Goal: Task Accomplishment & Management: Manage account settings

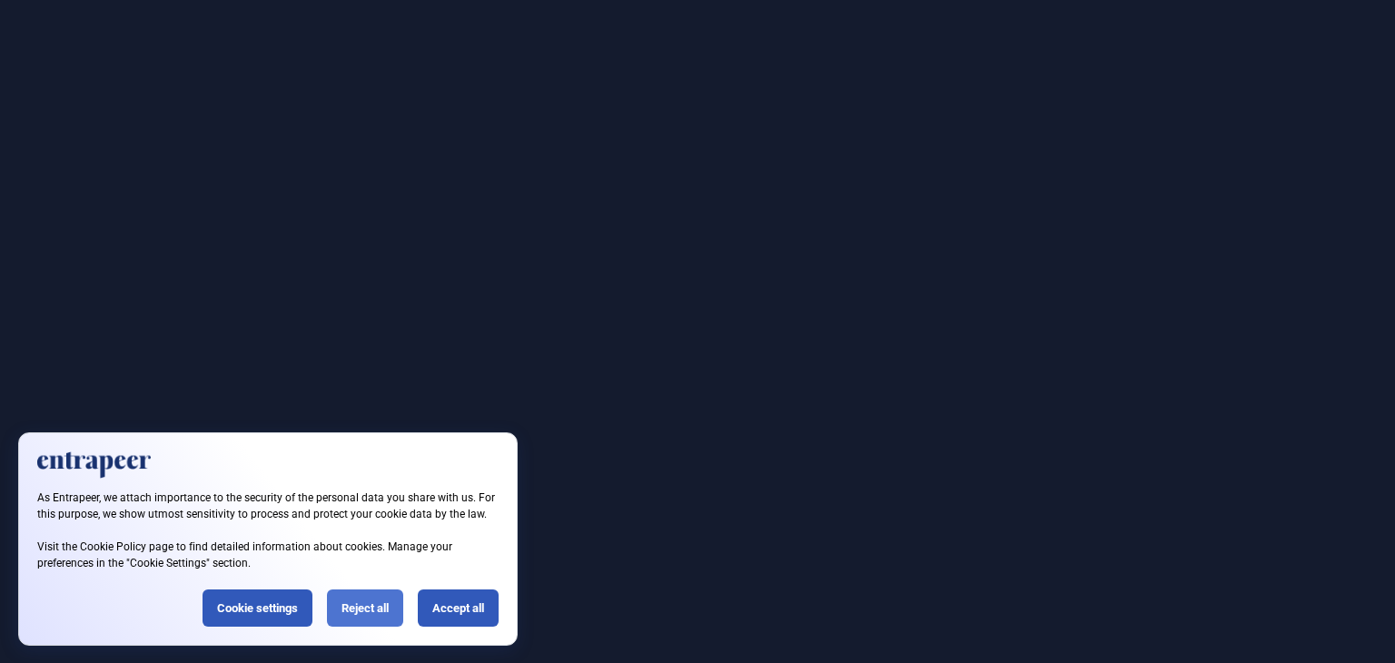
click at [353, 610] on div "Reject all" at bounding box center [365, 608] width 76 height 37
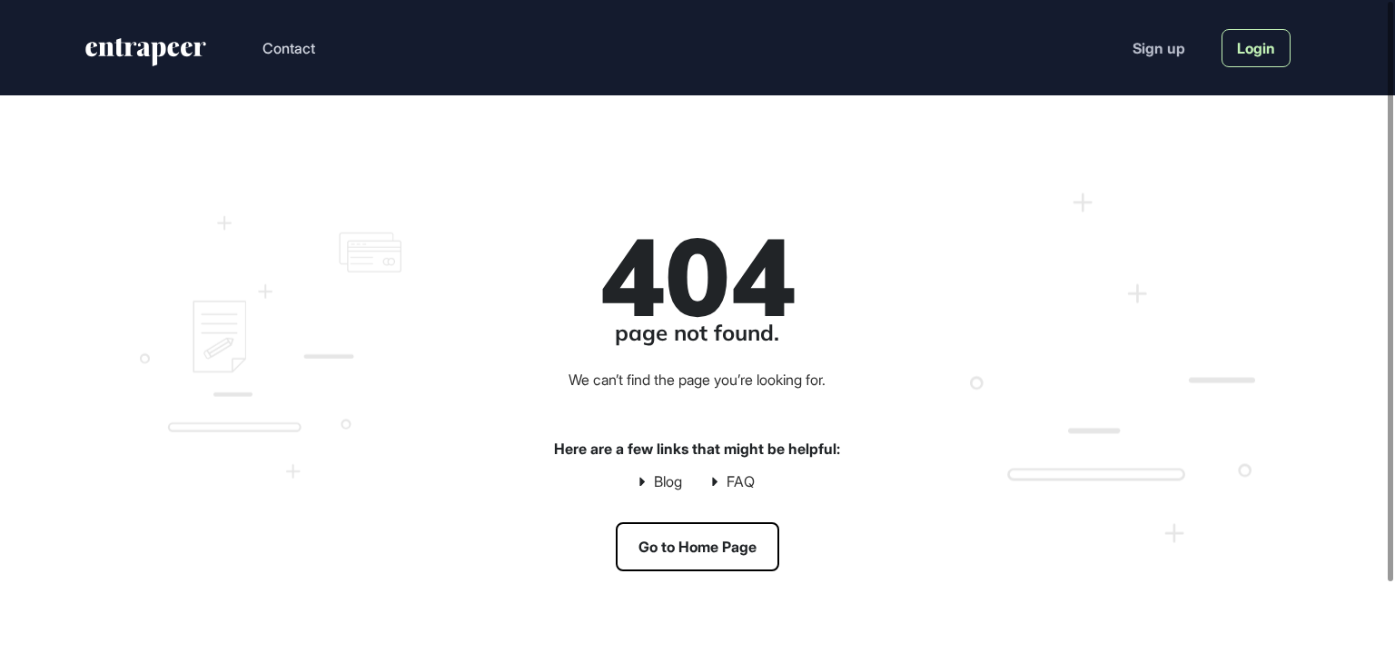
click at [1243, 56] on link "Login" at bounding box center [1256, 48] width 69 height 38
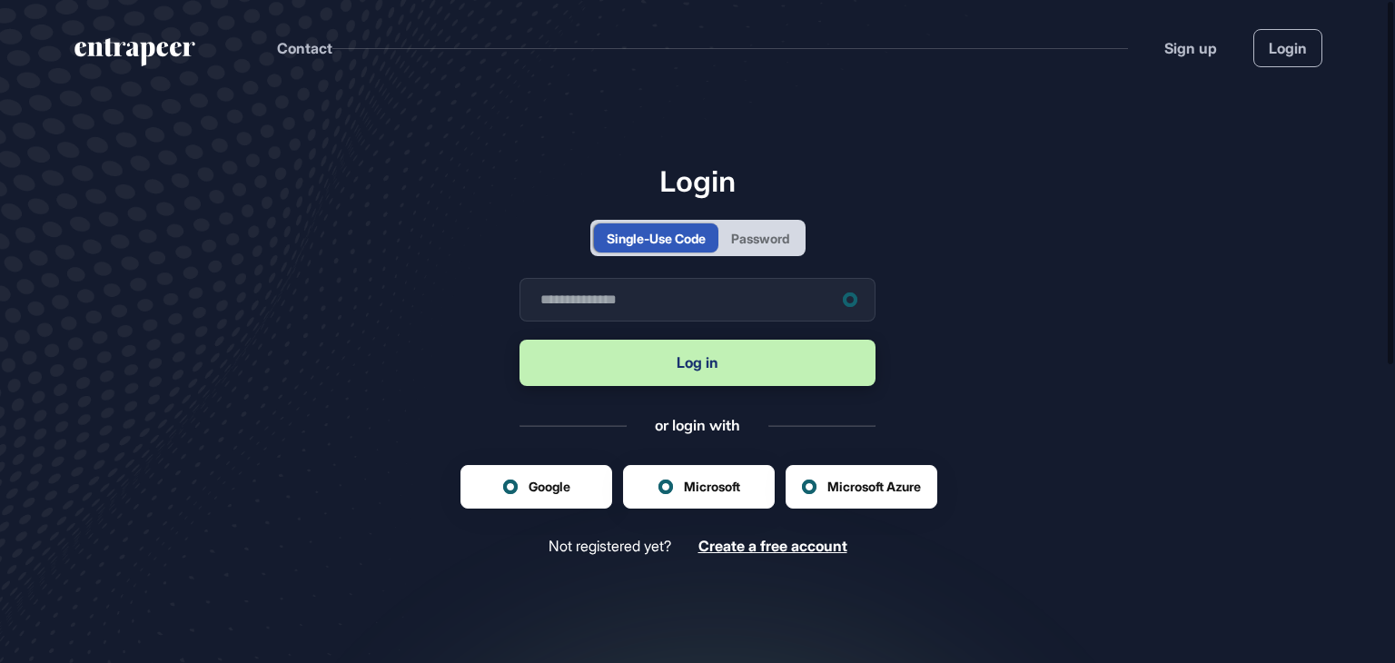
click at [755, 243] on div "Password" at bounding box center [760, 238] width 58 height 19
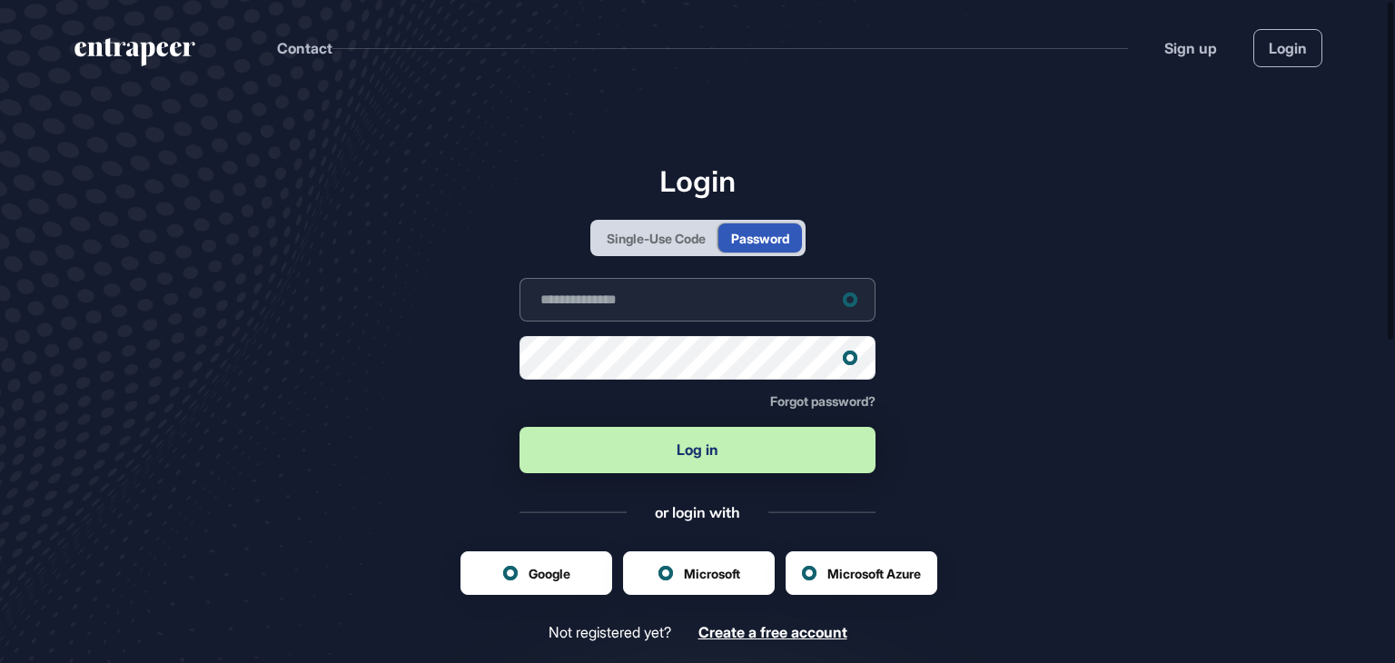
type input "**********"
click at [608, 451] on button "Log in" at bounding box center [698, 450] width 356 height 46
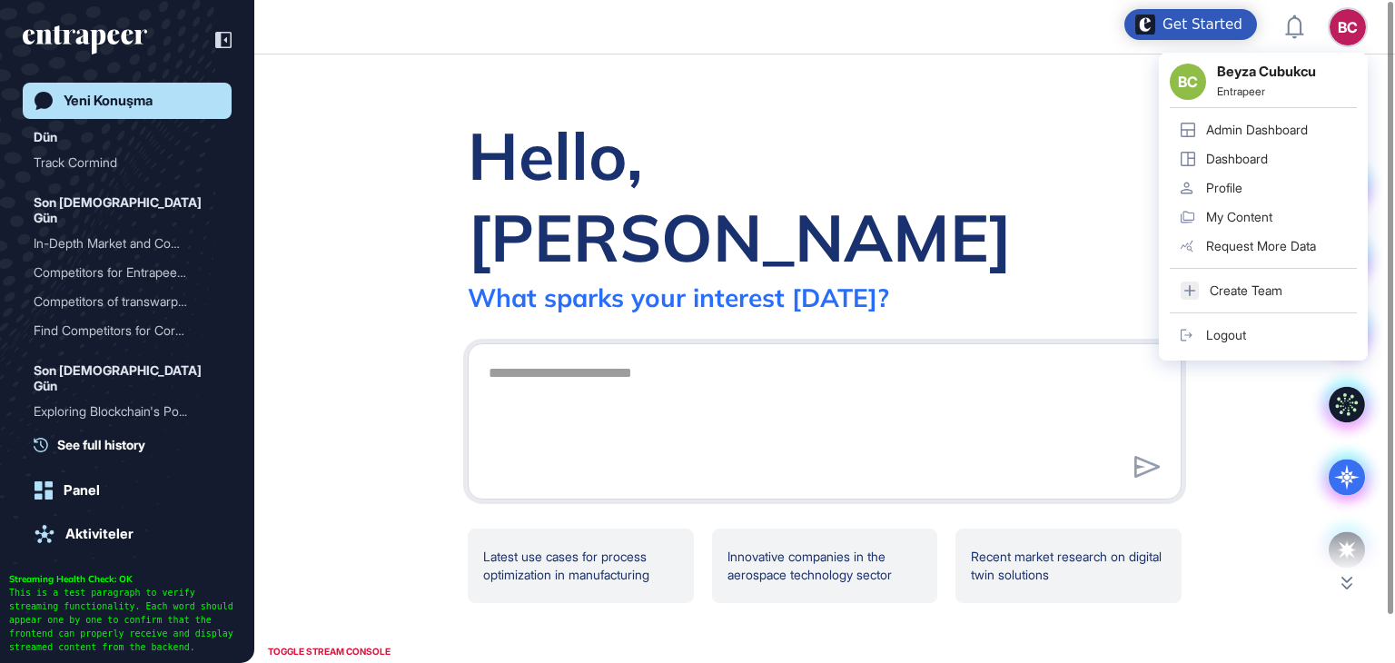
click at [1264, 137] on link "Admin Dashboard" at bounding box center [1263, 129] width 187 height 29
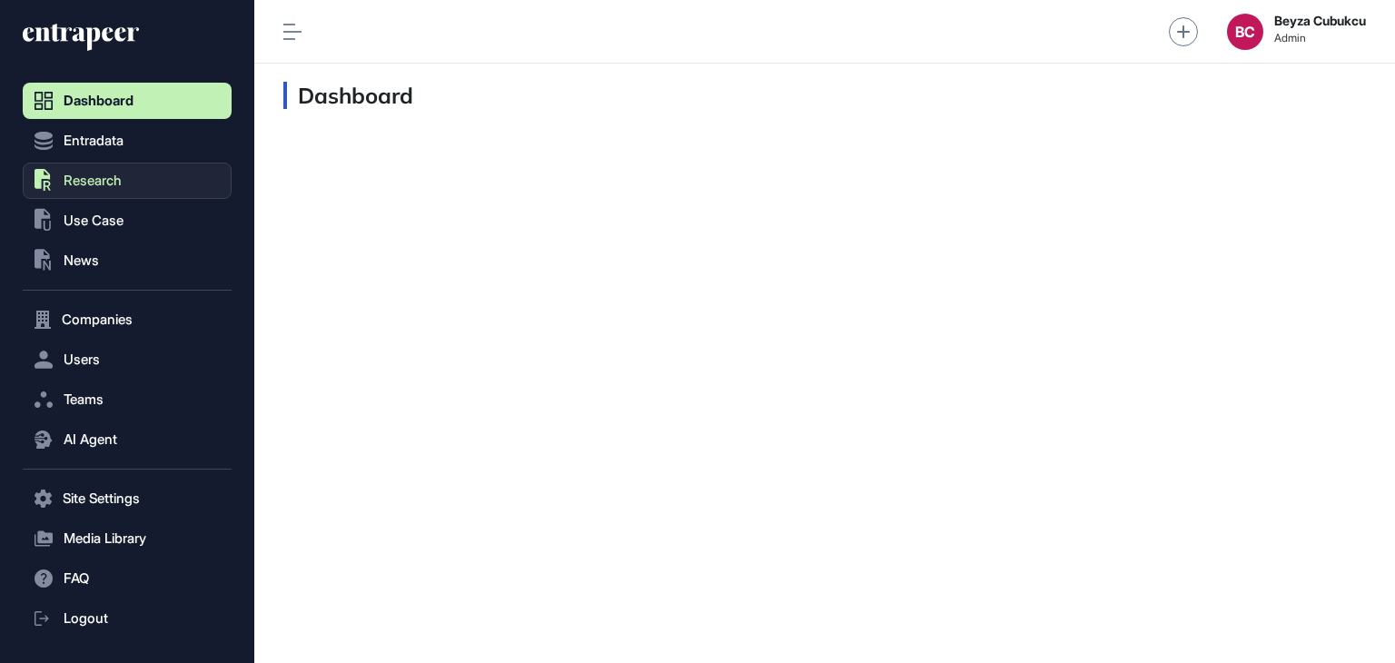
click at [98, 187] on span "Research" at bounding box center [93, 181] width 58 height 15
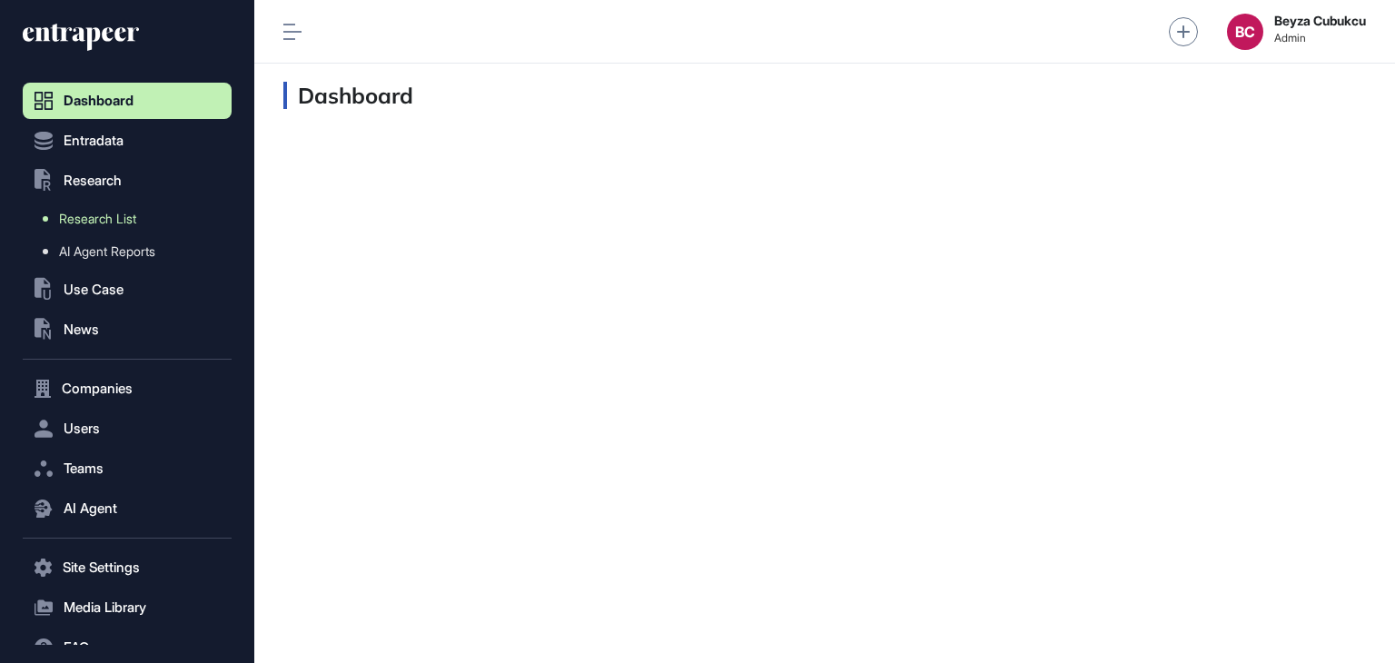
click at [104, 283] on span "Use Case" at bounding box center [94, 290] width 60 height 15
click at [105, 179] on span "Research" at bounding box center [93, 181] width 58 height 15
click at [114, 220] on span "Research List" at bounding box center [97, 219] width 77 height 15
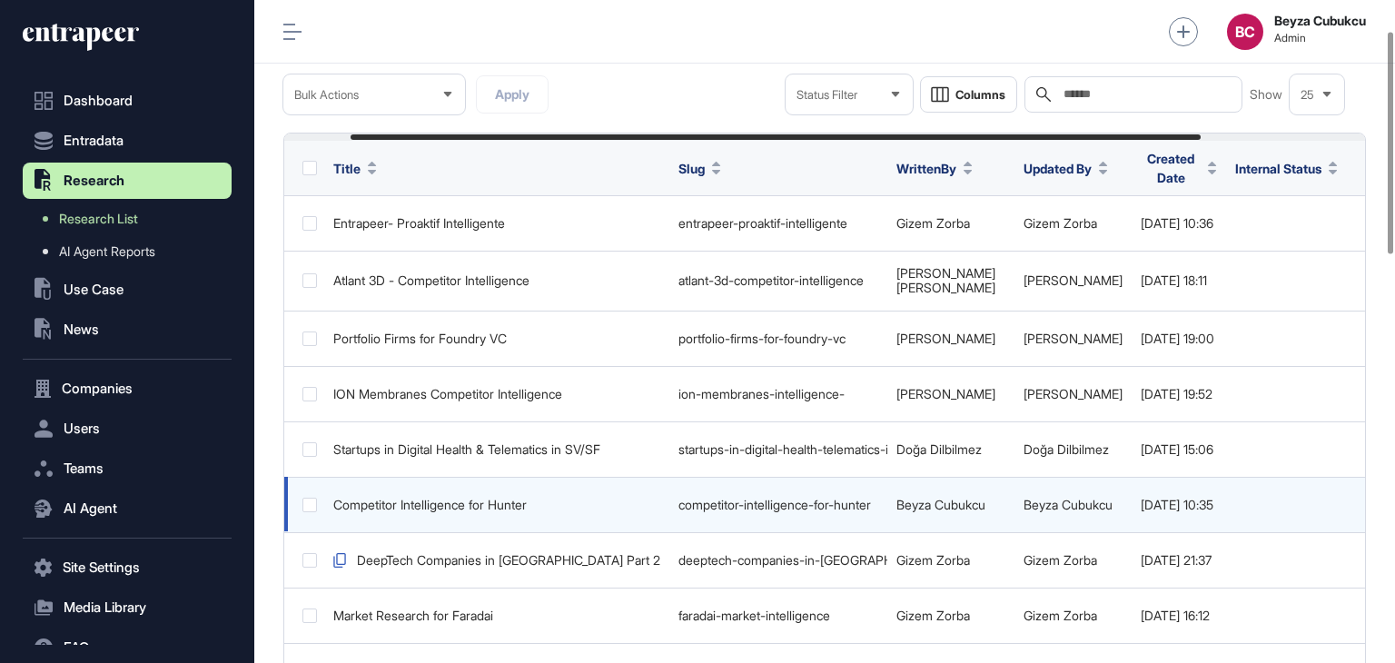
scroll to position [0, 293]
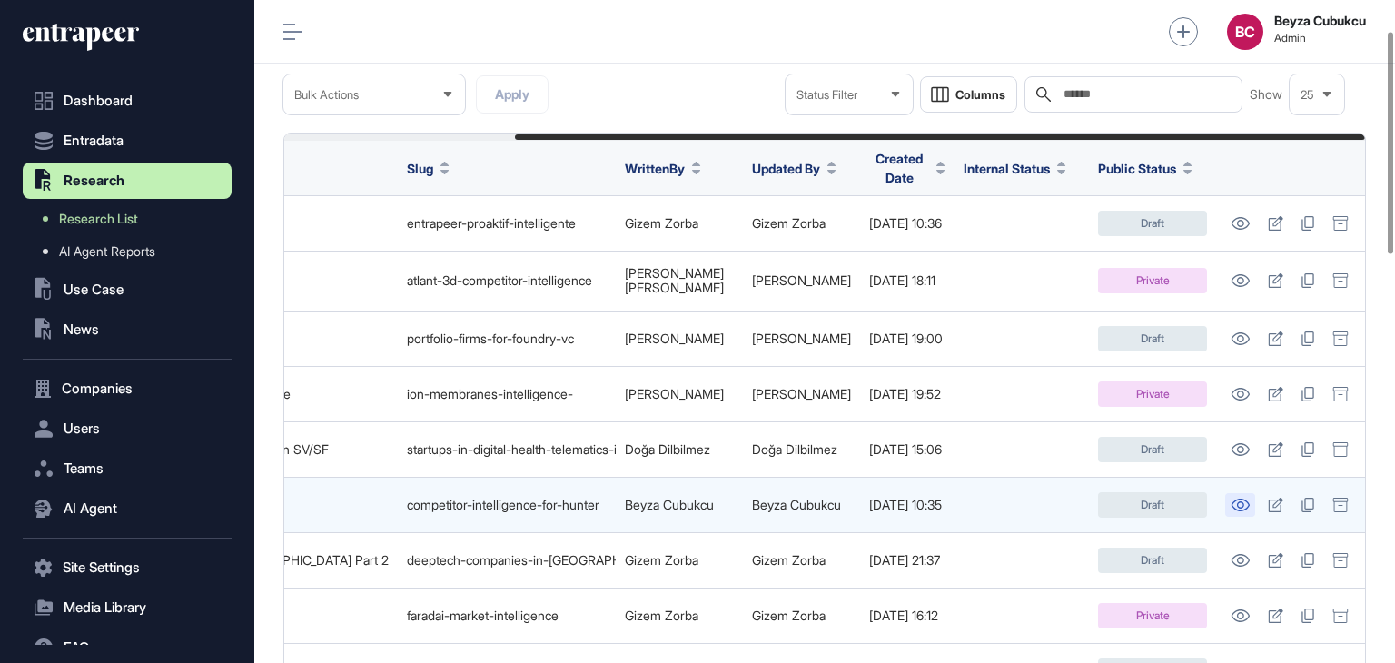
click at [1235, 499] on icon at bounding box center [1240, 505] width 19 height 13
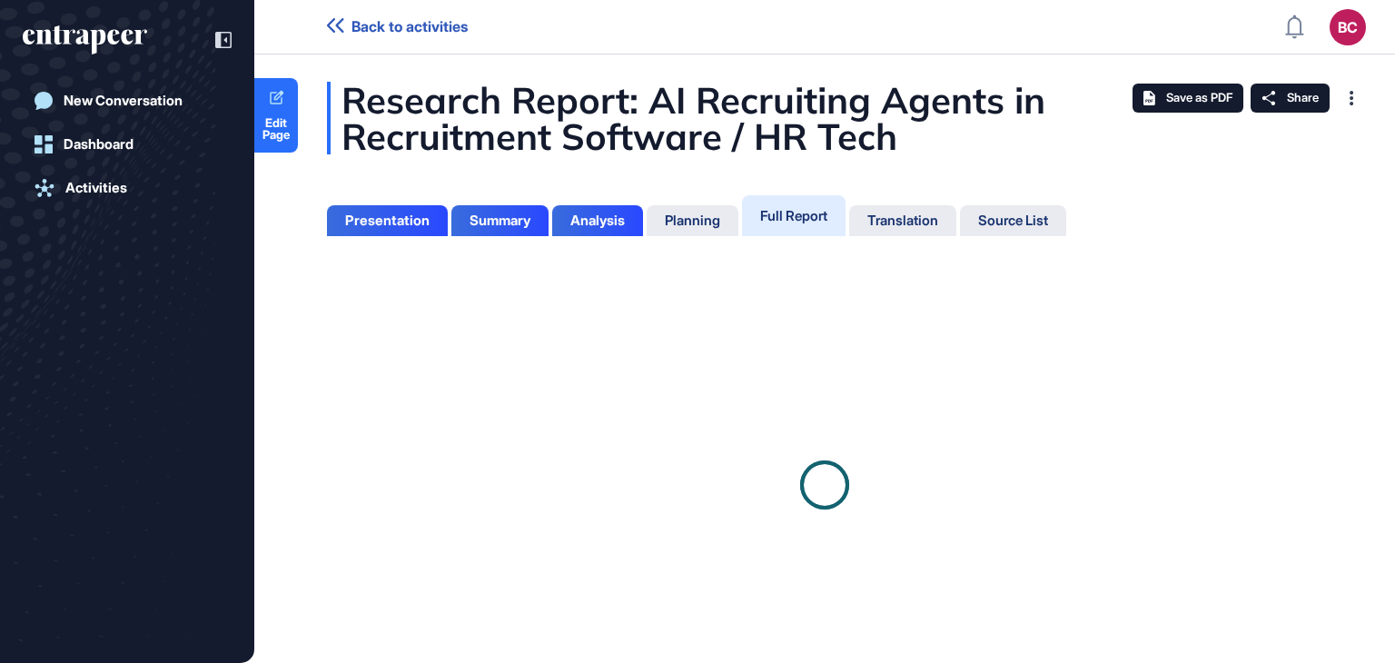
scroll to position [571, 5]
click at [841, 220] on div "Full Report" at bounding box center [794, 215] width 104 height 41
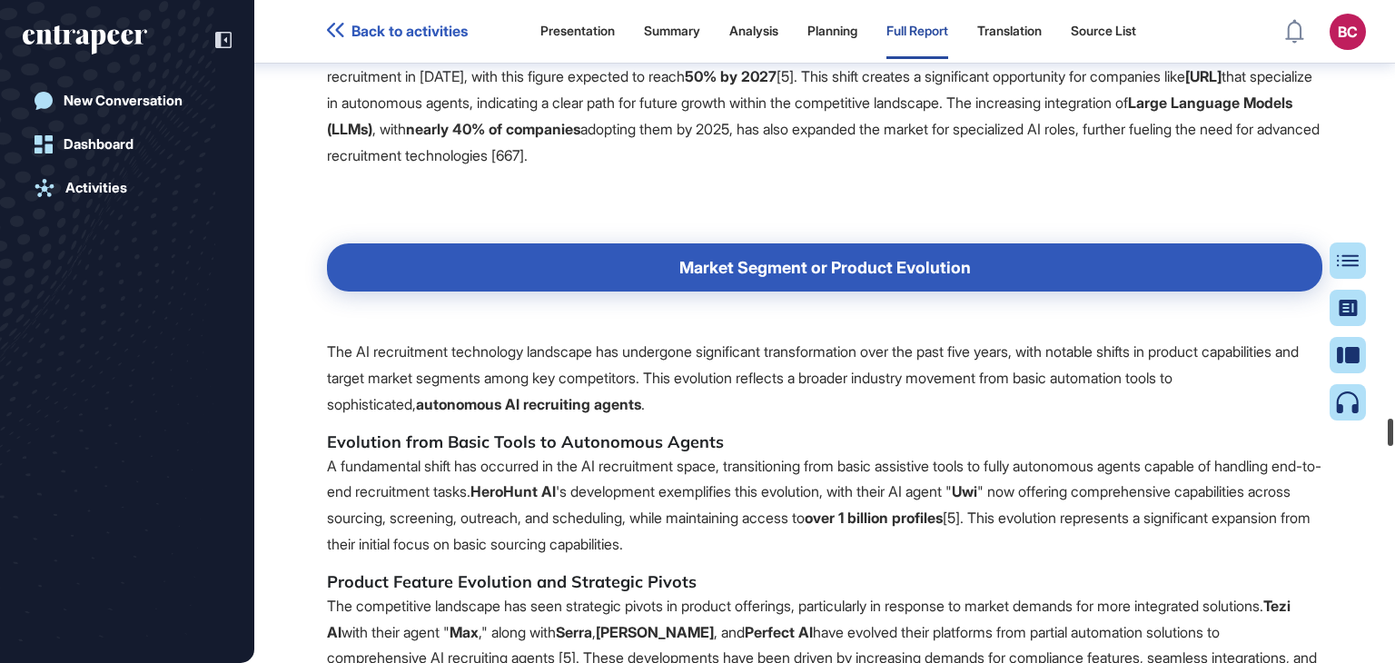
scroll to position [129663, 0]
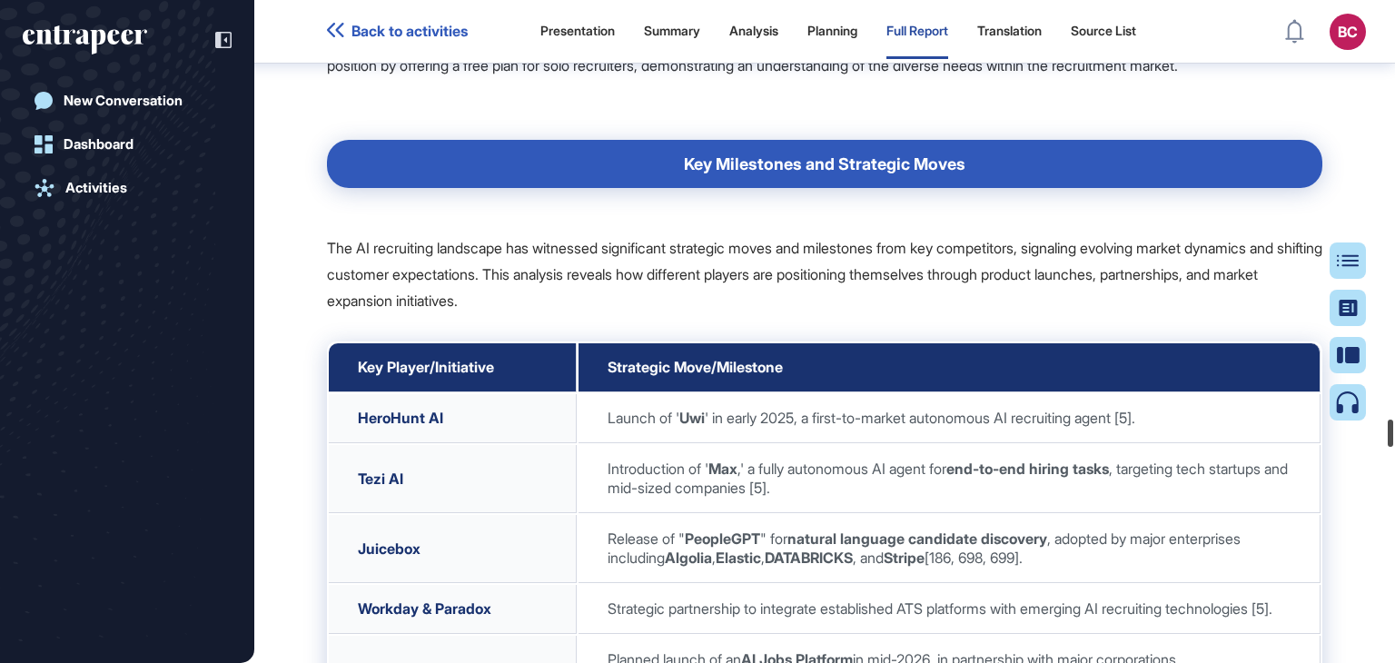
drag, startPoint x: 1392, startPoint y: 8, endPoint x: 1394, endPoint y: 426, distance: 417.9
click at [1393, 426] on div at bounding box center [1390, 433] width 5 height 27
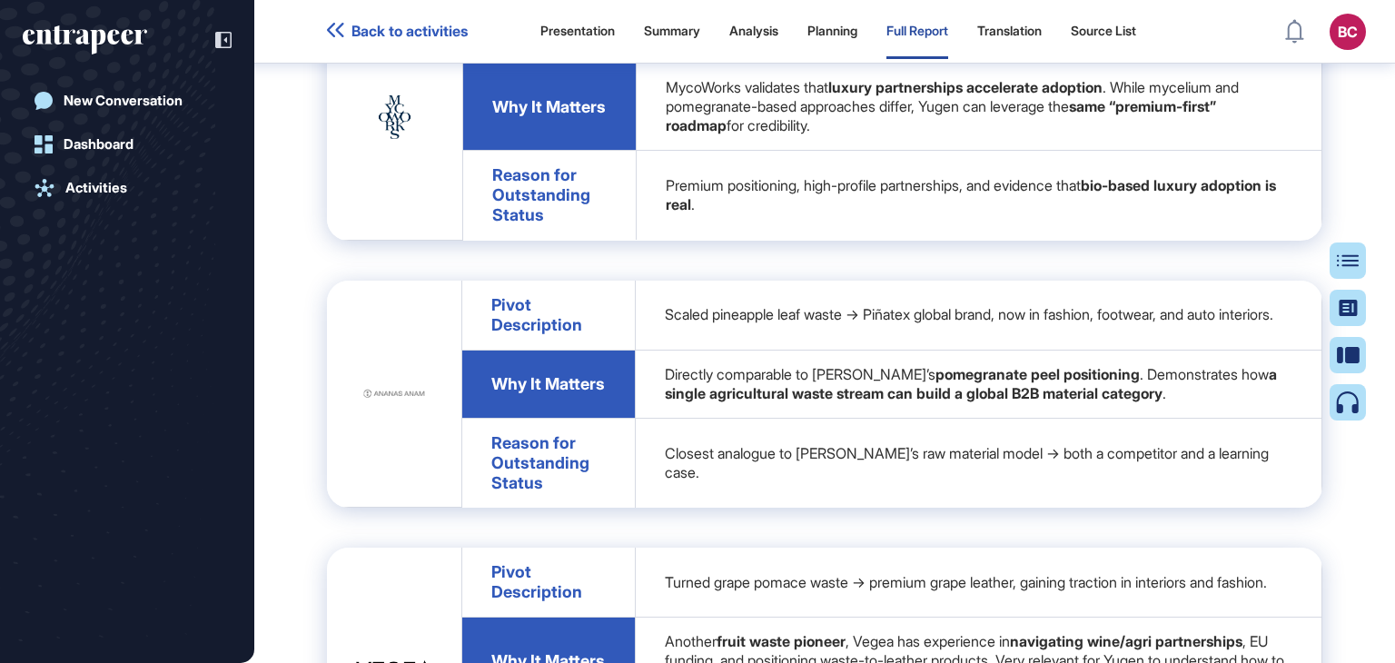
scroll to position [146595, 0]
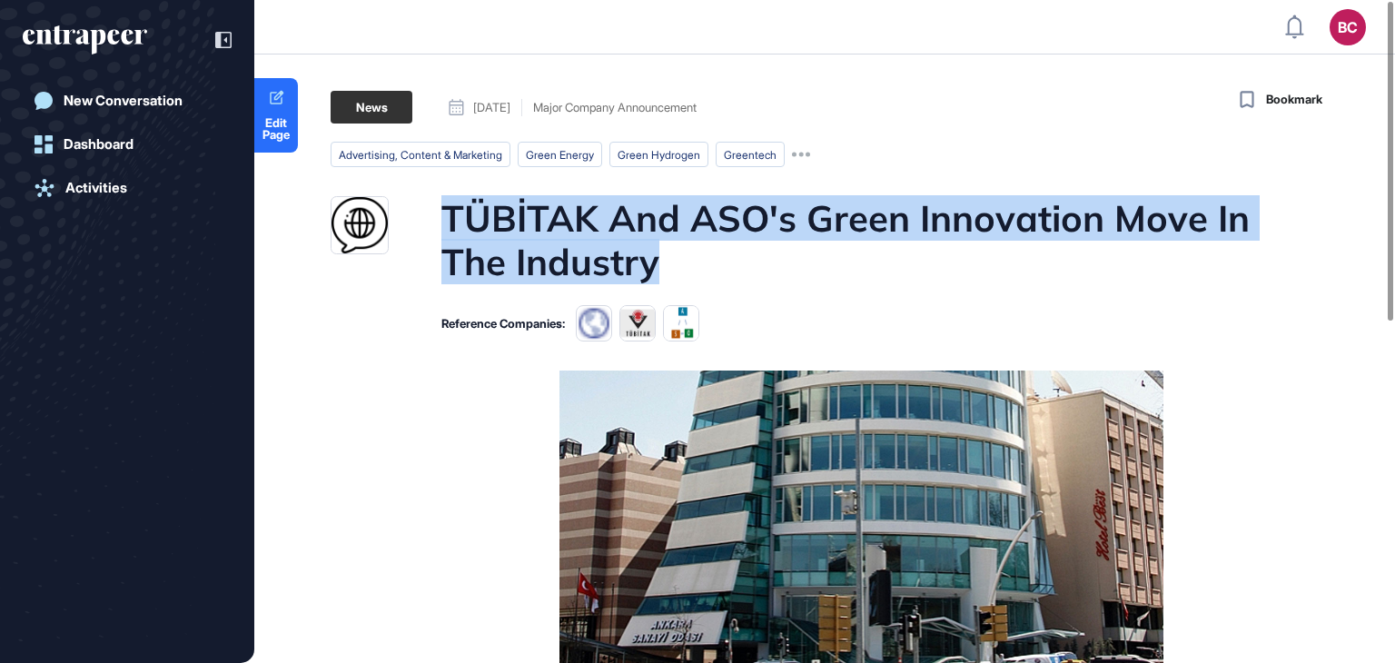
drag, startPoint x: 449, startPoint y: 208, endPoint x: 699, endPoint y: 261, distance: 256.2
click at [699, 261] on h1 "TÜBİTAK And ASO's Green Innovation Move In The Industry" at bounding box center [859, 239] width 837 height 87
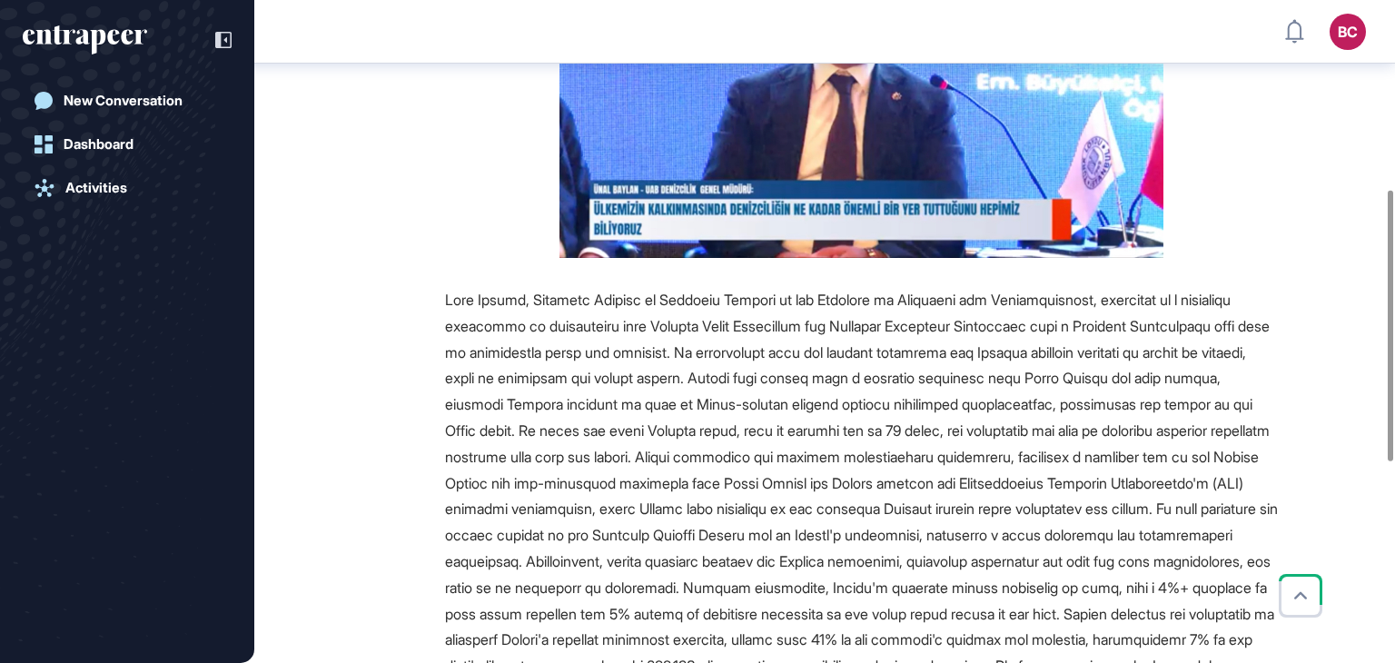
scroll to position [462, 0]
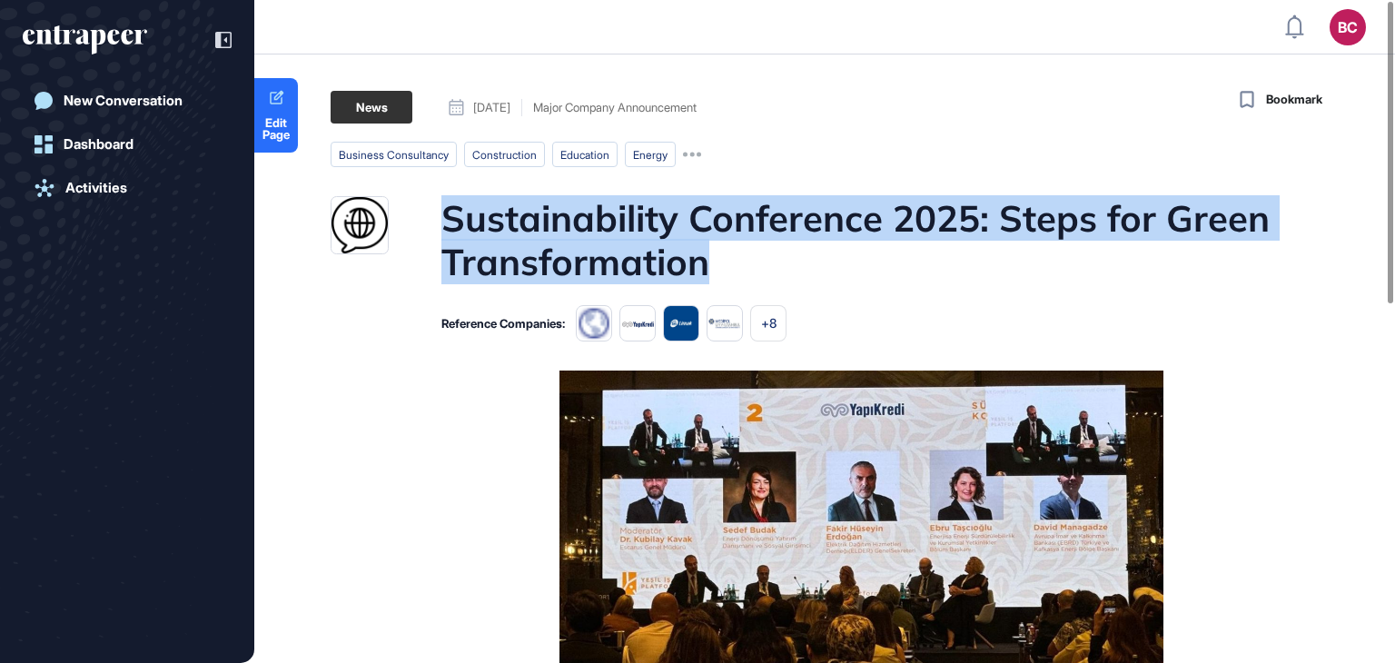
drag, startPoint x: 441, startPoint y: 214, endPoint x: 726, endPoint y: 259, distance: 288.7
click at [726, 259] on h1 "Sustainability Conference 2025: Steps for Green Transformation" at bounding box center [859, 239] width 837 height 87
copy h1 "Sustainability Conference 2025: Steps for Green Transformation"
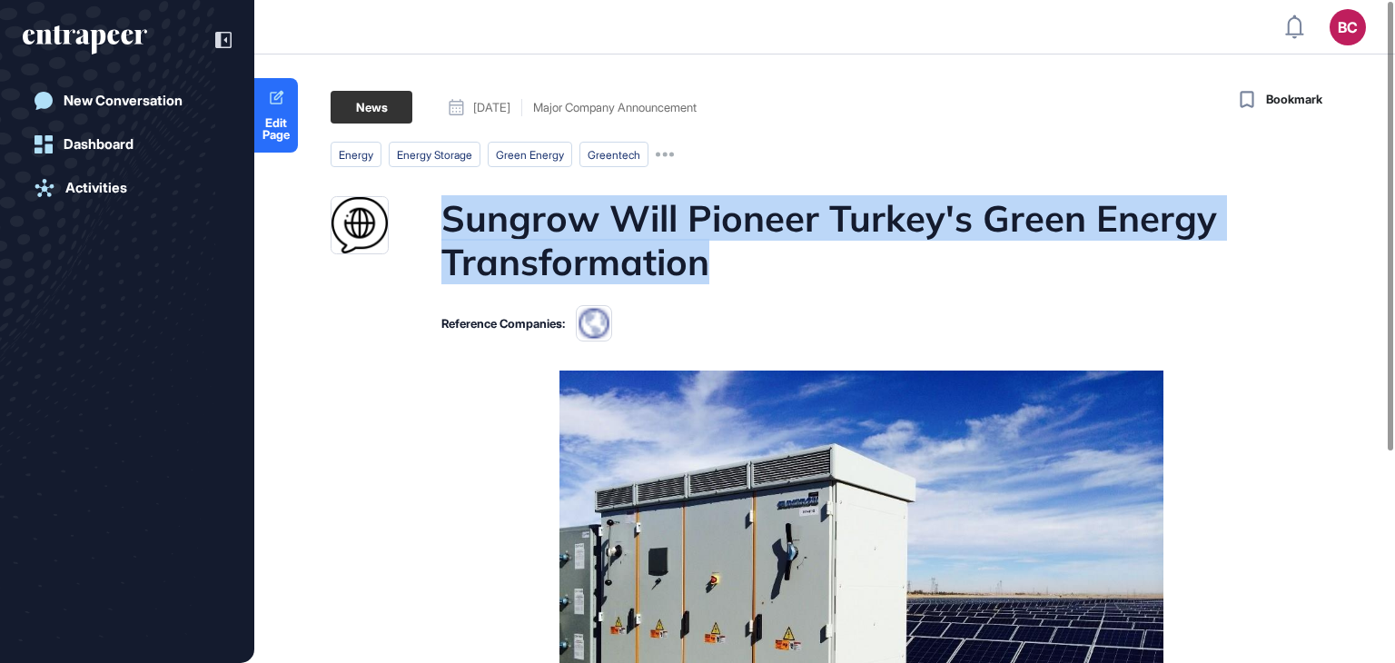
drag, startPoint x: 440, startPoint y: 205, endPoint x: 719, endPoint y: 241, distance: 281.1
click at [719, 241] on div "Sungrow Will Pioneer Turkey's Green Energy Transformation" at bounding box center [804, 239] width 947 height 87
copy h1 "Sungrow Will Pioneer Turkey's Green Energy Transformation"
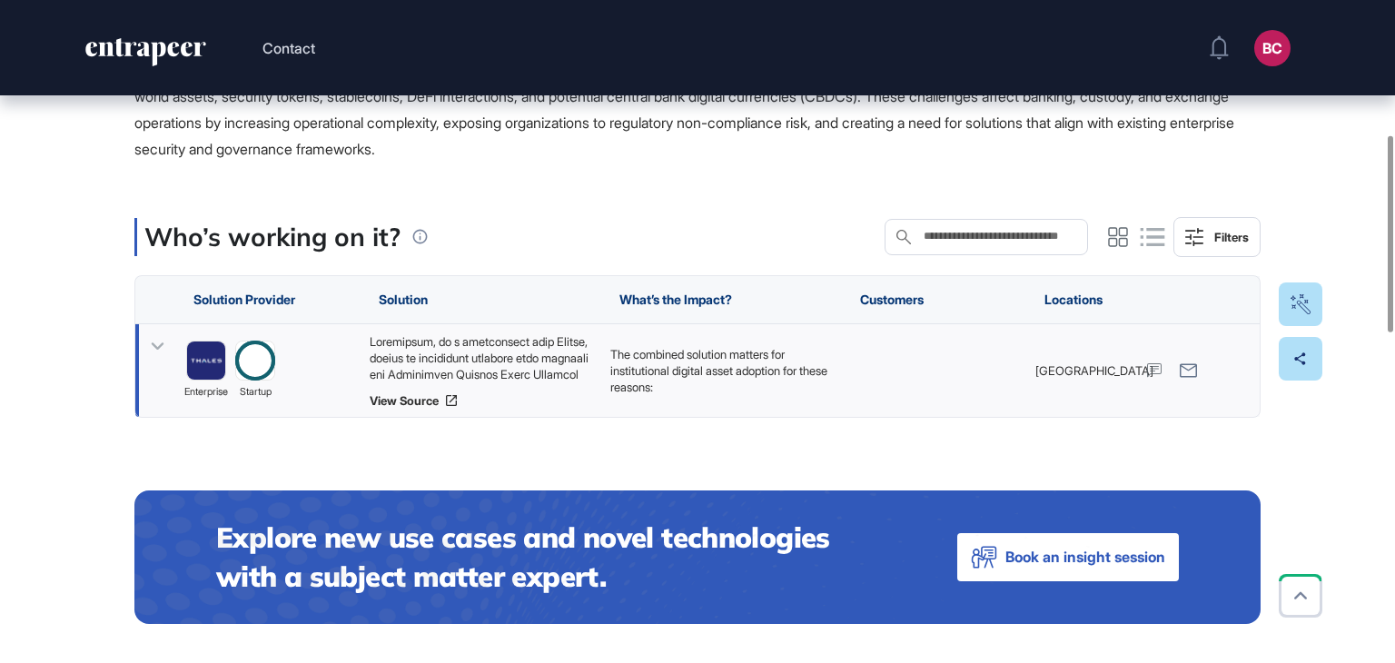
scroll to position [454, 0]
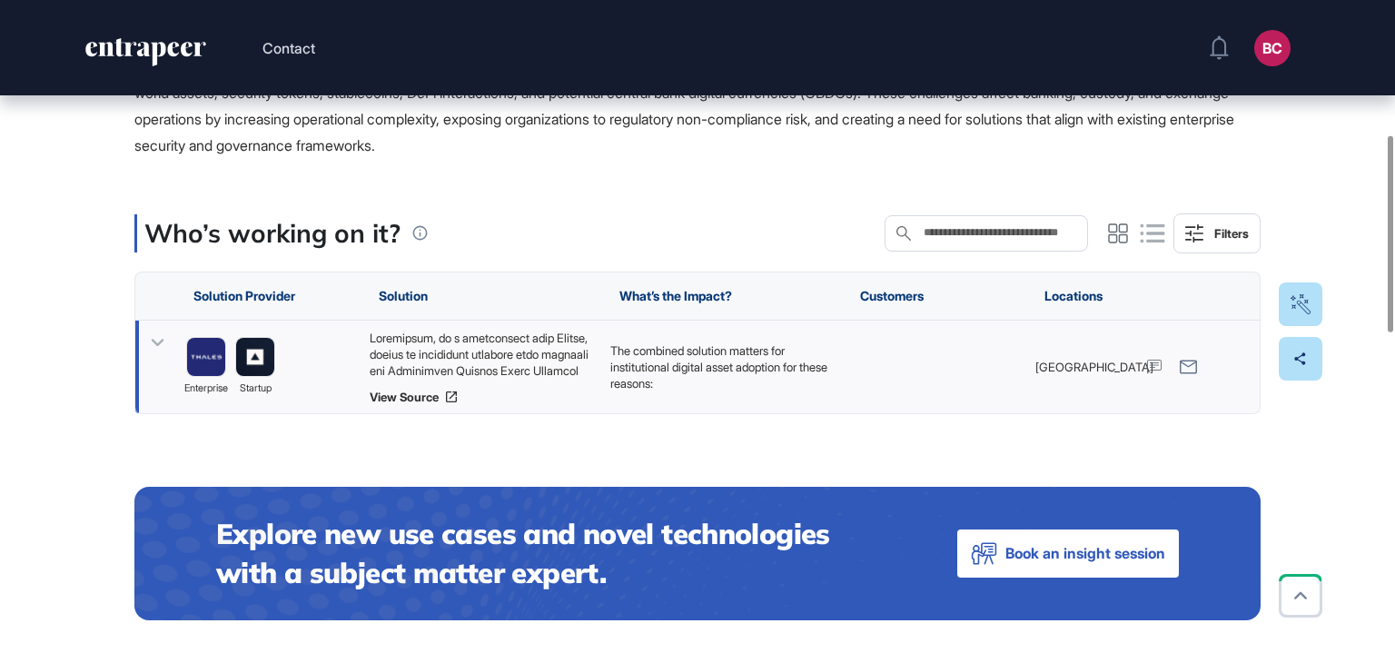
click at [539, 353] on div at bounding box center [481, 354] width 223 height 49
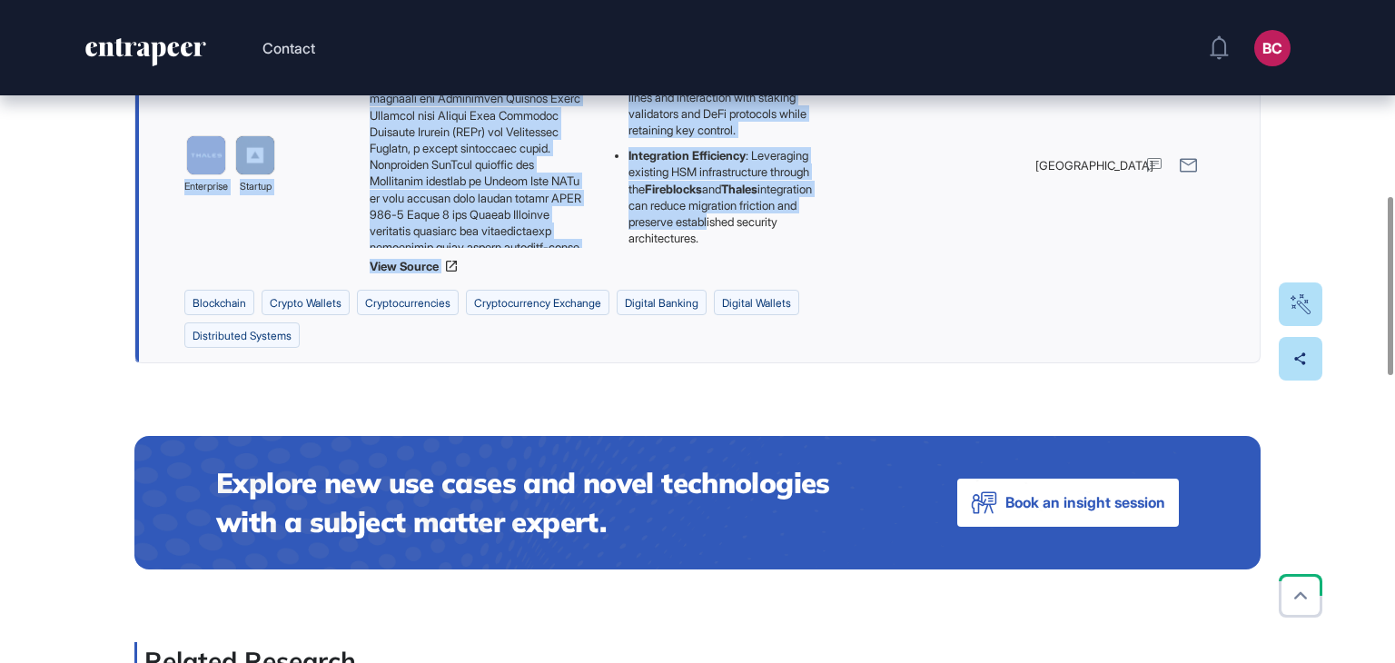
scroll to position [643, 0]
drag, startPoint x: 120, startPoint y: 219, endPoint x: 792, endPoint y: 242, distance: 672.6
click at [792, 242] on div "Edit Page Use Case Tag for Gameboard Build Partner Invest Acquire blockchain cr…" at bounding box center [697, 523] width 1395 height 2308
copy main "Ensuring Regulatory-Compliant, Secure, and Flexible Digital Asset Management fo…"
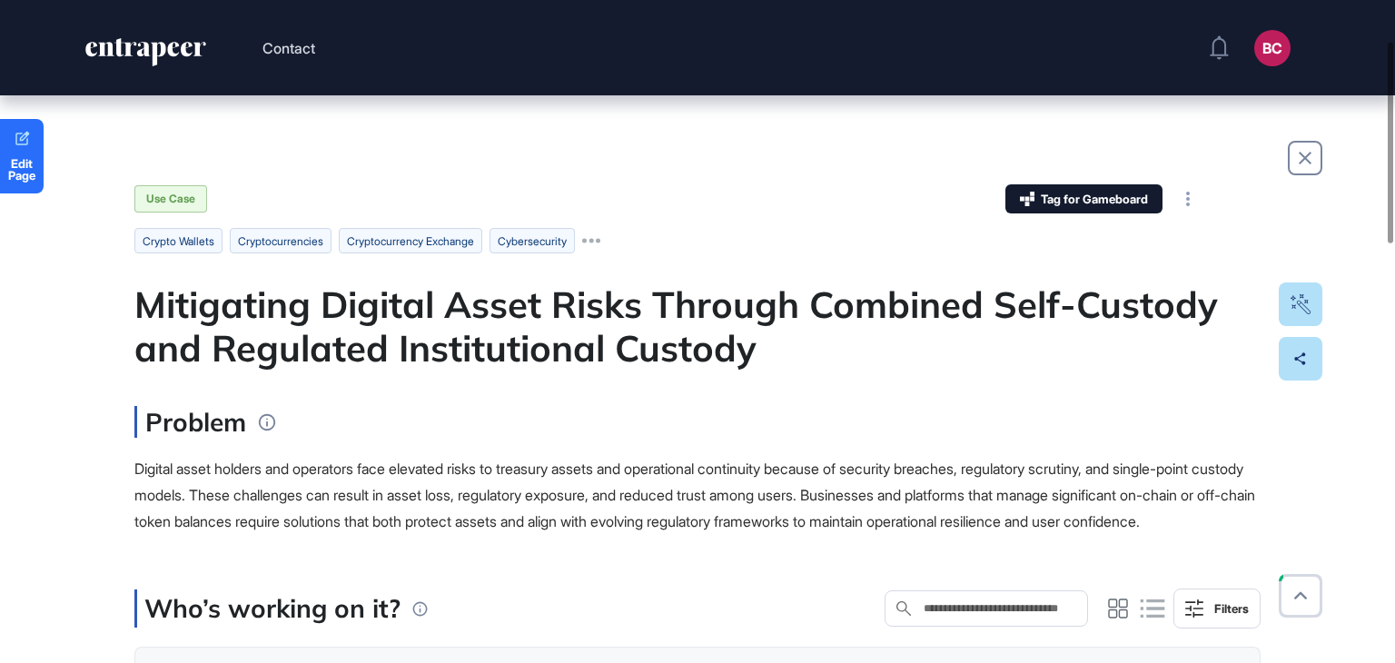
scroll to position [454, 0]
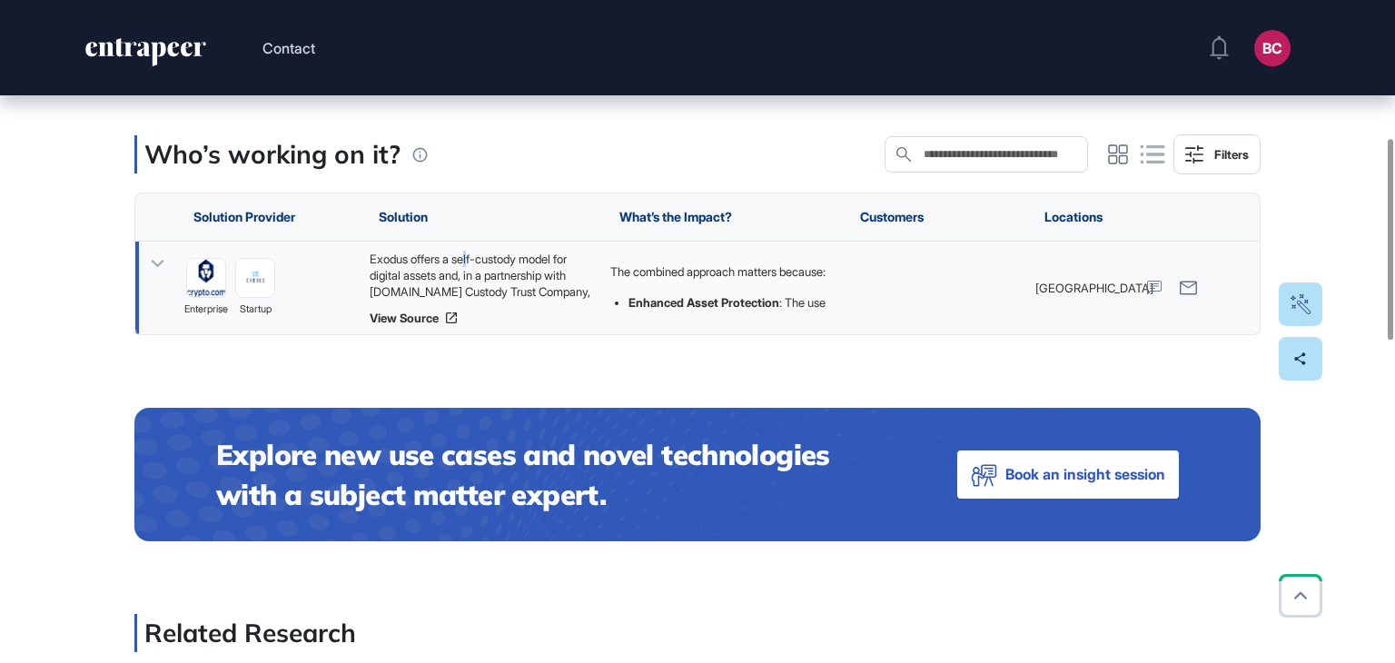
click at [475, 286] on div "Exodus offers a self-custody model for digital assets and, in a partnership wit…" at bounding box center [481, 275] width 223 height 49
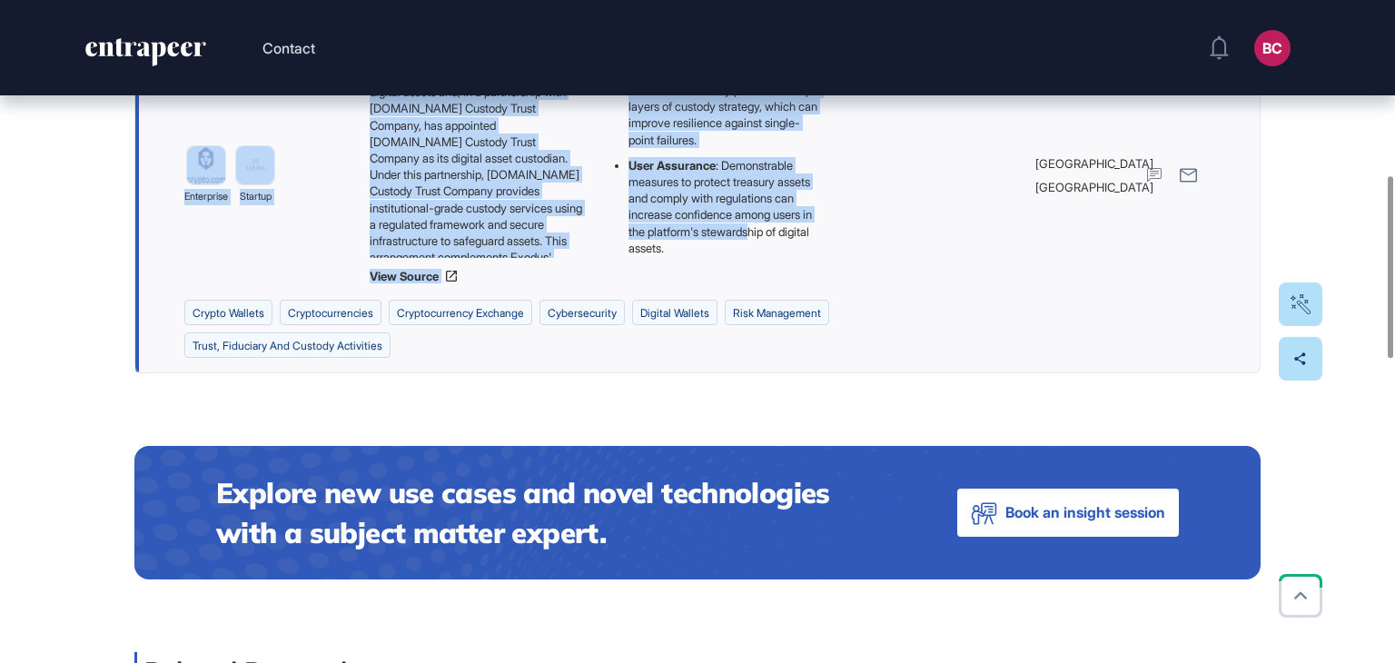
scroll to position [636, 0]
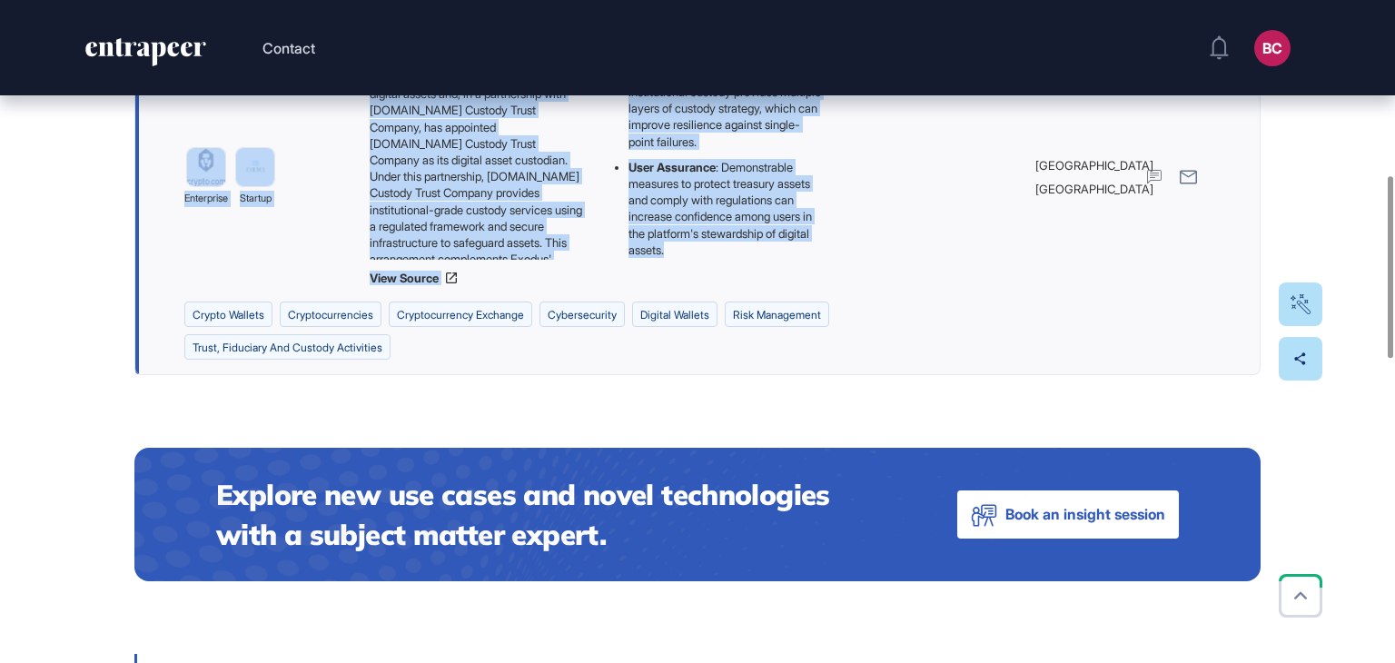
drag, startPoint x: 669, startPoint y: 284, endPoint x: 716, endPoint y: 282, distance: 46.4
click at [716, 282] on div "Edit Page Use Case Tag for Gameboard Build Partner Invest Acquire crypto wallet…" at bounding box center [697, 574] width 1395 height 2229
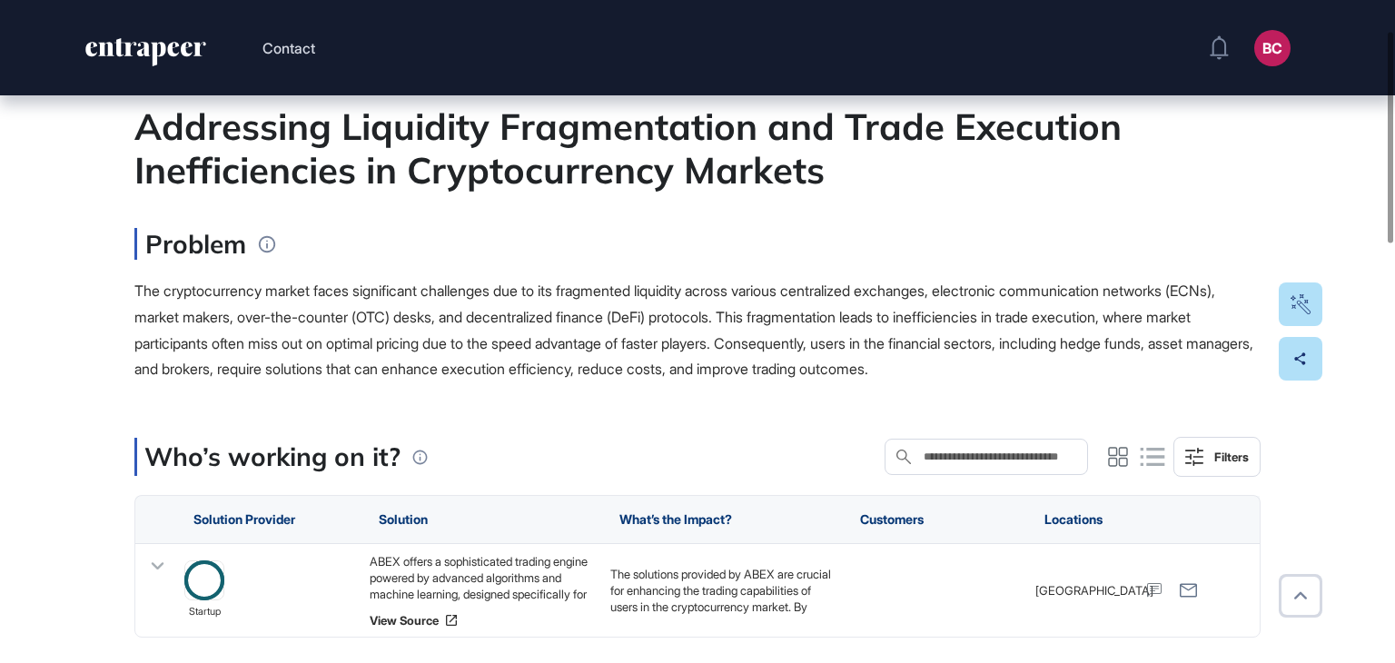
scroll to position [182, 0]
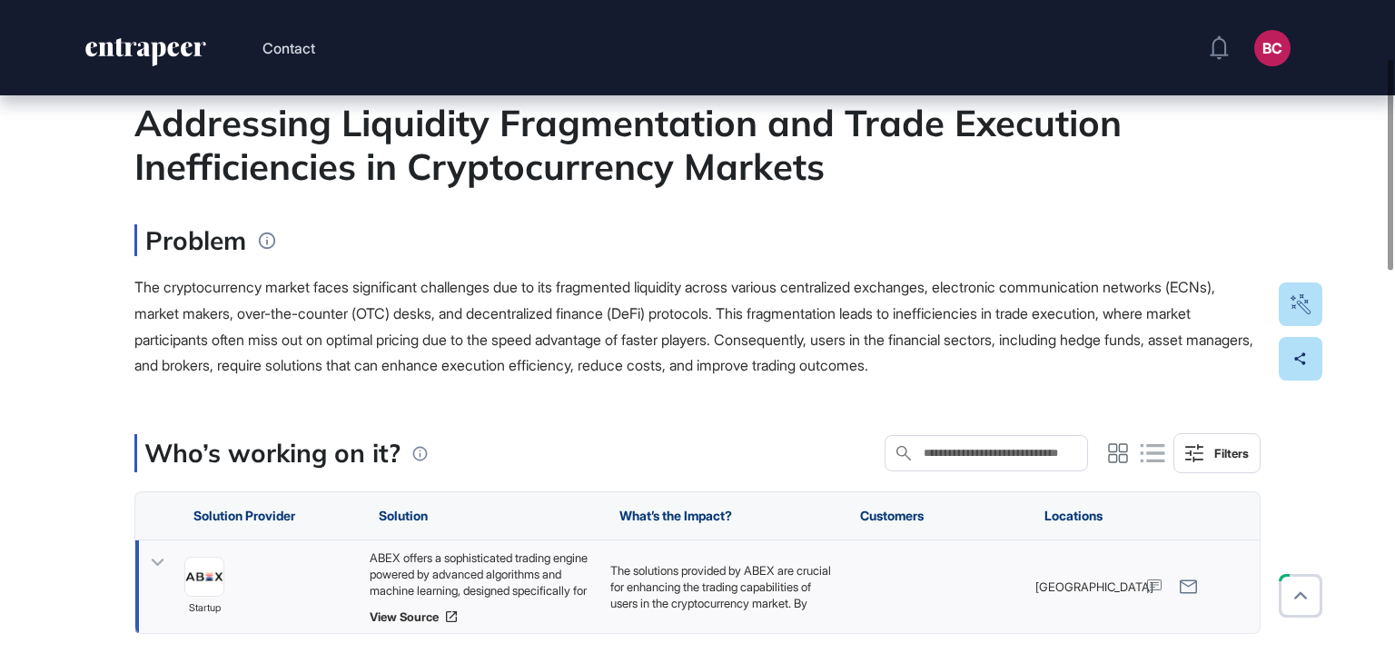
click at [487, 583] on div "ABEX offers a sophisticated trading engine powered by advanced algorithms and m…" at bounding box center [481, 574] width 223 height 49
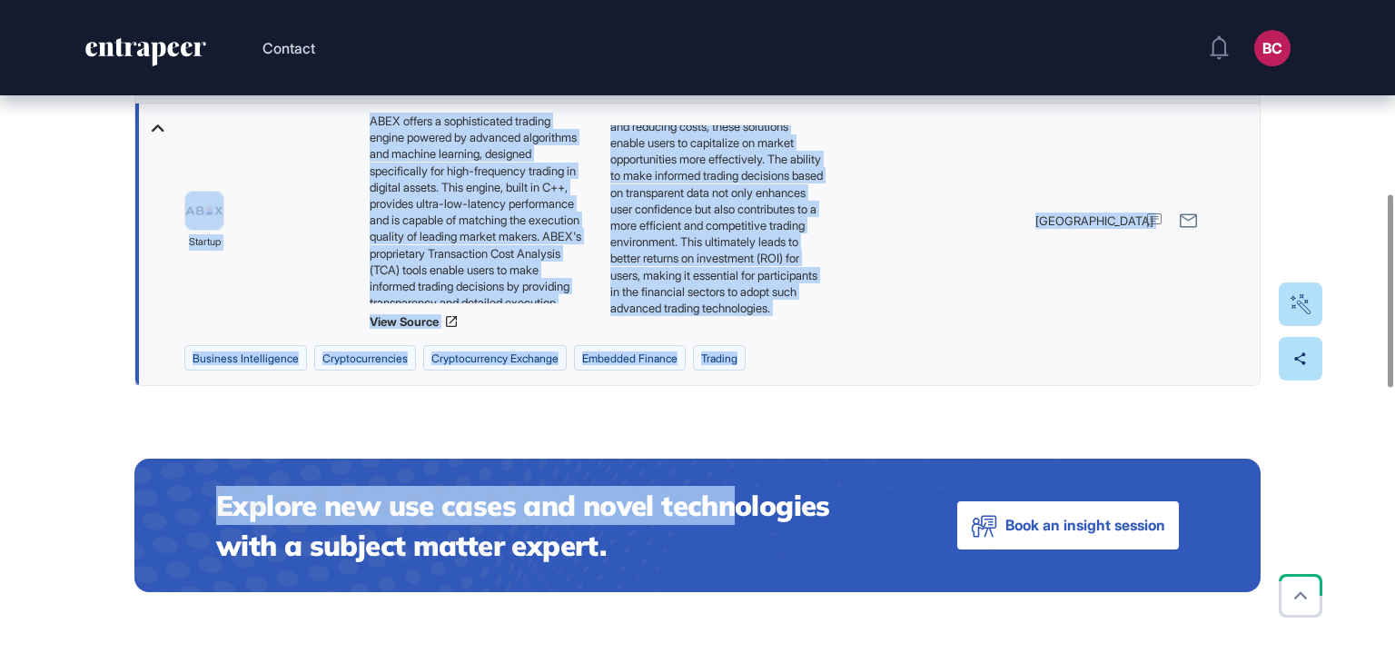
scroll to position [727, 0]
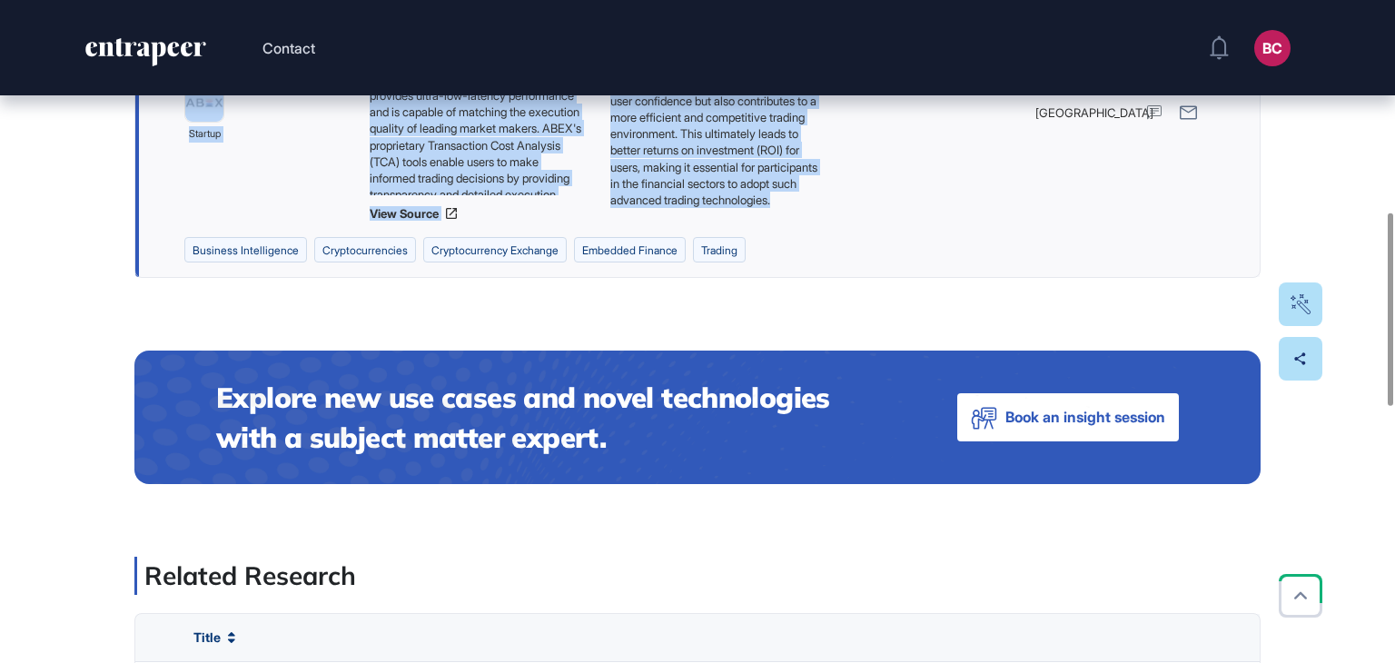
drag, startPoint x: 109, startPoint y: 306, endPoint x: 717, endPoint y: 201, distance: 616.8
click at [717, 201] on div "Edit Page Use Case Tag for Gameboard Build Partner Invest Acquire business inte…" at bounding box center [697, 430] width 1395 height 2123
copy main "Addressing Liquidity Fragmentation and Trade Execution Inefficiencies in Crypto…"
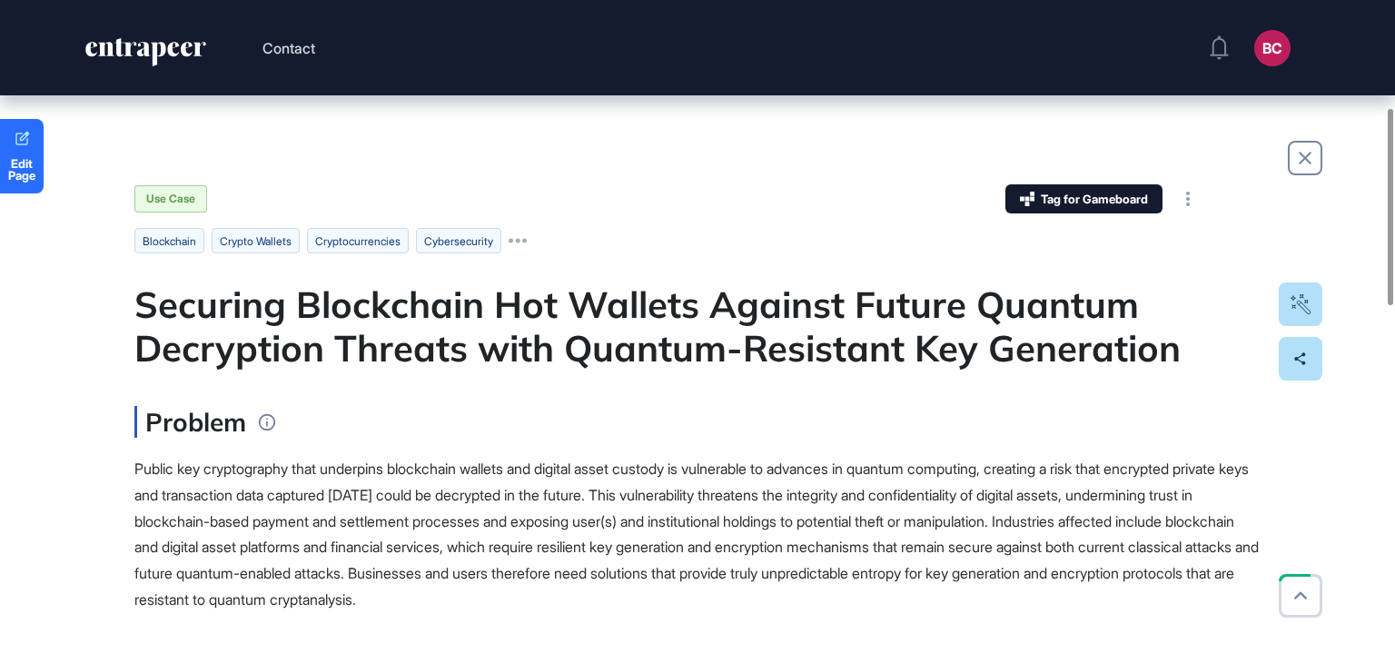
scroll to position [363, 0]
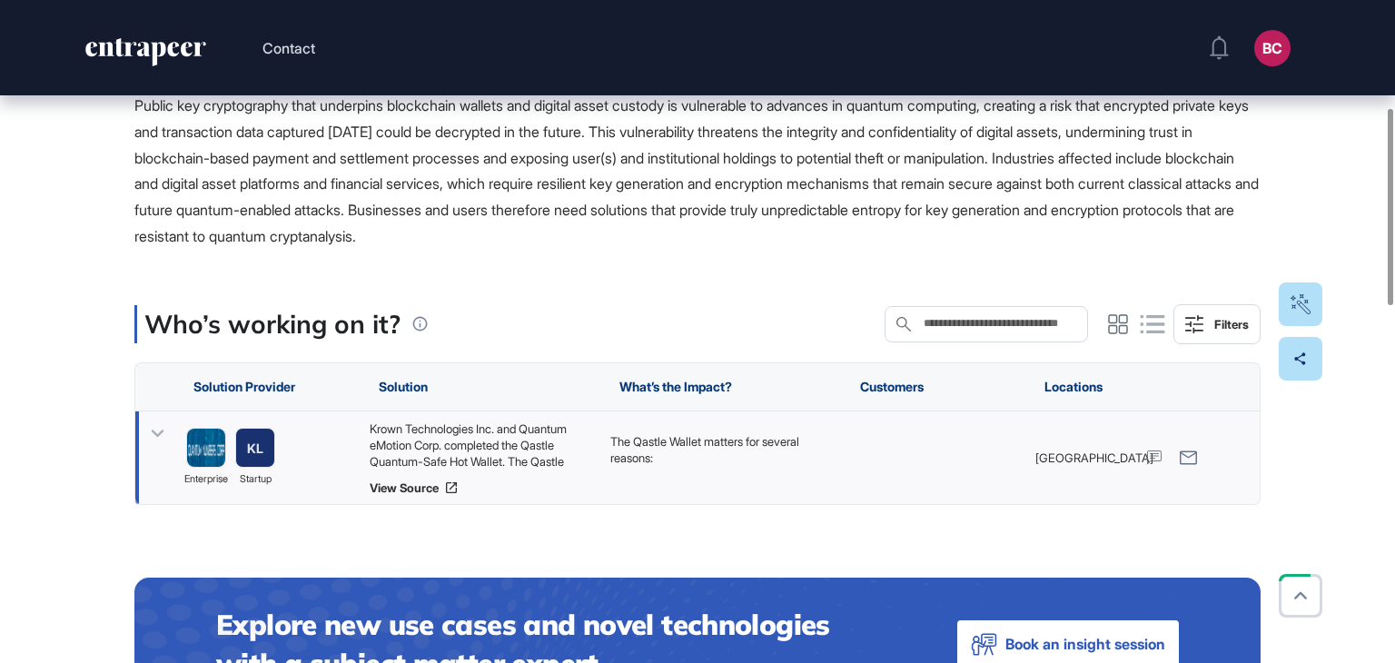
click at [414, 437] on div "Krown Technologies Inc. and Quantum eMotion Corp. completed the Qastle Quantum-…" at bounding box center [481, 445] width 223 height 49
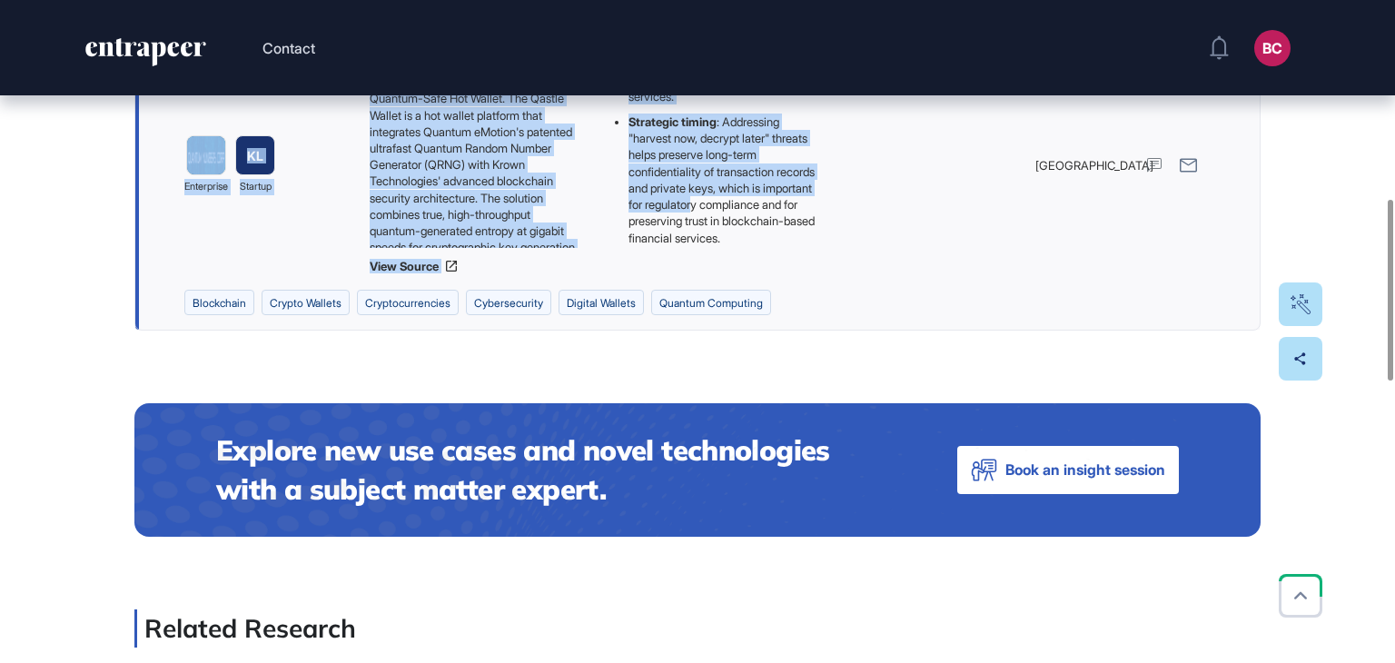
scroll to position [493, 0]
drag, startPoint x: 135, startPoint y: 296, endPoint x: 765, endPoint y: 242, distance: 631.9
click at [765, 242] on div "Edit Page Use Case Tag for Gameboard Build Partner Invest Acquire blockchain cr…" at bounding box center [697, 507] width 1395 height 2276
copy main "Securing Blockchain Hot Wallets Against Future Quantum Decryption Threats with …"
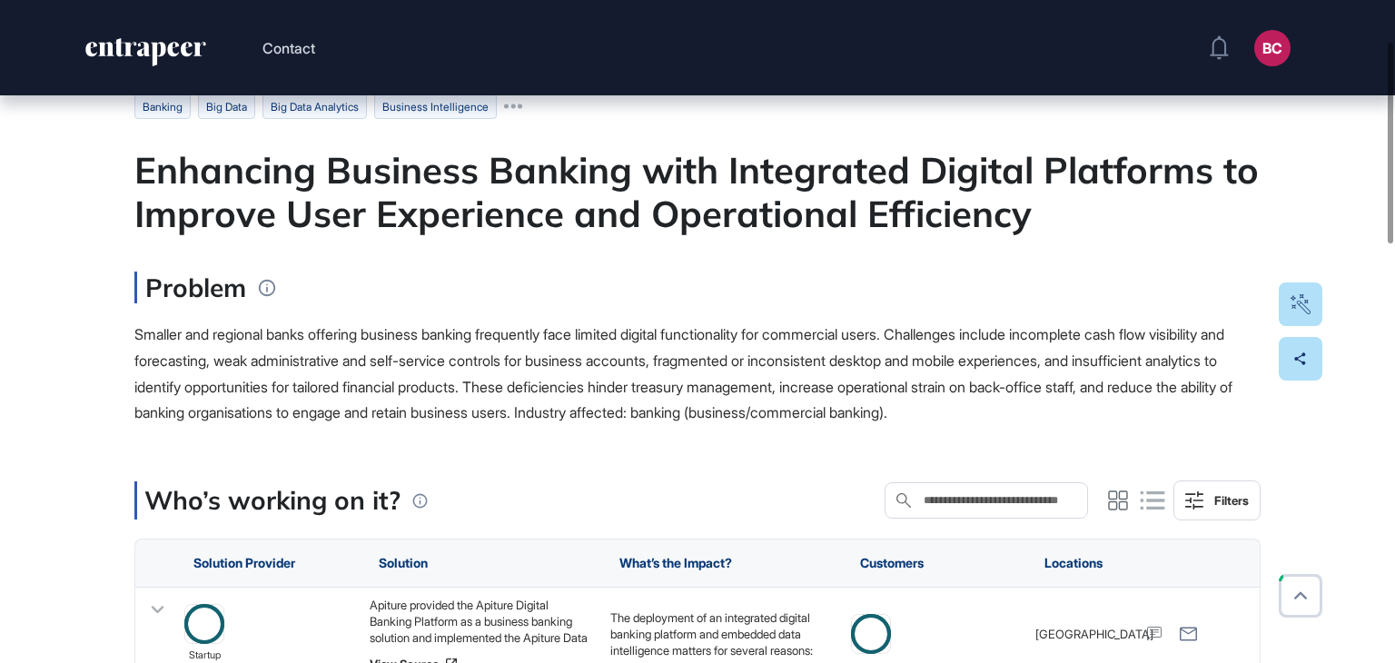
scroll to position [273, 0]
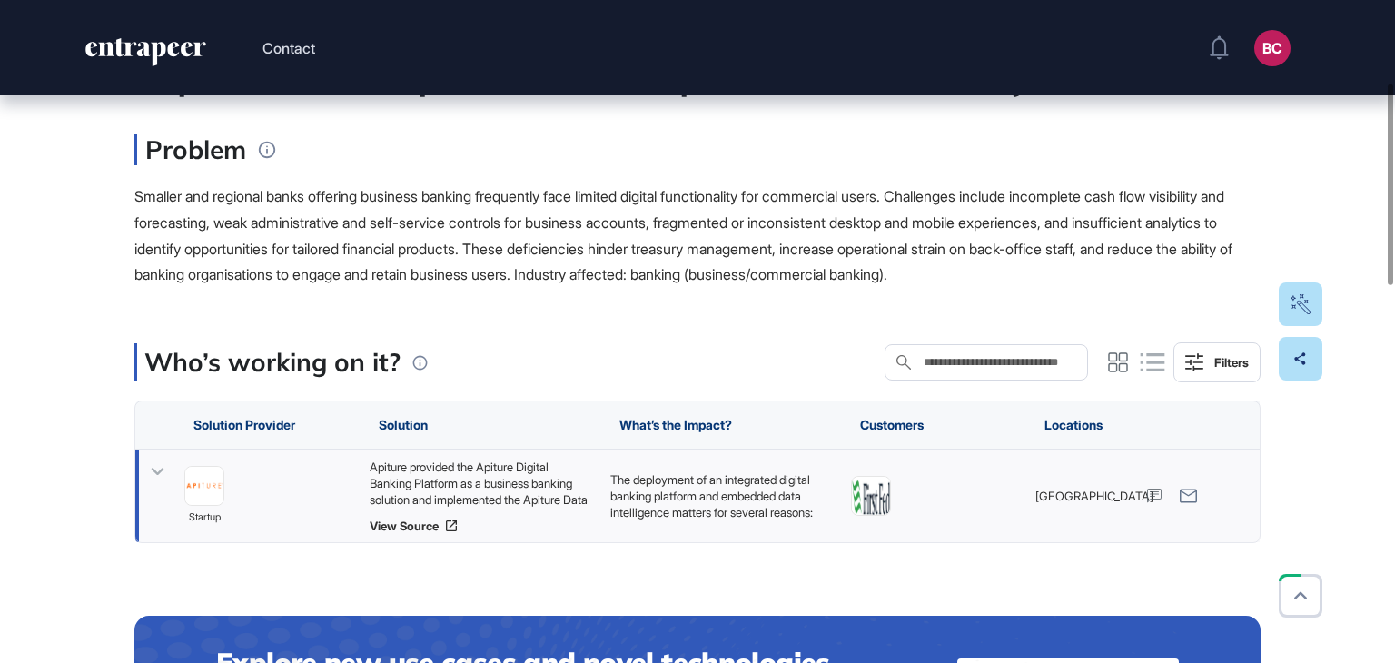
click at [452, 466] on div "Apiture provided the Apiture Digital Banking Platform as a business banking sol…" at bounding box center [481, 483] width 223 height 49
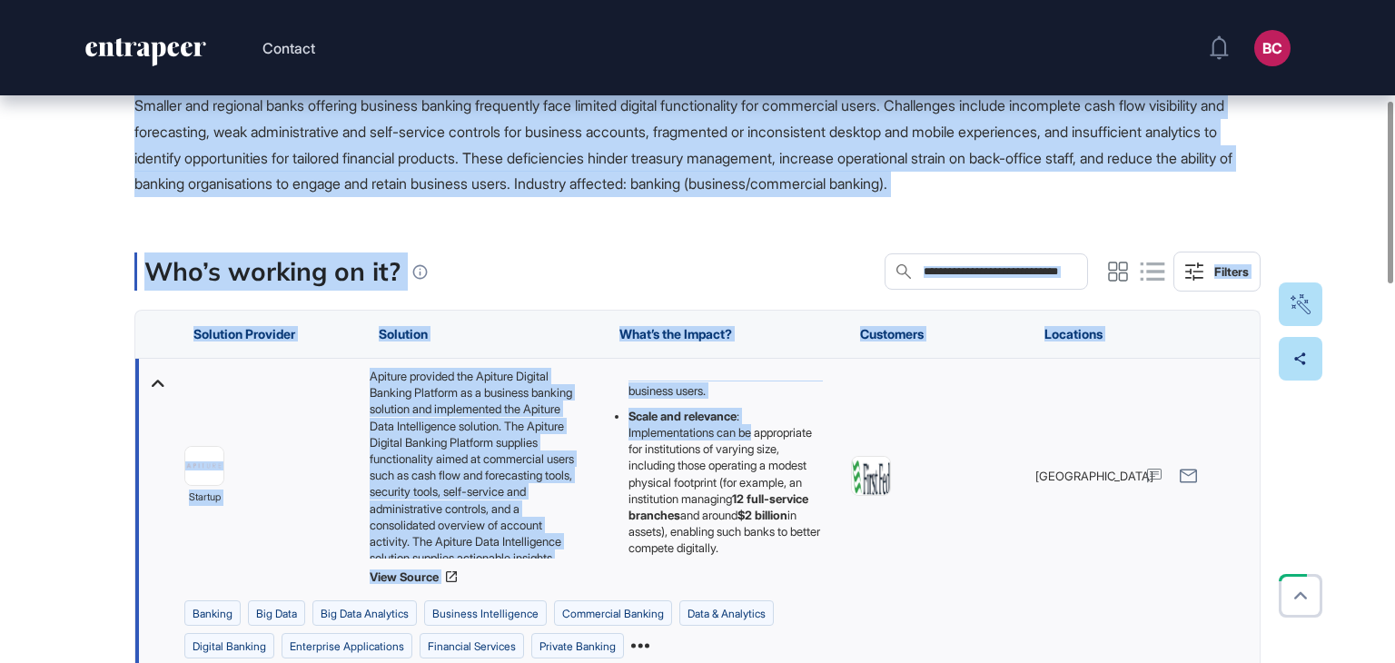
scroll to position [411, 0]
drag, startPoint x: 124, startPoint y: 297, endPoint x: 814, endPoint y: 560, distance: 738.9
copy main "Enhancing Business Banking with Integrated Digital Platforms to Improve User Ex…"
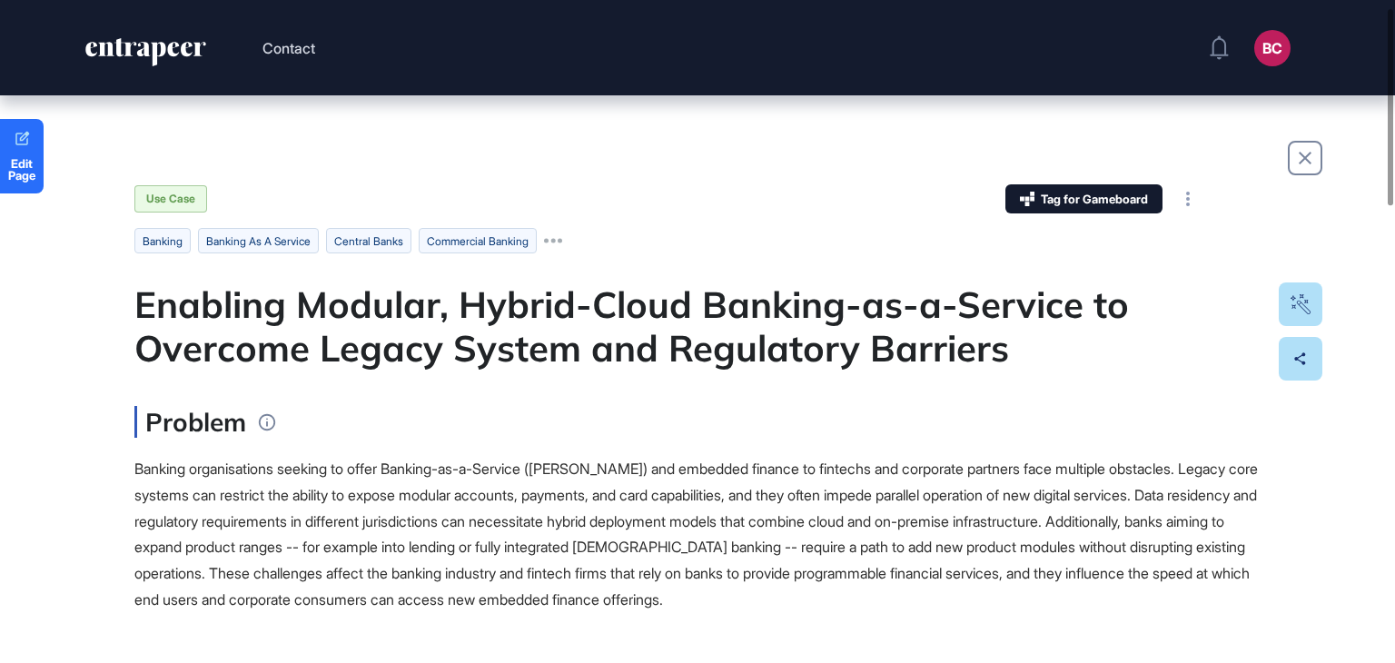
scroll to position [273, 0]
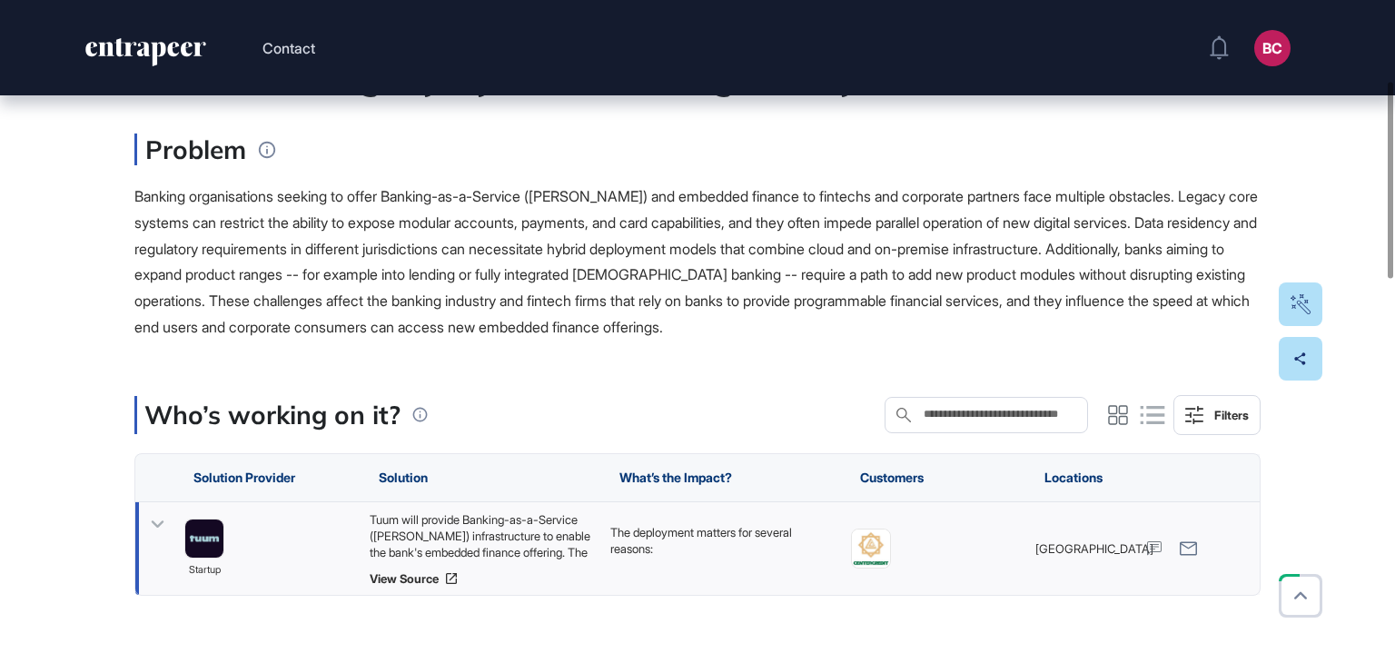
click at [471, 519] on div "Tuum will provide Banking-as-a-Service ([PERSON_NAME]) infrastructure to enable…" at bounding box center [481, 535] width 223 height 49
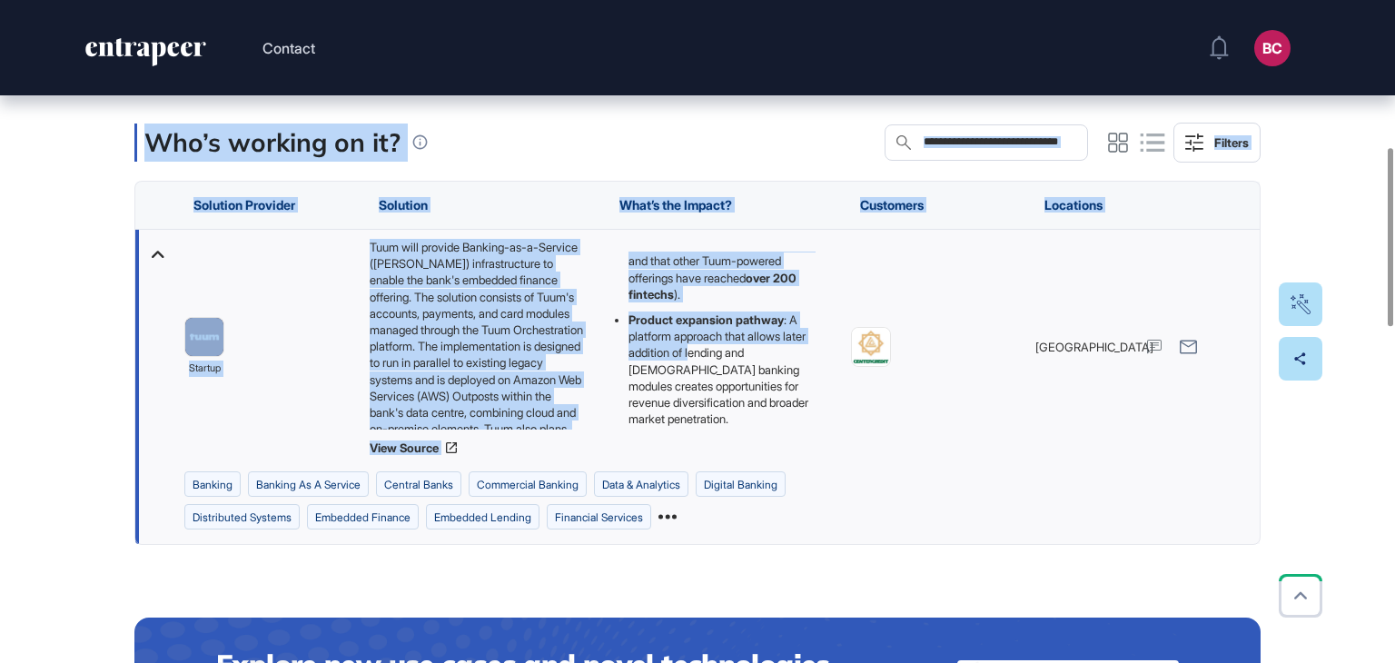
scroll to position [443, 0]
drag, startPoint x: 112, startPoint y: 219, endPoint x: 759, endPoint y: 413, distance: 675.4
copy main "Enabling Modular, Hybrid-Cloud Banking-as-a-Service to Overcome Legacy System a…"
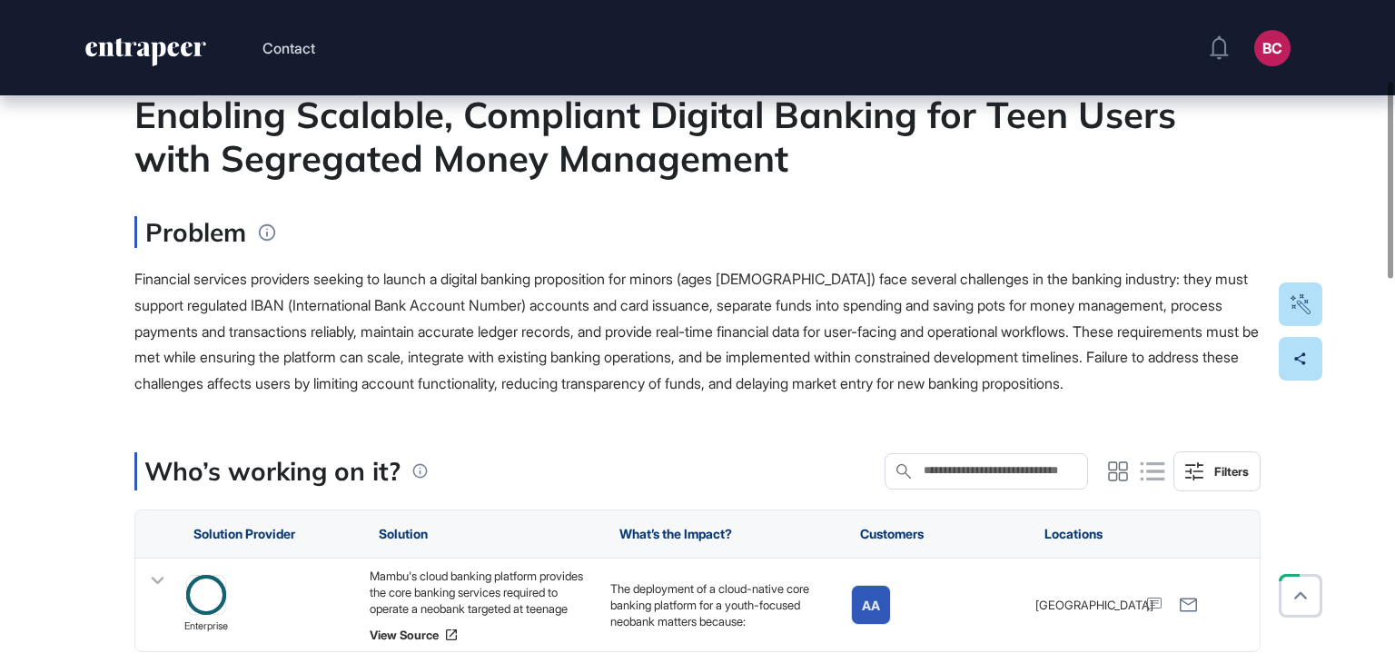
scroll to position [273, 0]
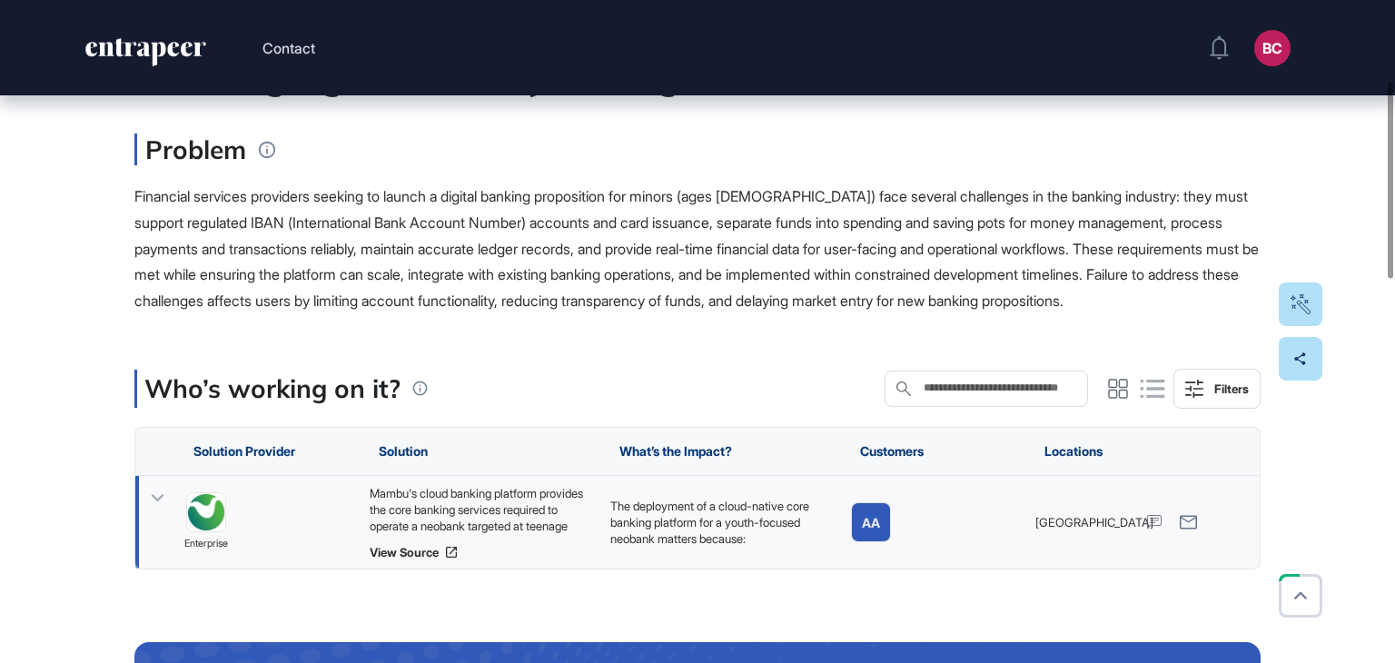
click at [499, 511] on div "Mambu's cloud banking platform provides the core banking services required to o…" at bounding box center [481, 509] width 223 height 49
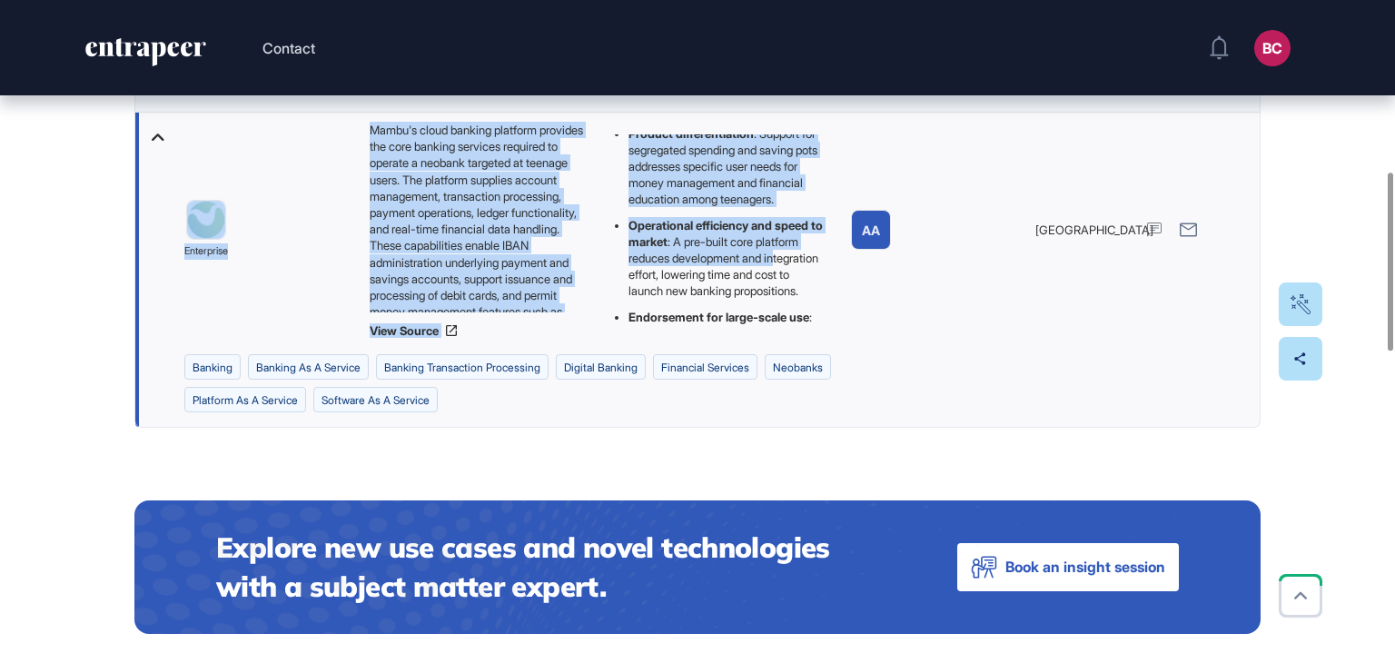
scroll to position [420, 0]
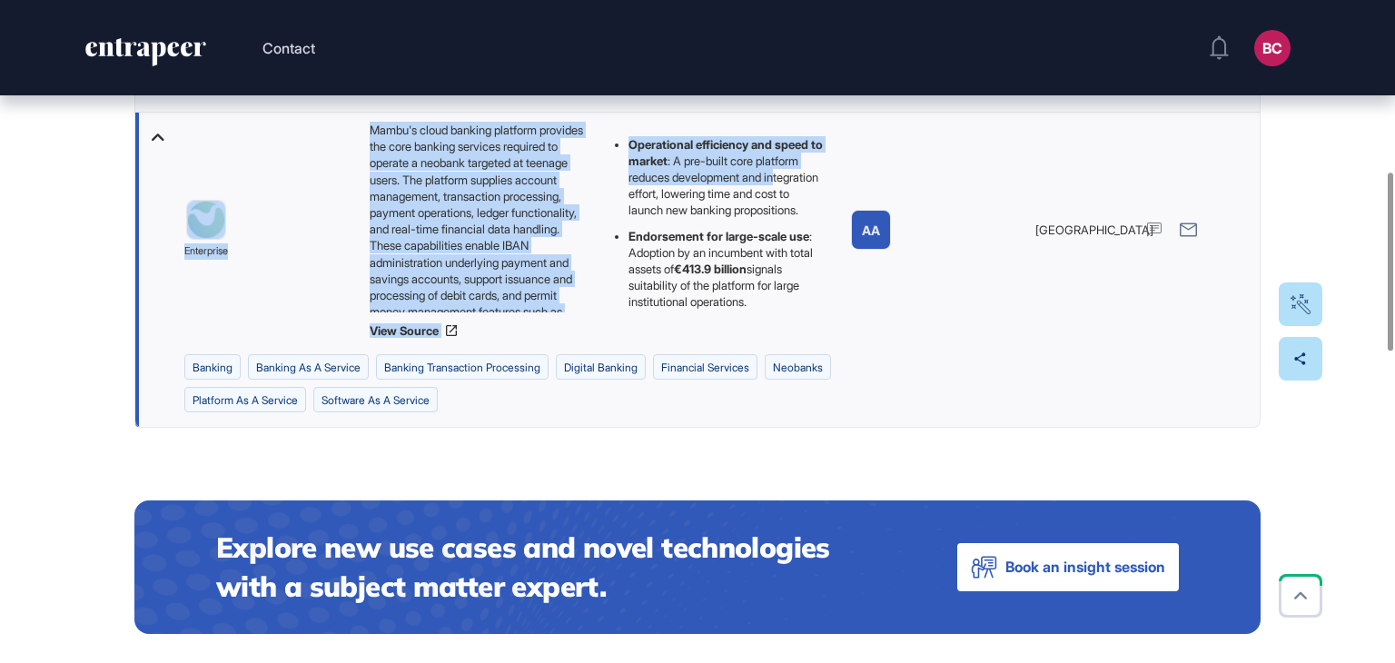
drag, startPoint x: 127, startPoint y: 317, endPoint x: 814, endPoint y: 328, distance: 686.8
click at [814, 328] on div "Edit Page Use Case Tag for Gameboard Build Partner Invest Acquire banking banki…" at bounding box center [697, 601] width 1395 height 2282
copy main "Enabling Scalable, Compliant Digital Banking for Teen Users with Segregated Mon…"
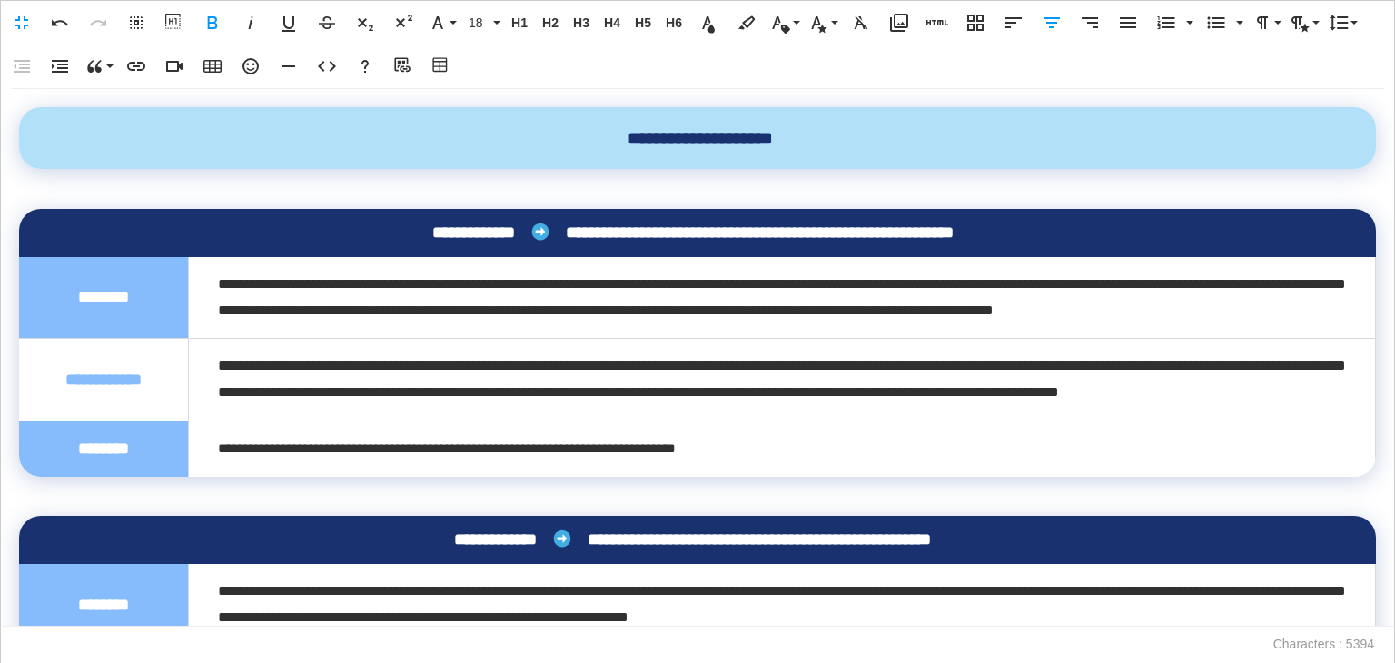
scroll to position [1790, 0]
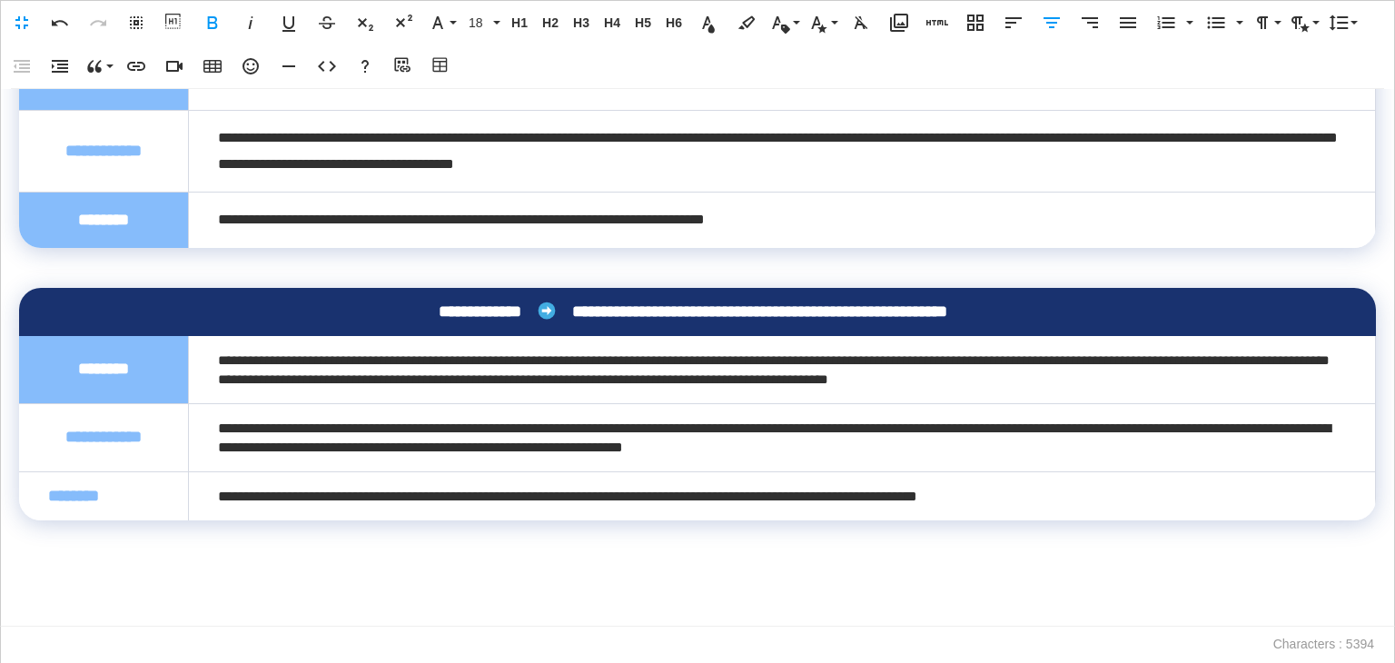
click at [128, 521] on td "********" at bounding box center [104, 495] width 170 height 49
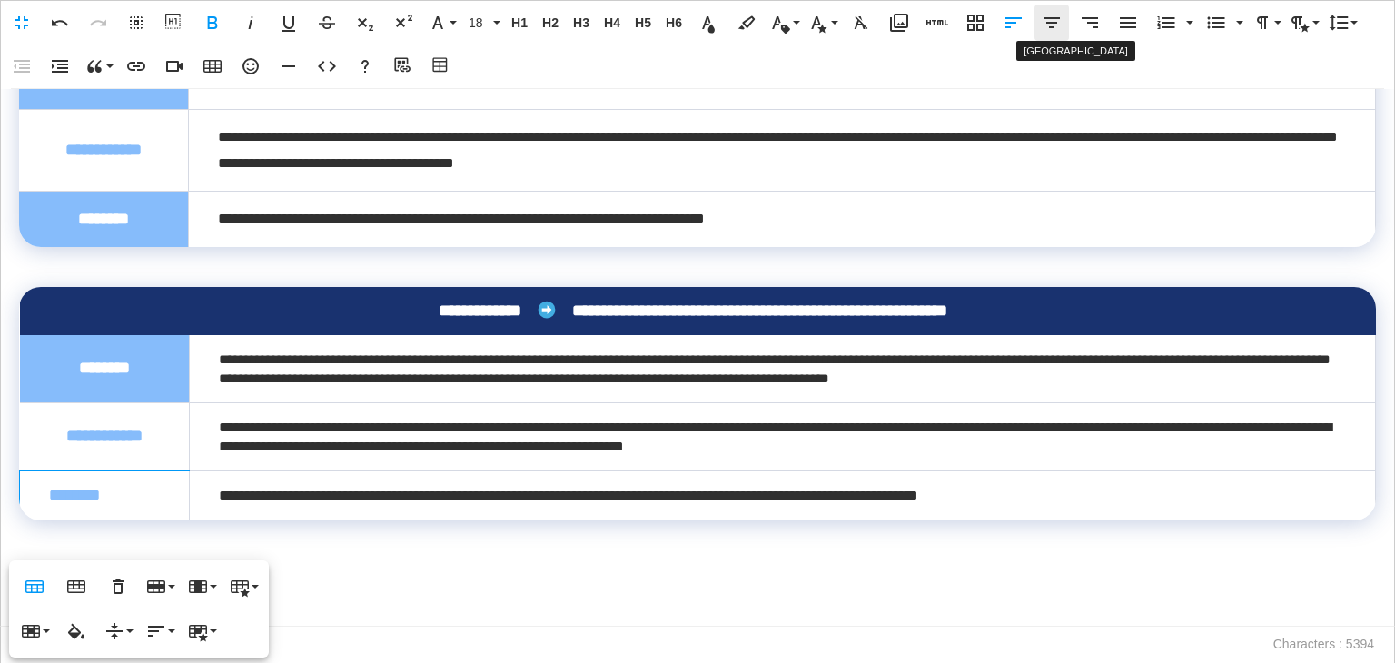
click at [1039, 17] on button "[GEOGRAPHIC_DATA]" at bounding box center [1052, 23] width 35 height 36
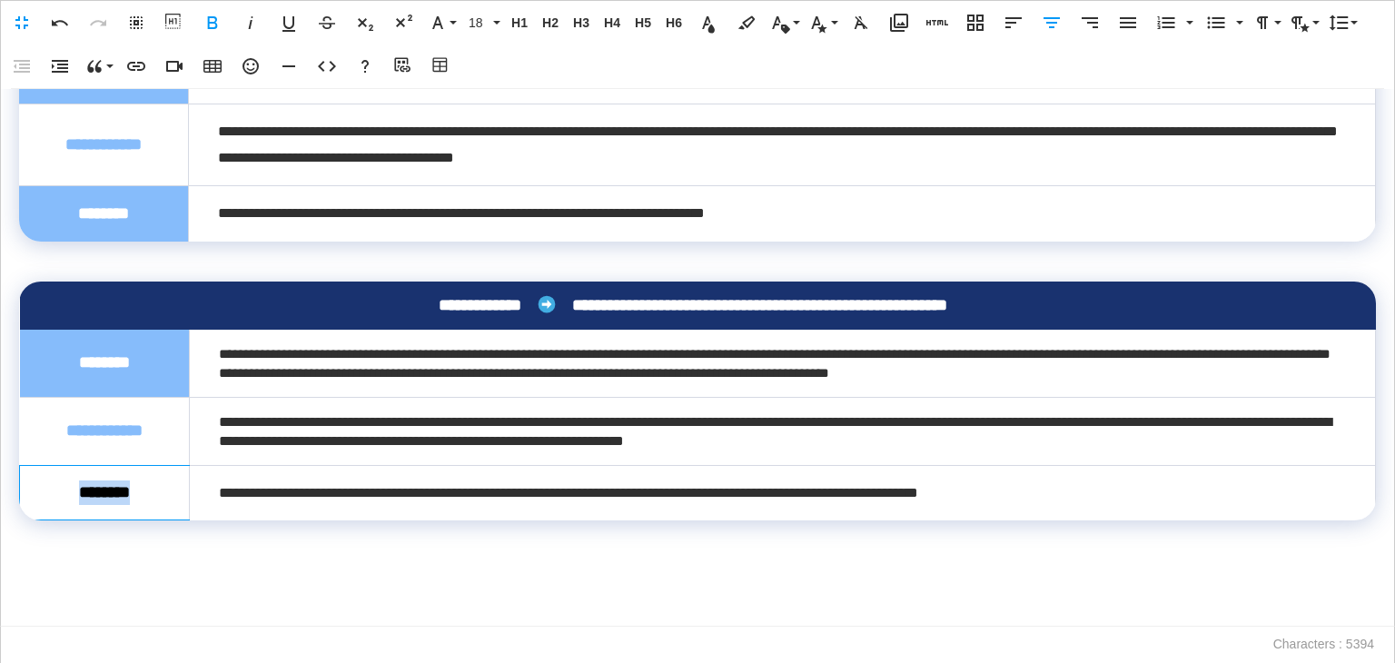
drag, startPoint x: 149, startPoint y: 532, endPoint x: 49, endPoint y: 535, distance: 100.0
click at [49, 505] on div "********" at bounding box center [104, 493] width 111 height 25
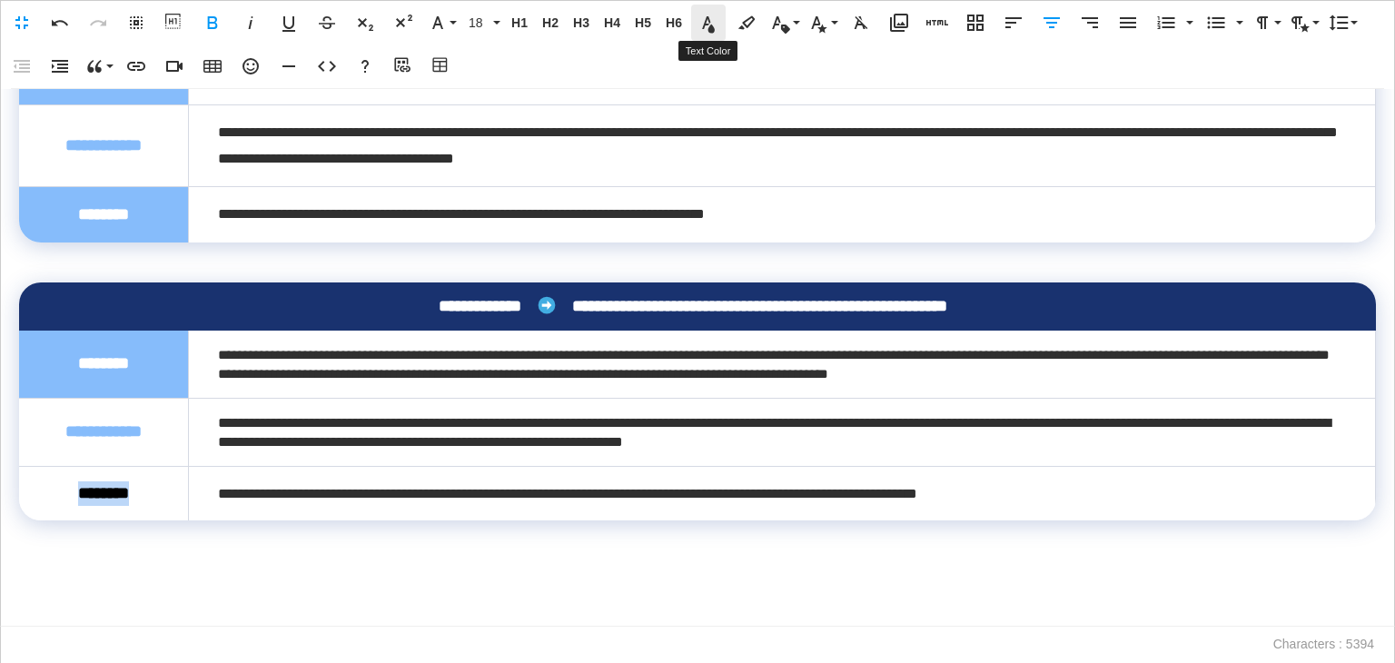
click at [707, 23] on icon "button" at bounding box center [708, 24] width 13 height 16
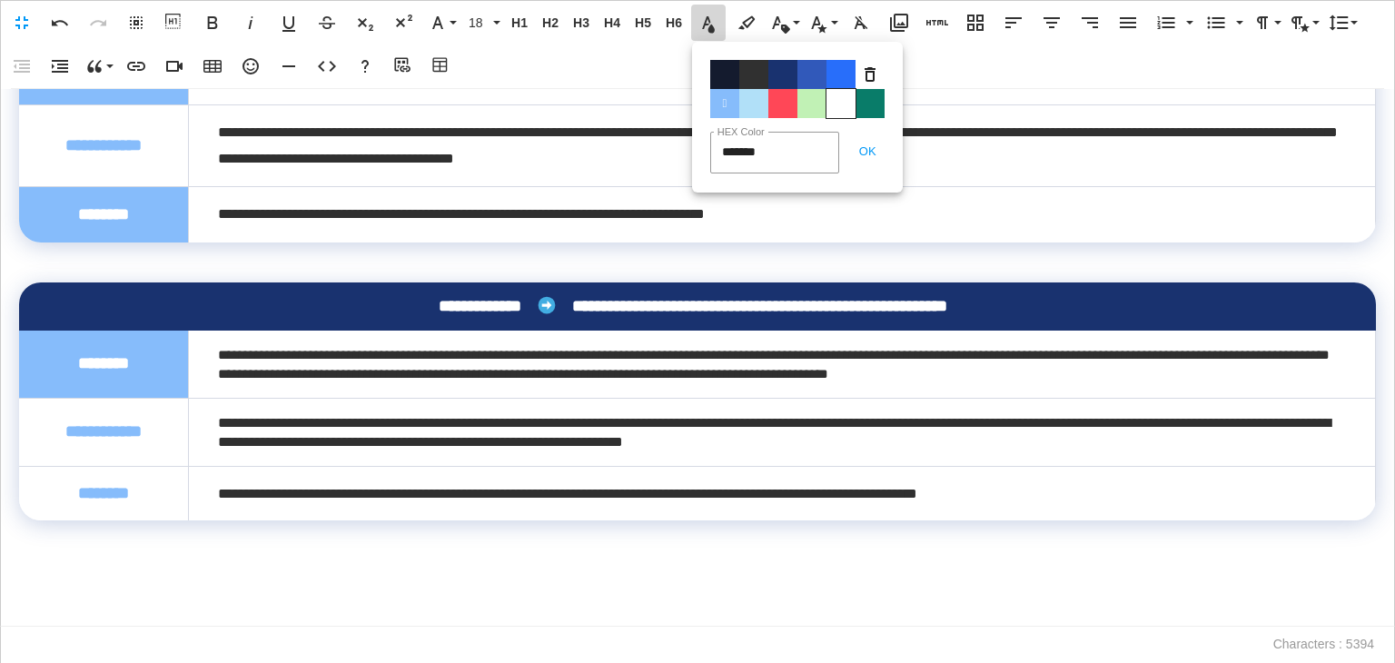
click at [833, 103] on span "Color#FFFFFF" at bounding box center [841, 103] width 29 height 29
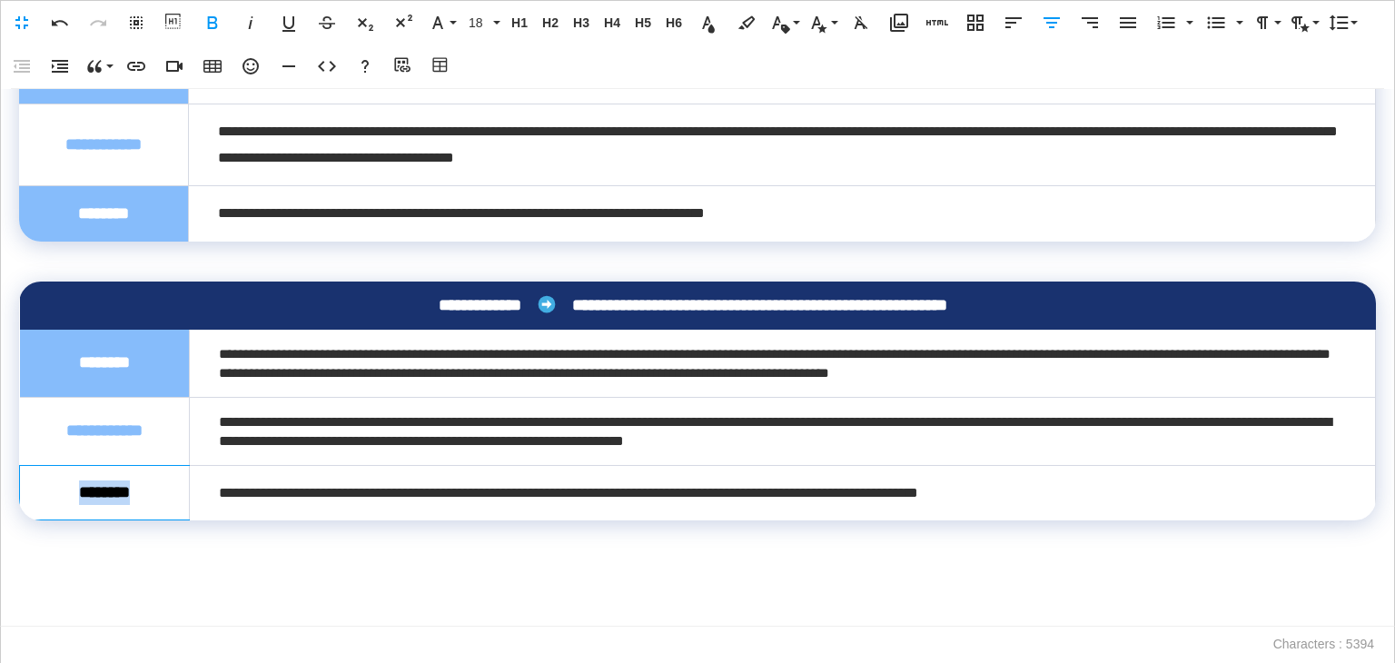
click at [178, 520] on td "********" at bounding box center [105, 492] width 170 height 55
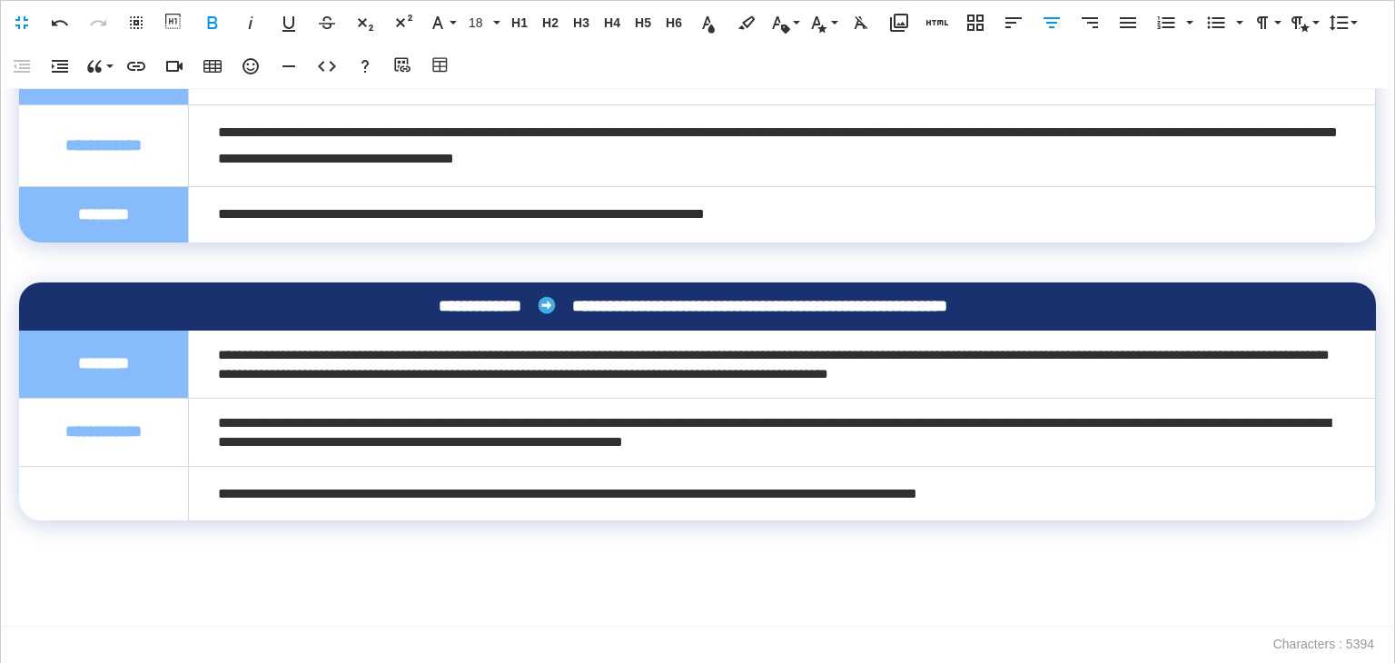
click at [177, 521] on td "********" at bounding box center [104, 493] width 170 height 55
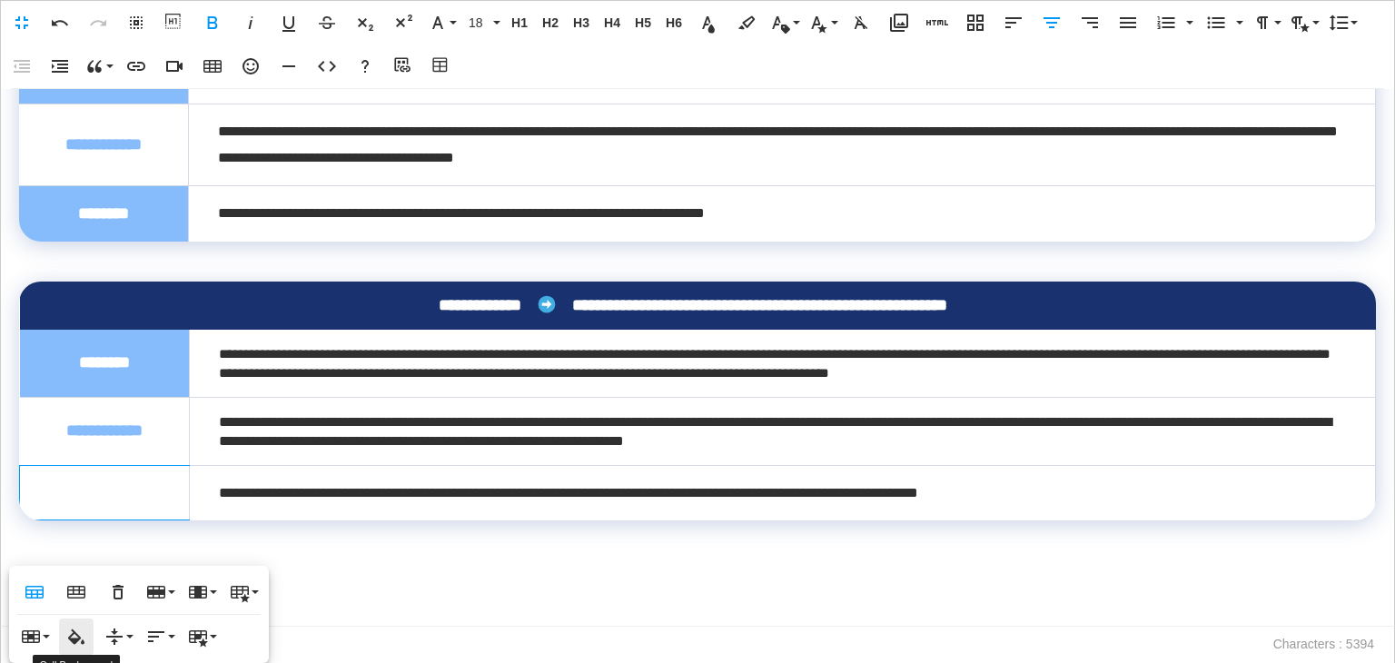
click at [76, 639] on icon "button" at bounding box center [76, 636] width 16 height 15
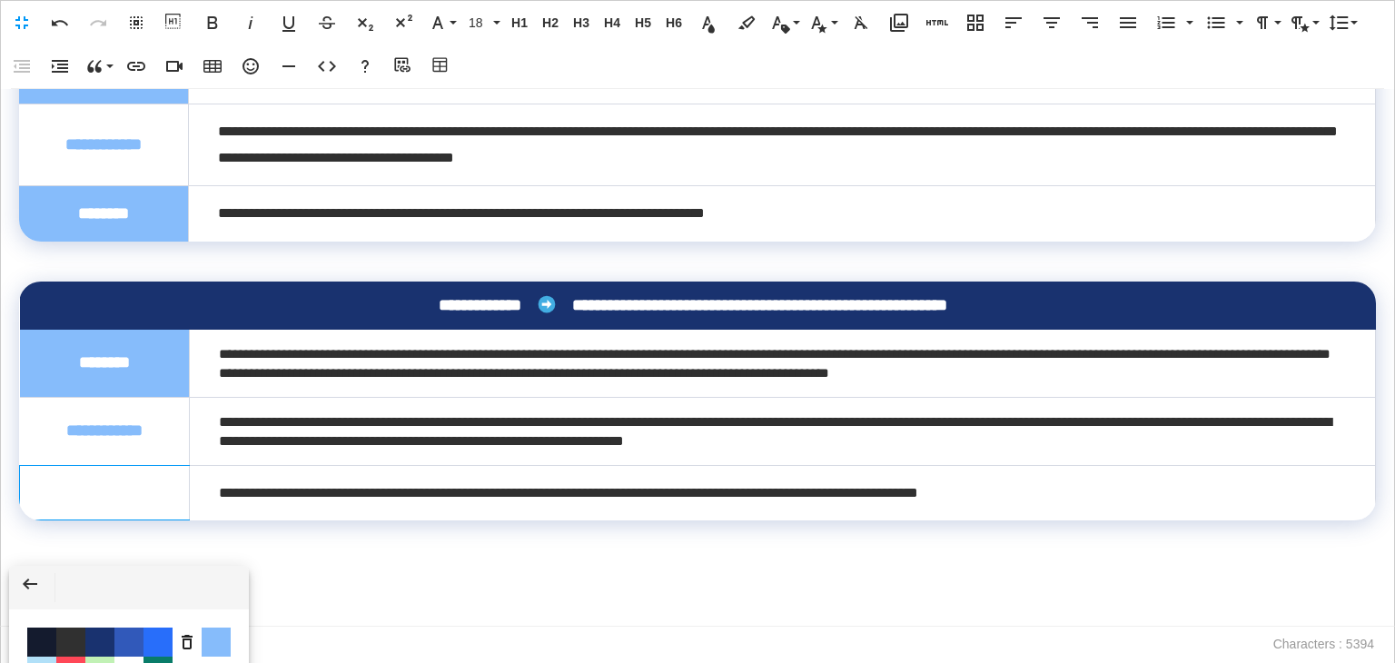
click at [205, 638] on span "Color #86BCFB" at bounding box center [216, 642] width 29 height 29
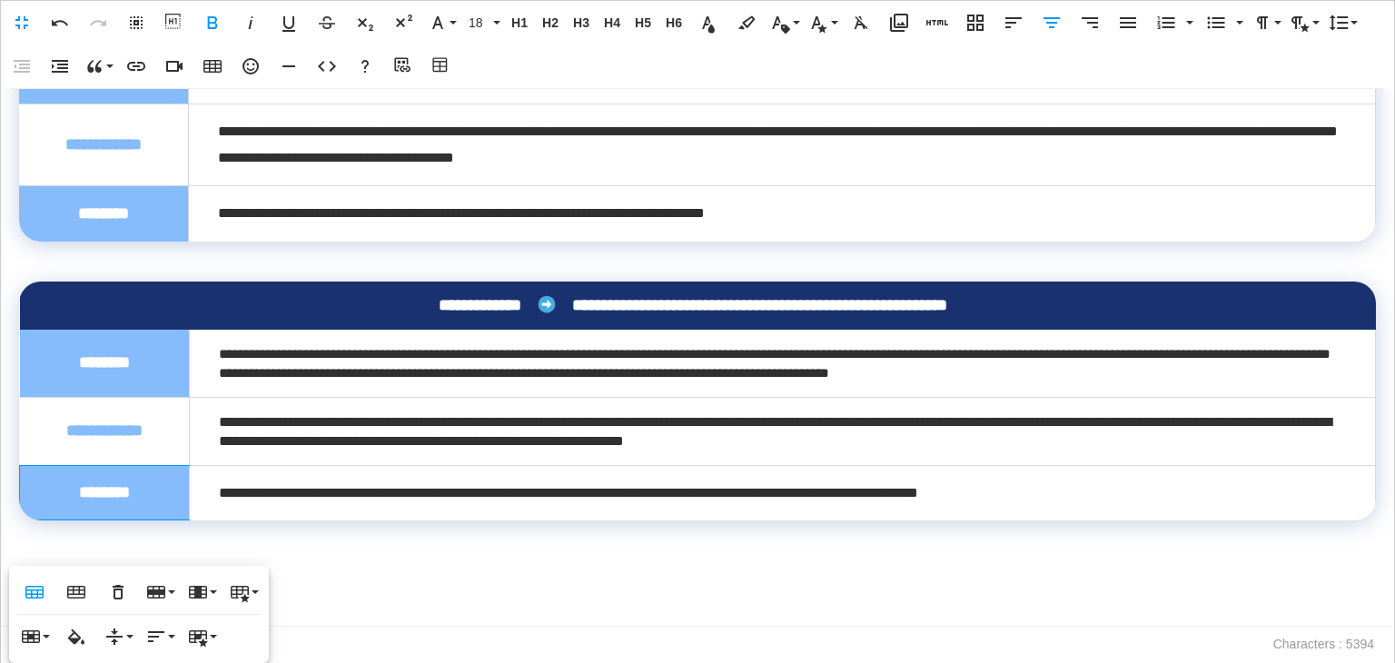
click at [341, 590] on div "**********" at bounding box center [697, 358] width 1395 height 538
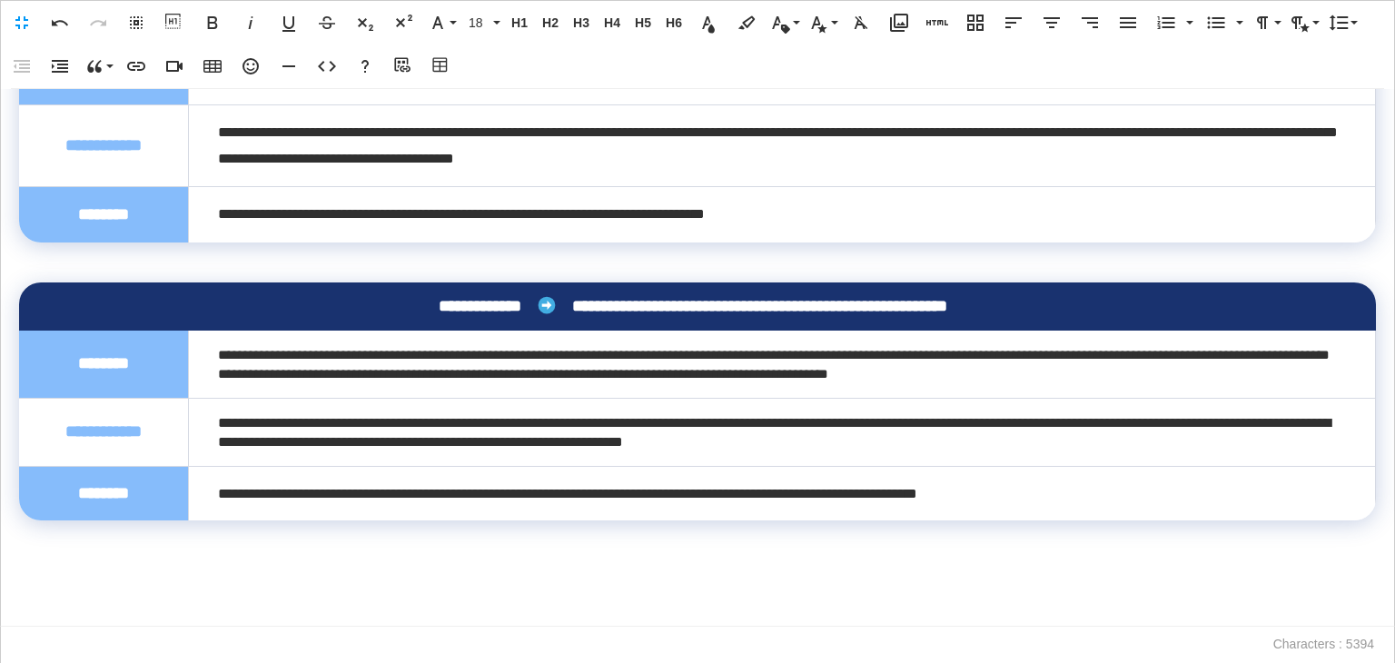
click at [1185, 399] on td "**********" at bounding box center [782, 365] width 1187 height 68
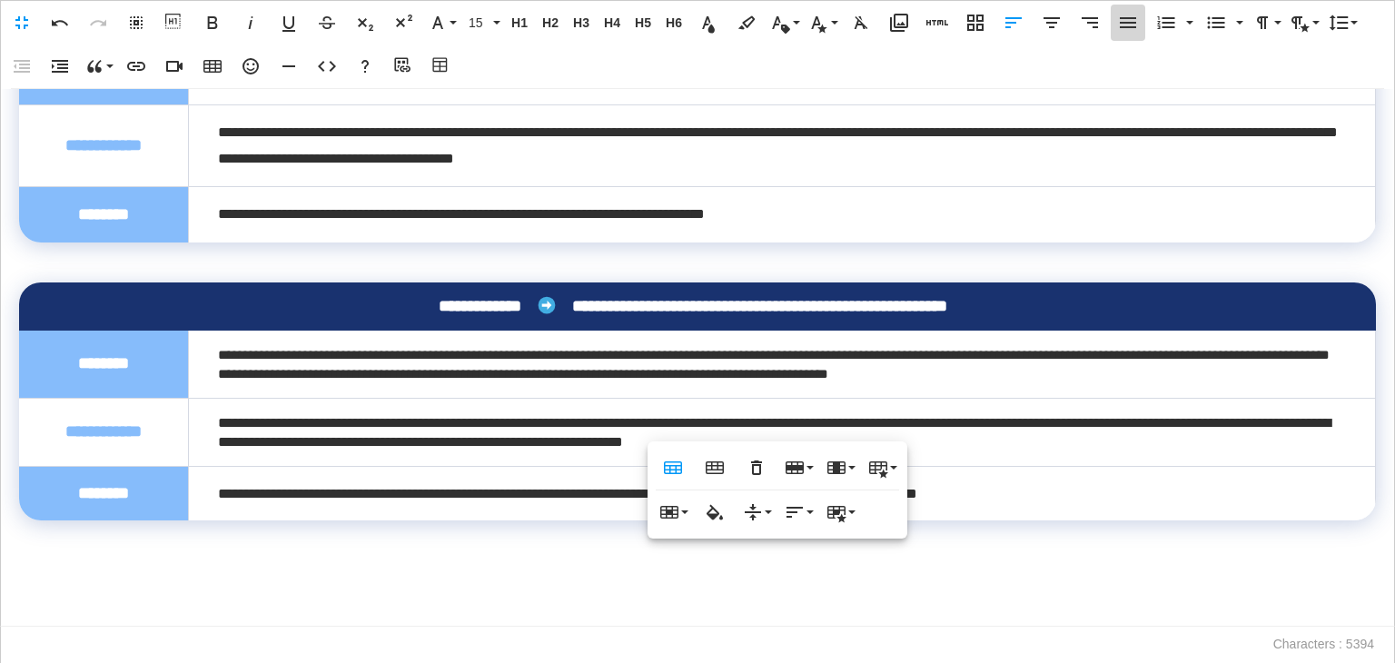
click at [1127, 31] on icon "button" at bounding box center [1128, 23] width 22 height 22
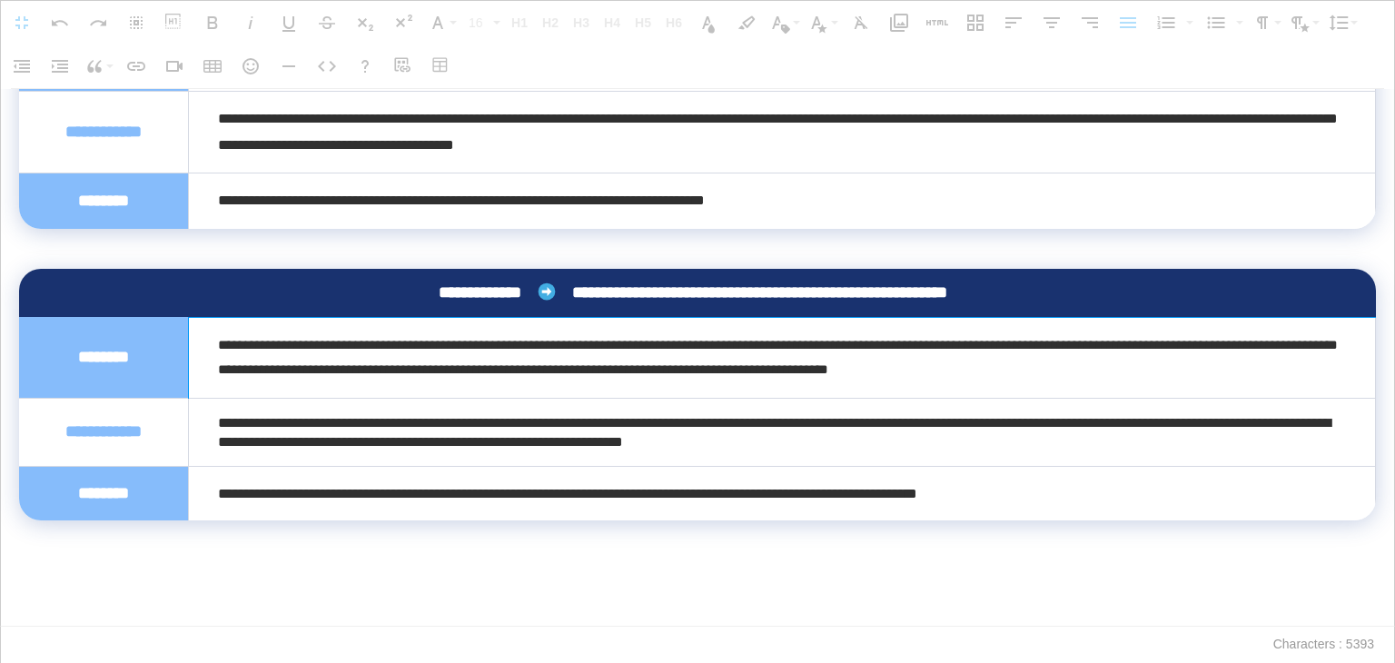
drag, startPoint x: 222, startPoint y: 392, endPoint x: 1163, endPoint y: 416, distance: 941.4
click at [1163, 383] on div "**********" at bounding box center [778, 357] width 1120 height 51
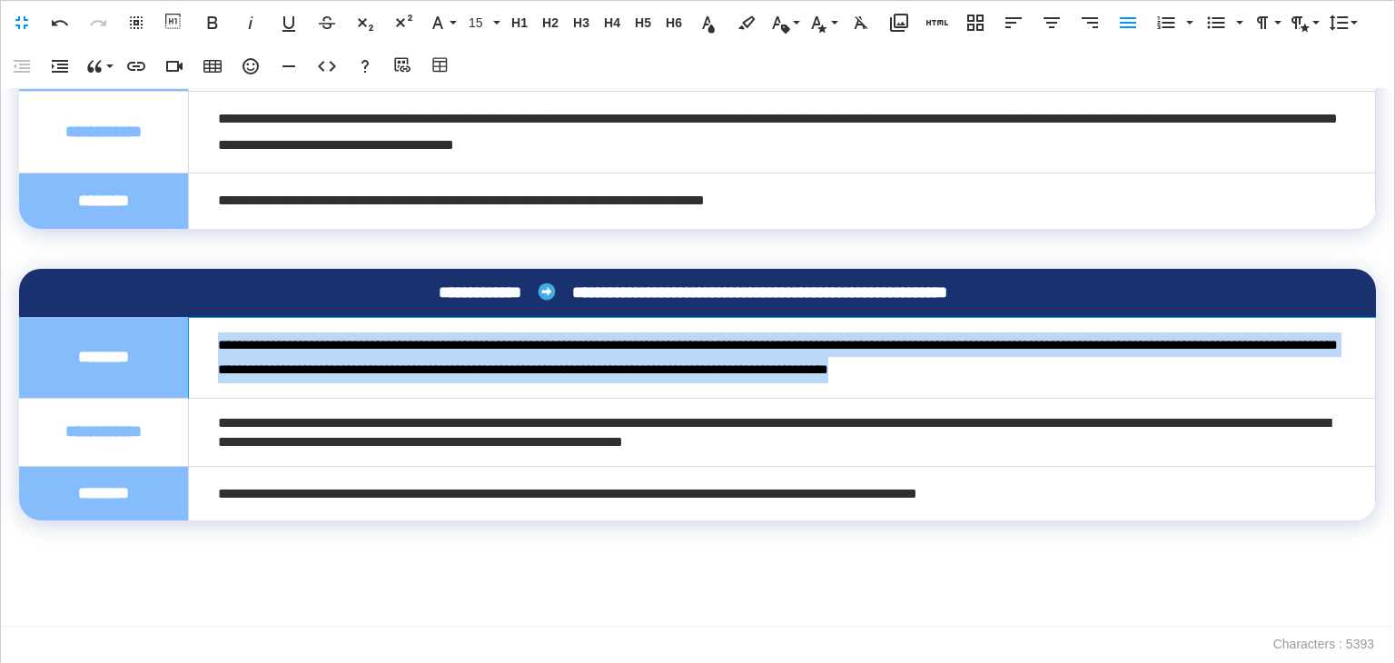
drag, startPoint x: 1164, startPoint y: 419, endPoint x: 203, endPoint y: 391, distance: 960.6
click at [203, 391] on td "**********" at bounding box center [782, 357] width 1187 height 81
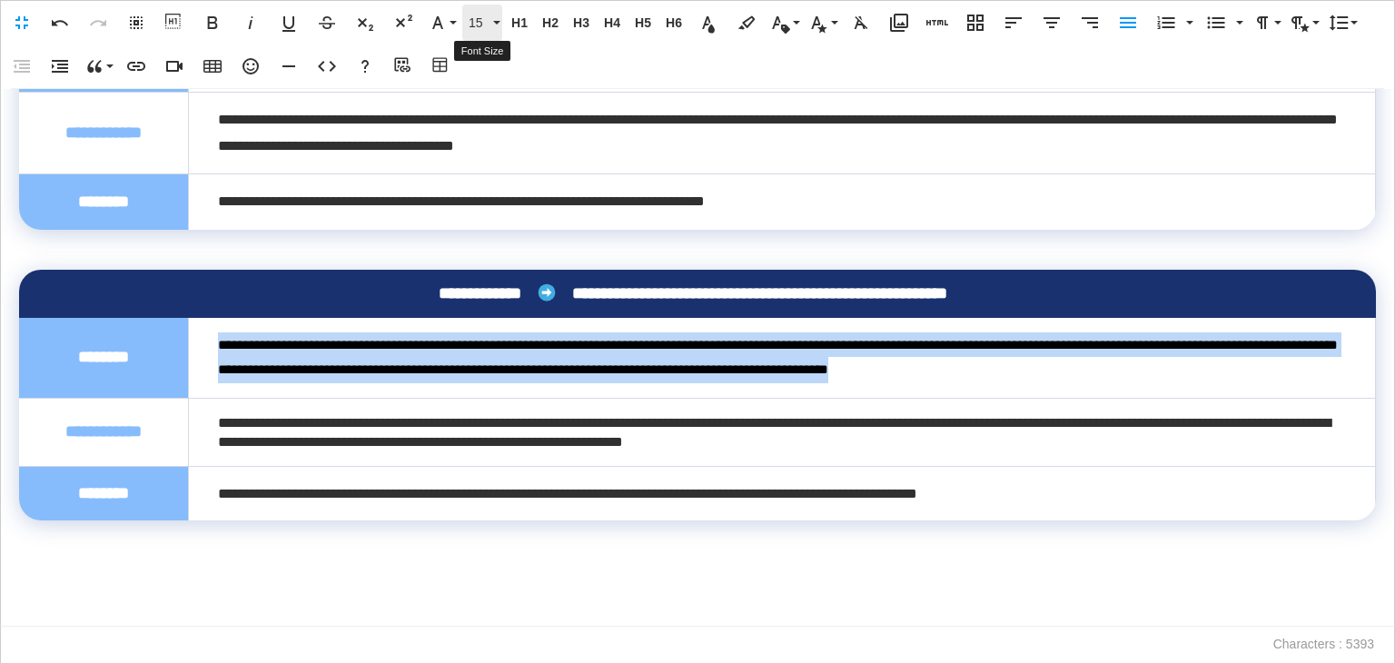
click at [483, 25] on span "15" at bounding box center [478, 22] width 27 height 15
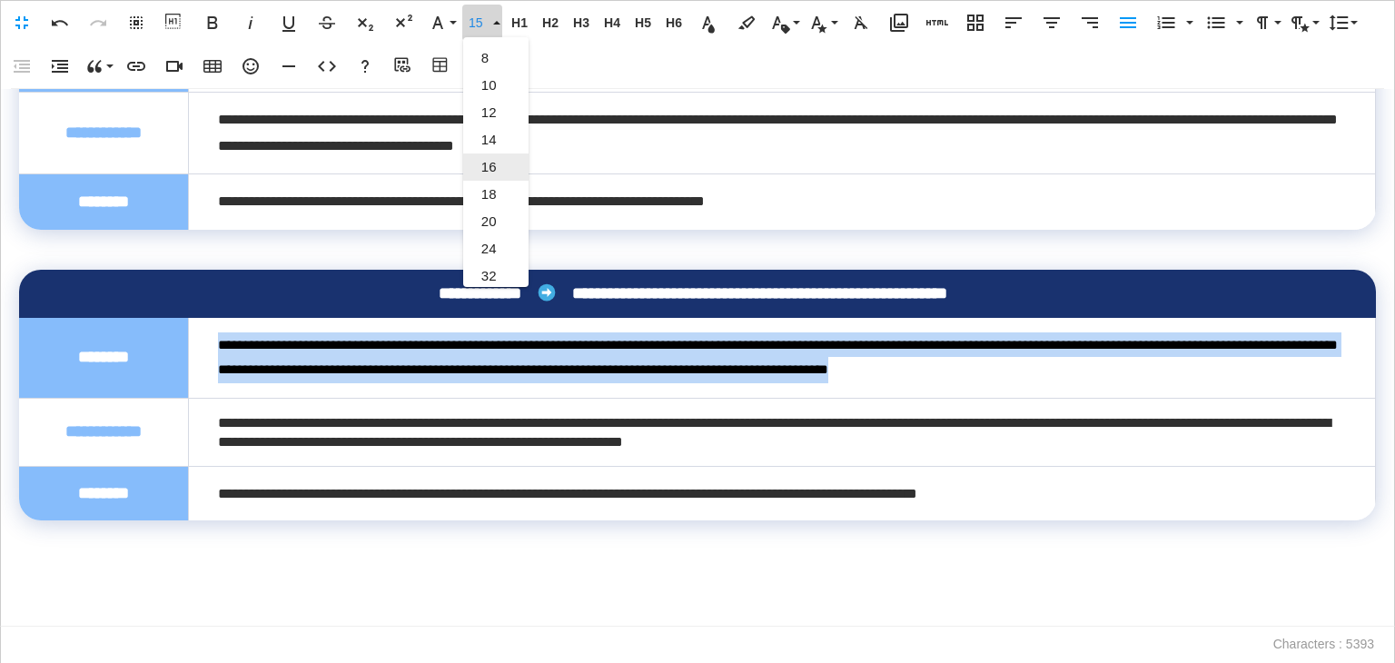
click at [505, 158] on link "16" at bounding box center [495, 167] width 65 height 27
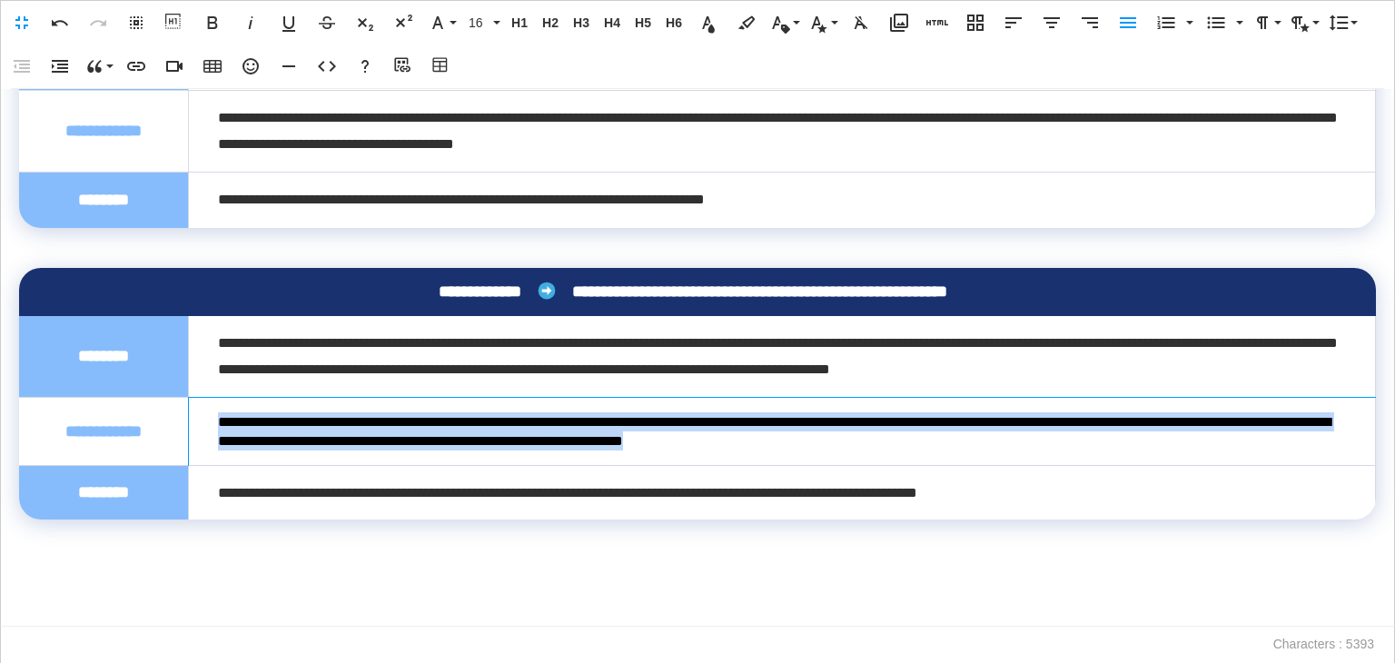
drag, startPoint x: 1030, startPoint y: 494, endPoint x: 212, endPoint y: 465, distance: 819.0
click at [212, 465] on td "**********" at bounding box center [782, 432] width 1187 height 68
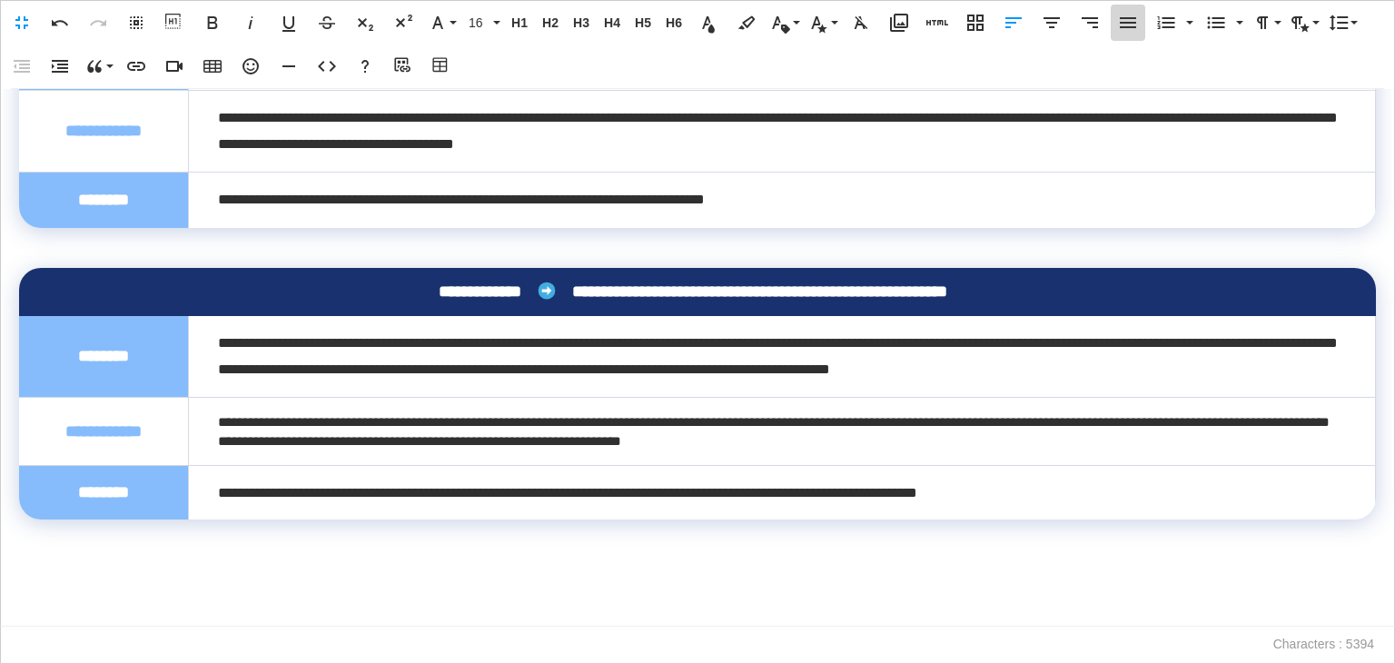
click at [1131, 30] on icon "button" at bounding box center [1128, 23] width 22 height 22
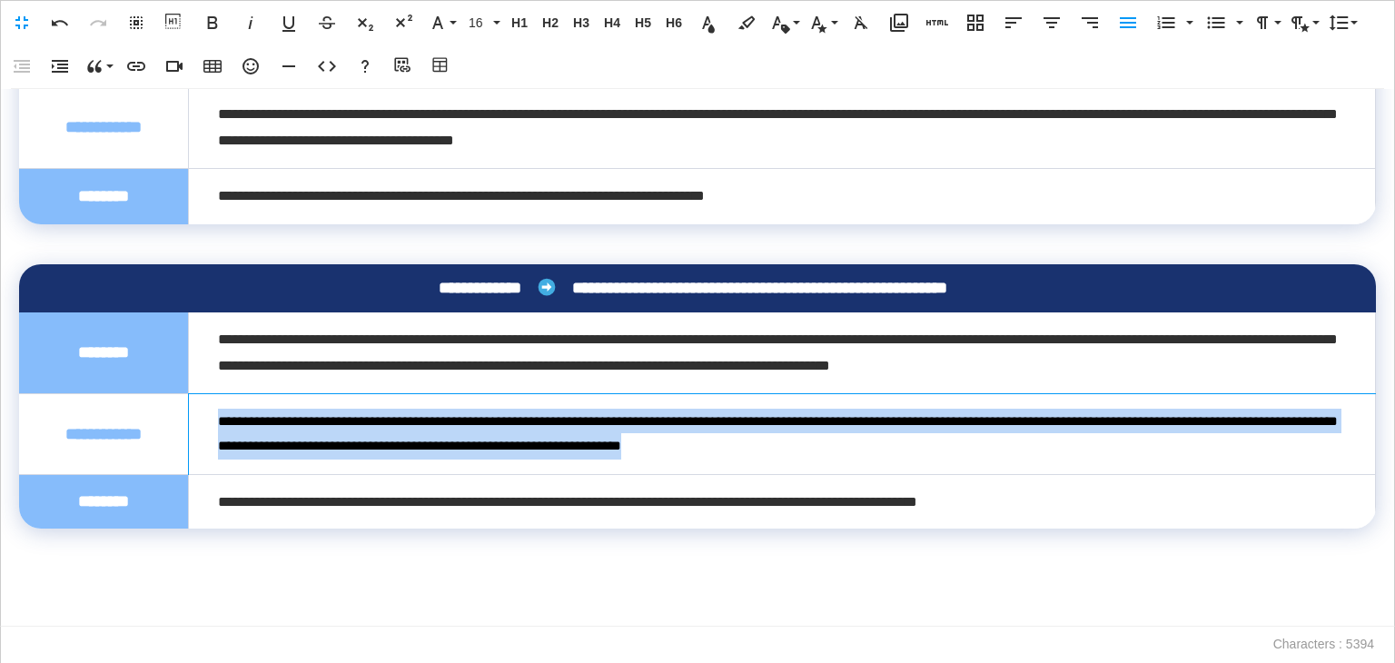
drag, startPoint x: 930, startPoint y: 499, endPoint x: 215, endPoint y: 477, distance: 715.2
click at [215, 475] on td "**********" at bounding box center [782, 434] width 1187 height 81
click at [481, 30] on span "15" at bounding box center [478, 22] width 27 height 15
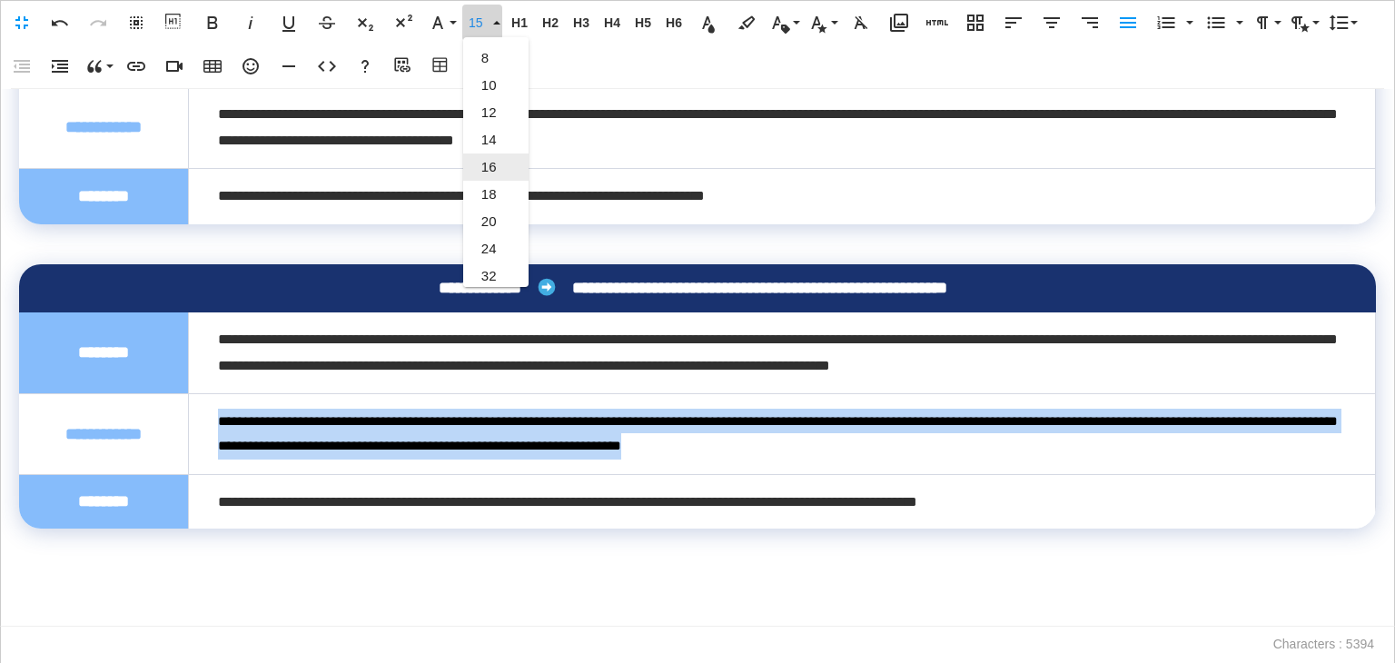
drag, startPoint x: 502, startPoint y: 157, endPoint x: 501, endPoint y: 175, distance: 18.2
click at [501, 157] on link "16" at bounding box center [495, 167] width 65 height 27
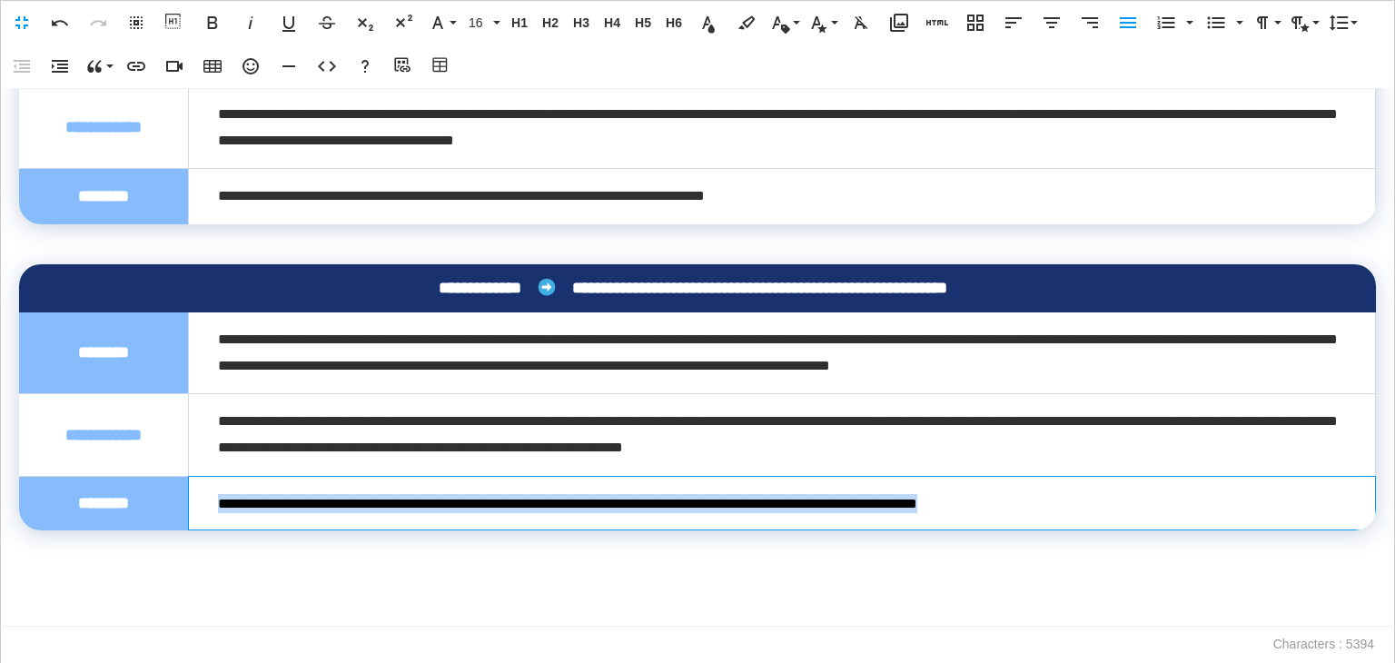
drag, startPoint x: 1111, startPoint y: 550, endPoint x: 217, endPoint y: 544, distance: 893.9
click at [217, 531] on td "**********" at bounding box center [782, 503] width 1187 height 55
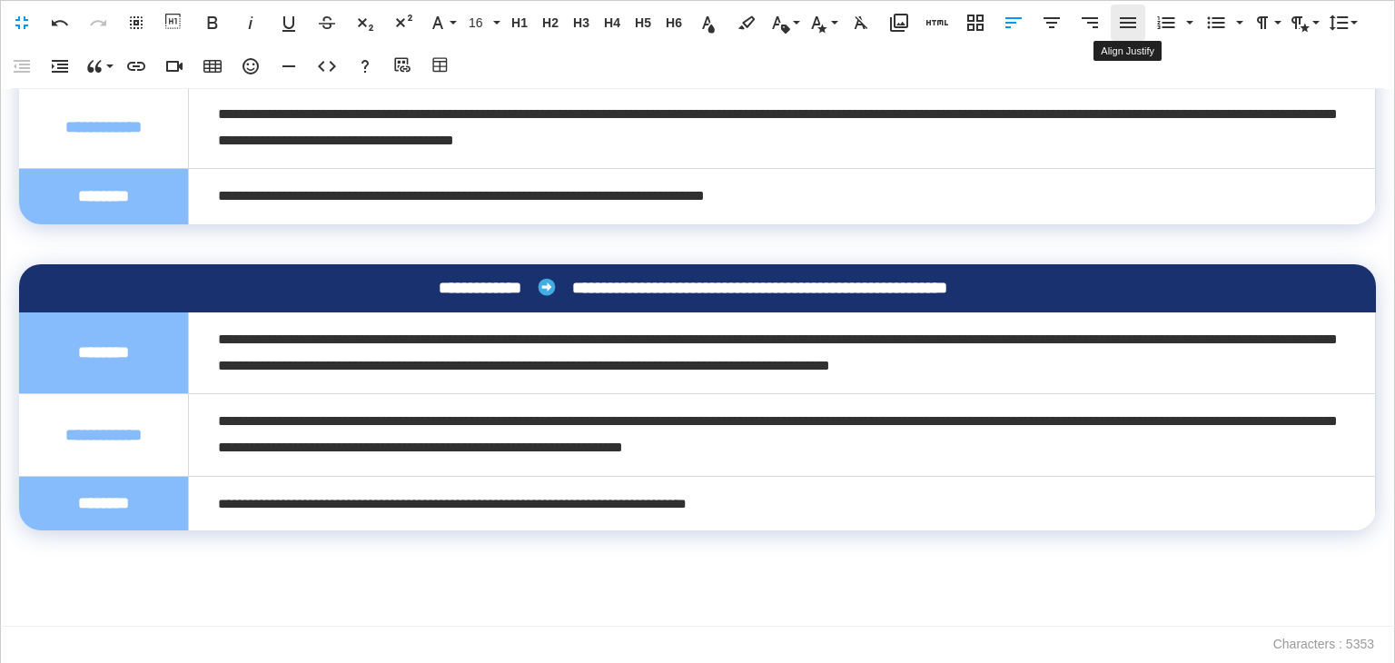
click at [1122, 25] on icon "button" at bounding box center [1128, 23] width 22 height 22
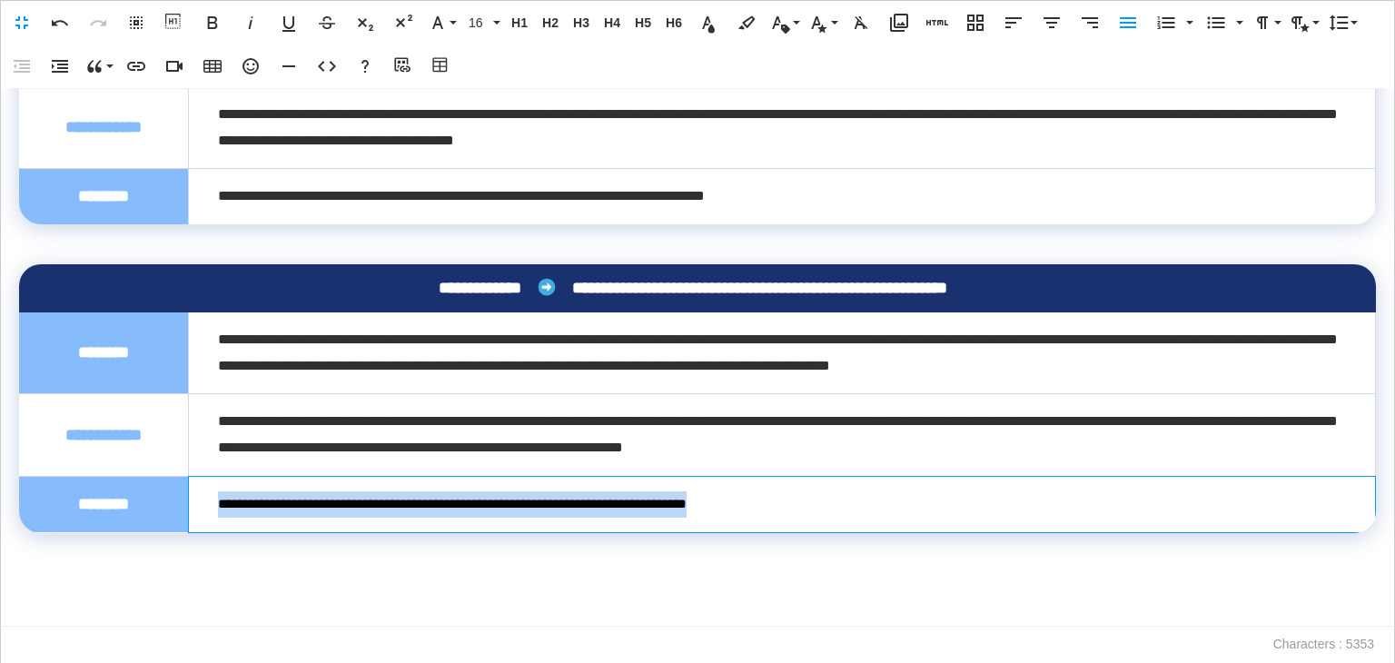
drag, startPoint x: 781, startPoint y: 560, endPoint x: 219, endPoint y: 533, distance: 563.0
click at [207, 532] on td "**********" at bounding box center [782, 504] width 1187 height 56
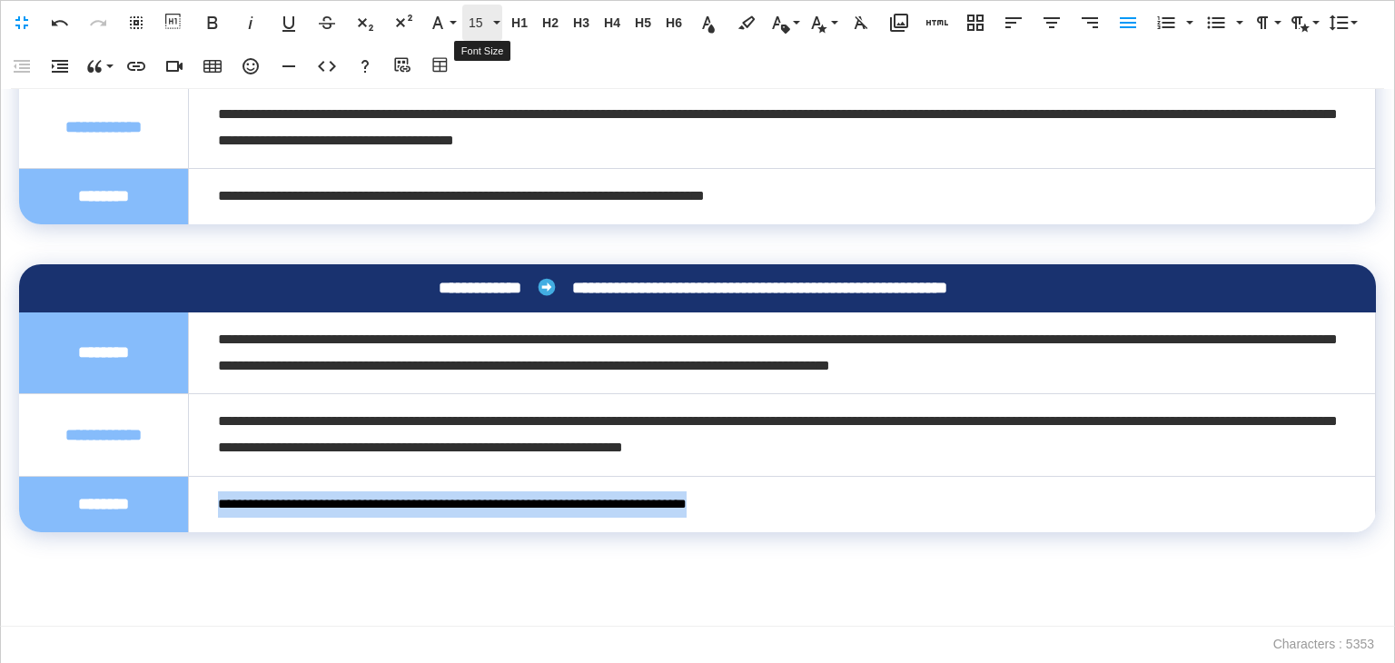
click at [484, 22] on span "15" at bounding box center [478, 22] width 27 height 15
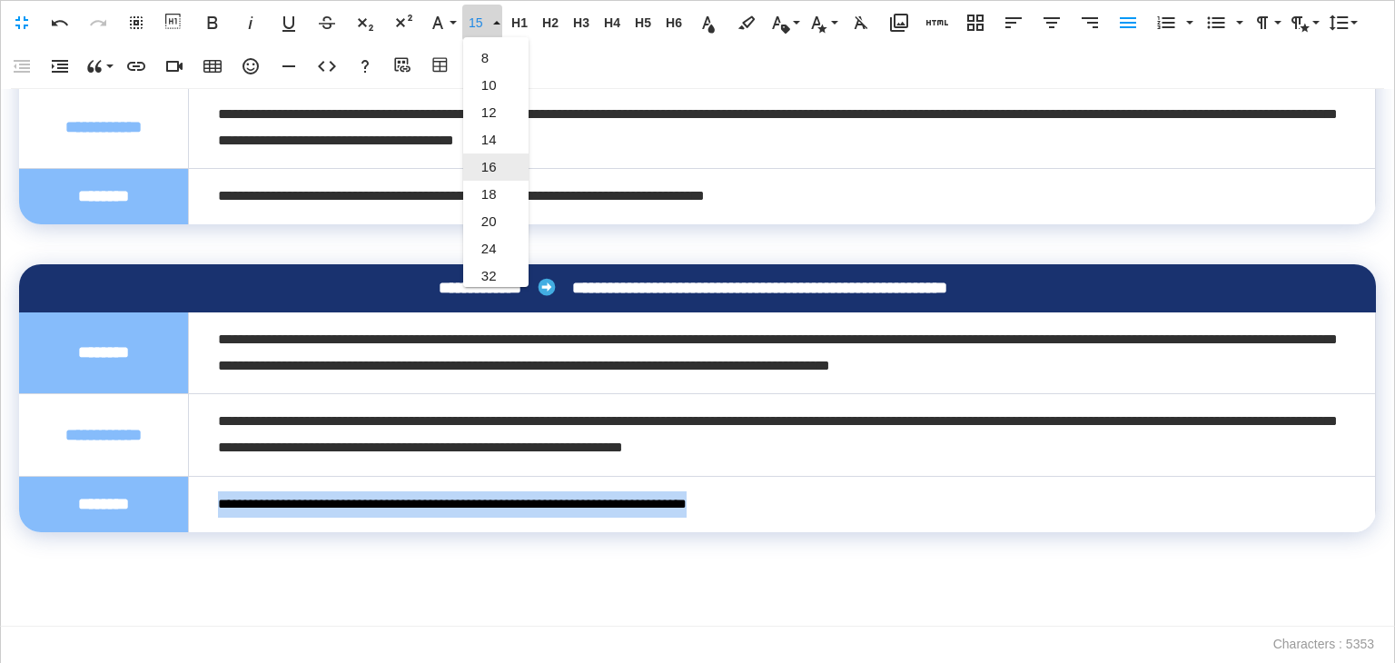
click at [489, 164] on link "16" at bounding box center [495, 167] width 65 height 27
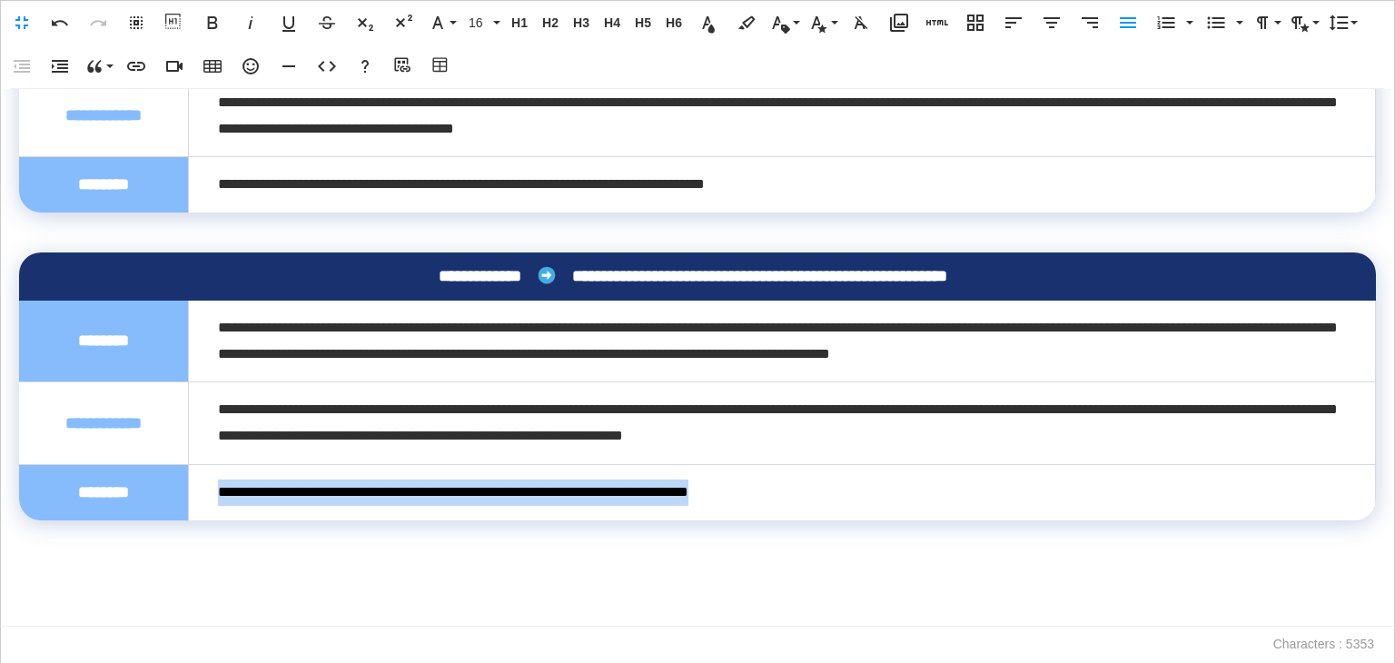
click at [120, 559] on div "**********" at bounding box center [697, 358] width 1395 height 538
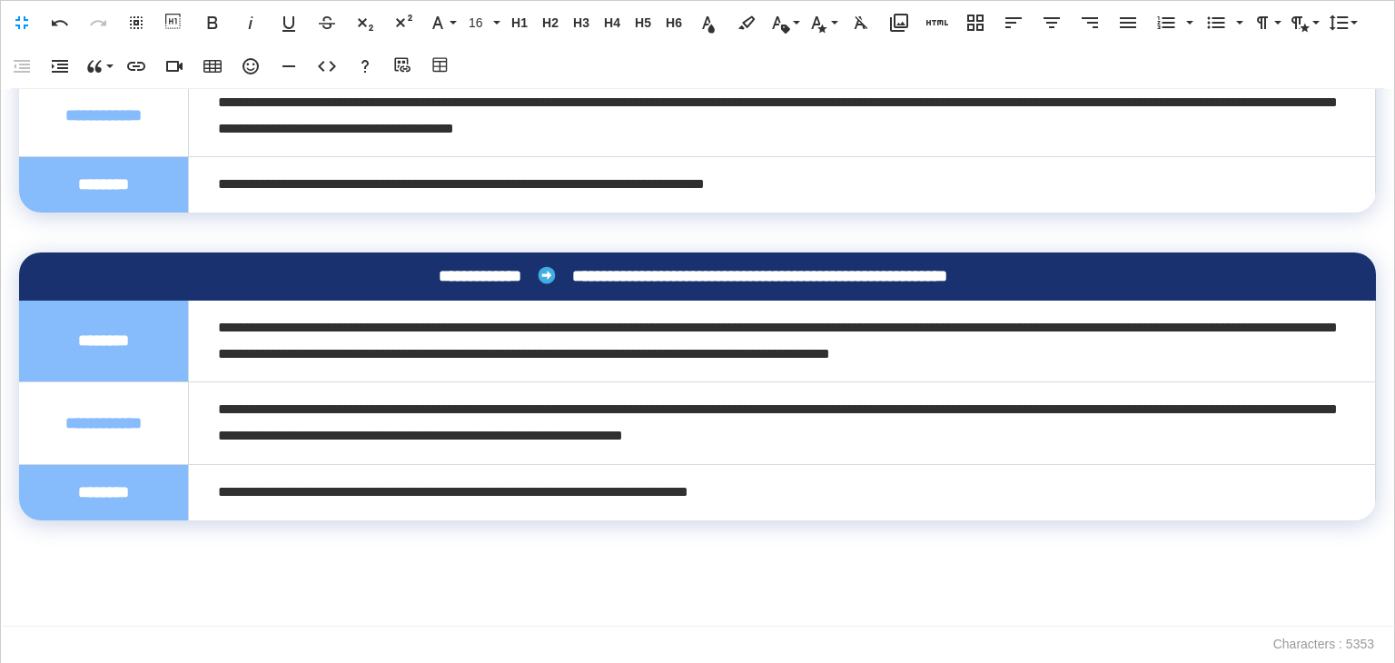
click at [65, 546] on p at bounding box center [697, 534] width 1357 height 26
click at [331, 68] on icon "button" at bounding box center [327, 66] width 18 height 11
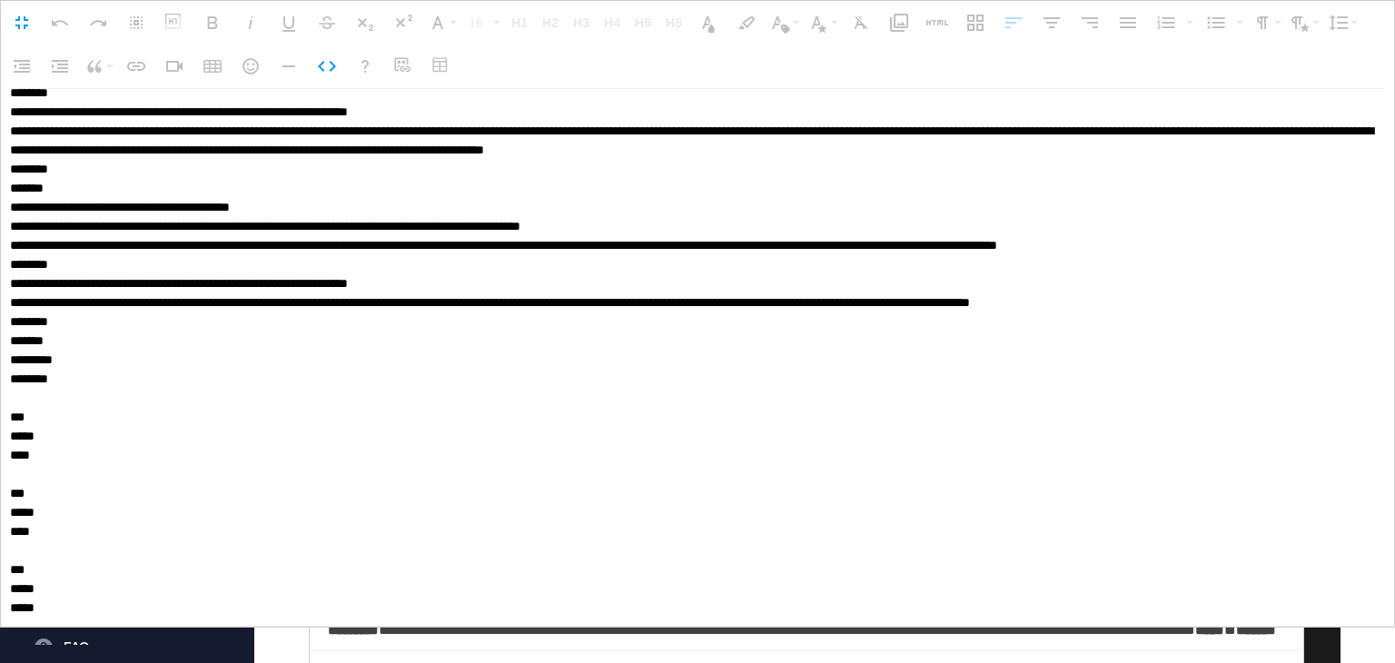
scroll to position [6539, 0]
drag, startPoint x: 7, startPoint y: 245, endPoint x: 102, endPoint y: 412, distance: 192.0
click at [102, 412] on textarea at bounding box center [693, 358] width 1384 height 538
click at [30, 523] on textarea at bounding box center [693, 358] width 1384 height 538
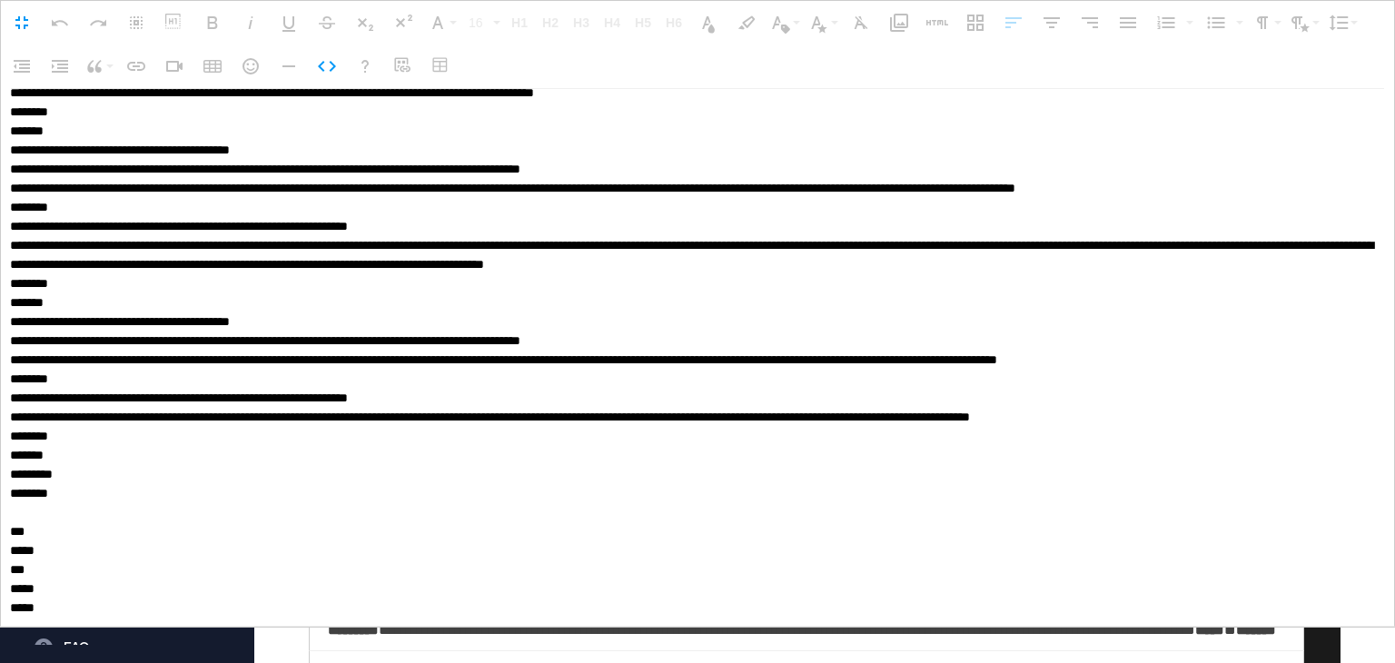
scroll to position [7434, 0]
click at [34, 605] on textarea at bounding box center [693, 358] width 1384 height 538
type textarea "**********"
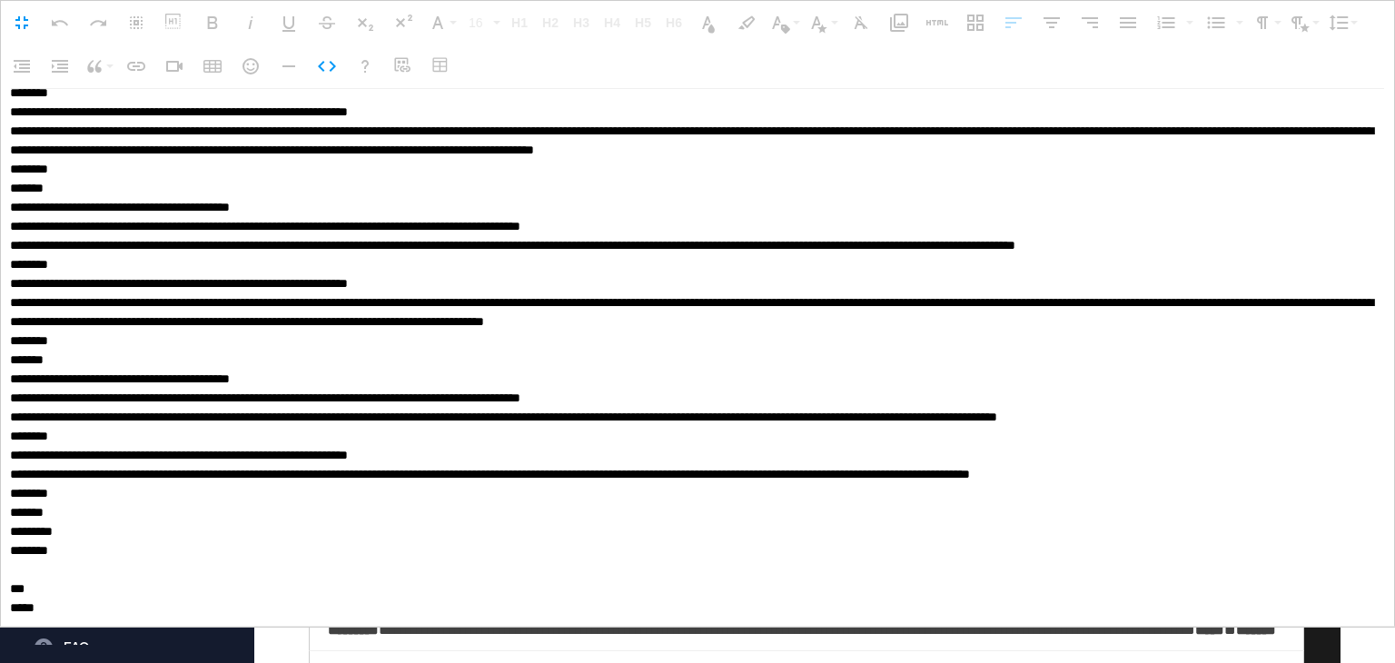
scroll to position [8321, 0]
click at [331, 56] on icon "button" at bounding box center [327, 66] width 22 height 22
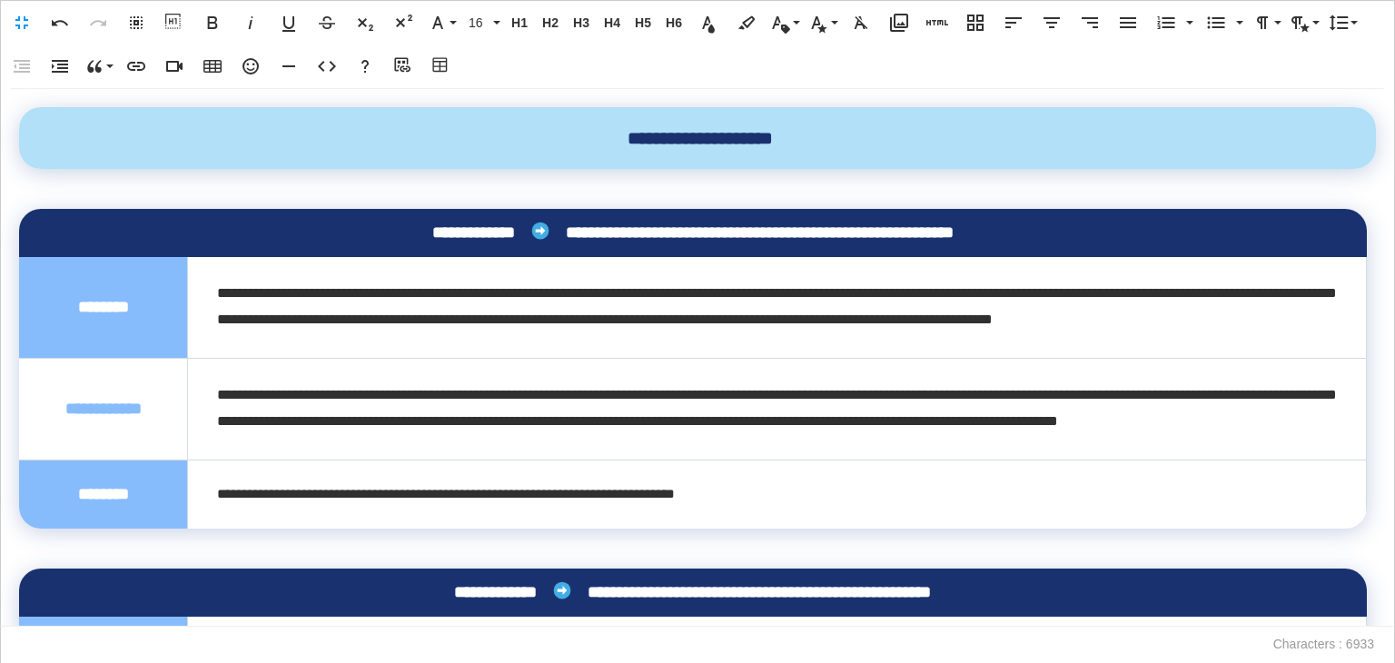
drag, startPoint x: 1394, startPoint y: 117, endPoint x: 1394, endPoint y: 175, distance: 58.1
click at [1394, 175] on div "**********" at bounding box center [697, 358] width 1395 height 538
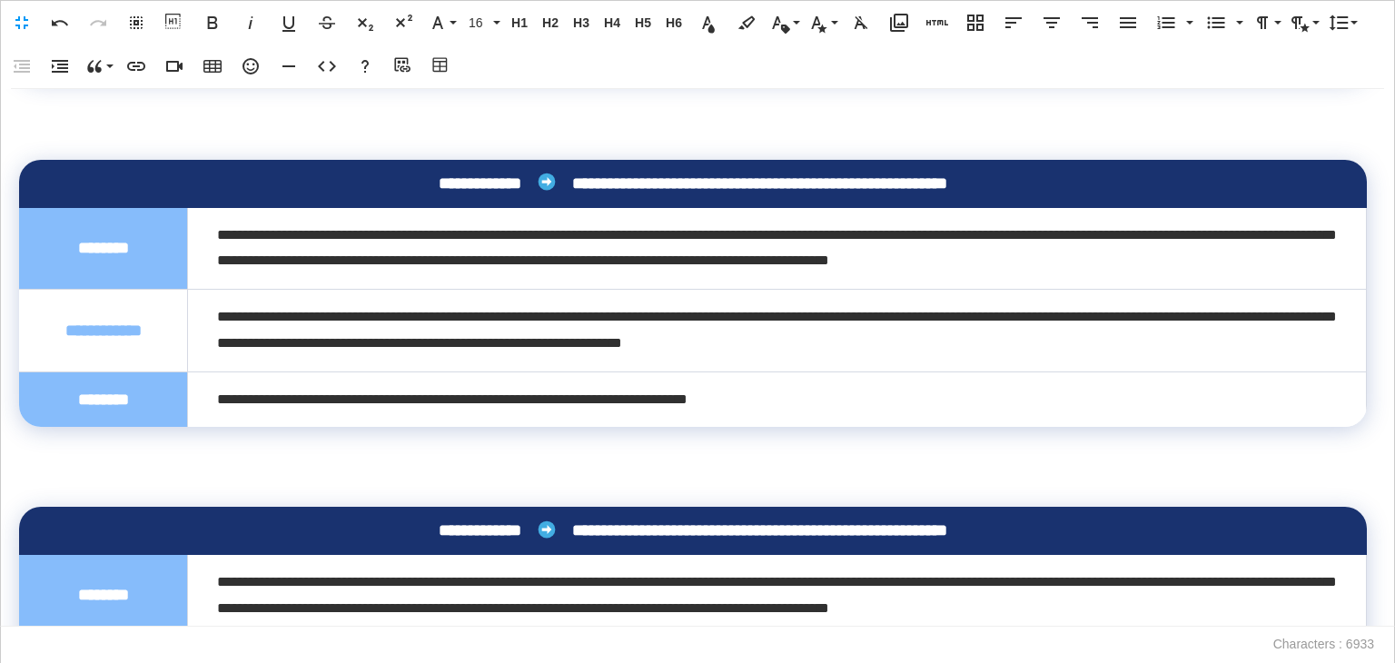
scroll to position [2467, 0]
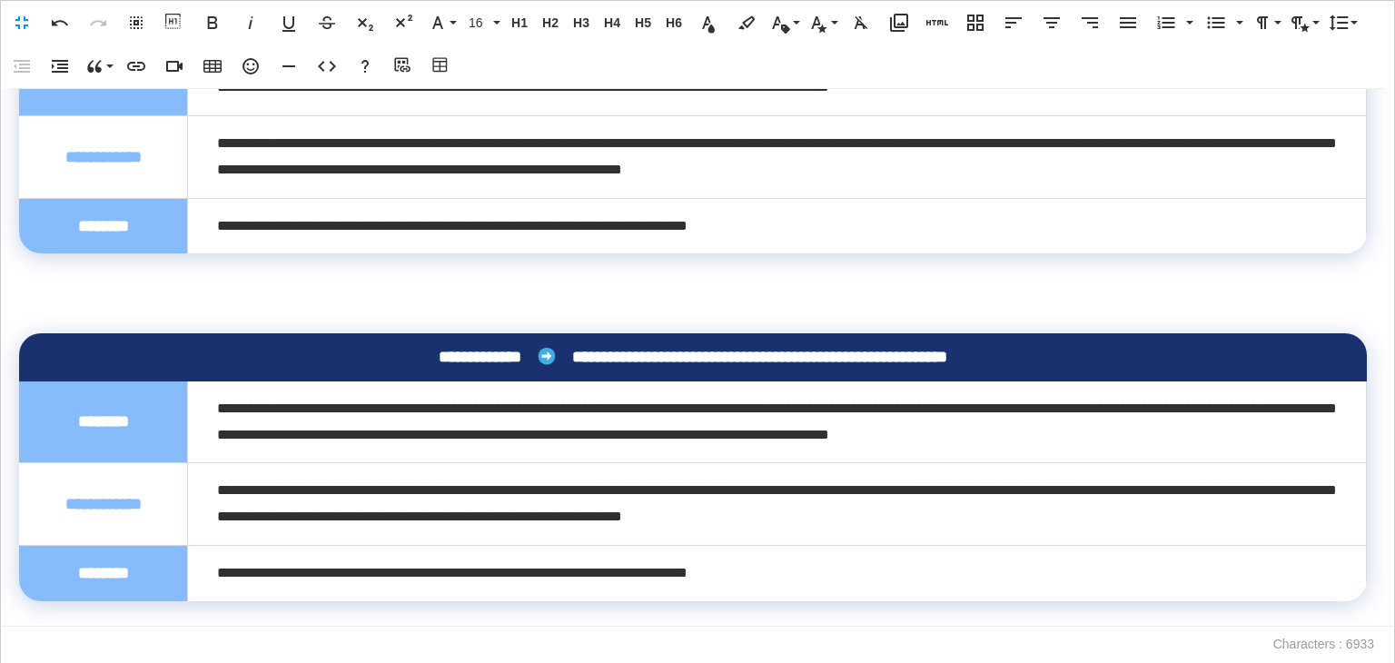
click at [176, 307] on p at bounding box center [693, 306] width 1348 height 26
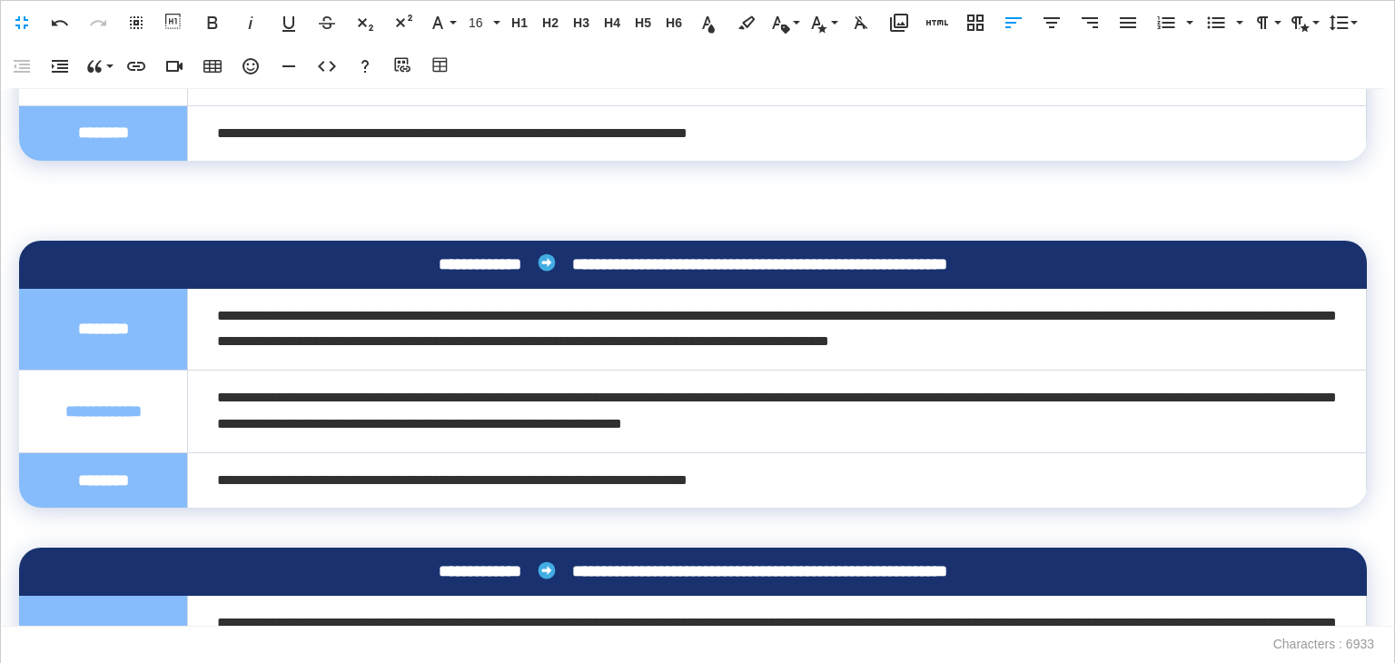
scroll to position [2065, 0]
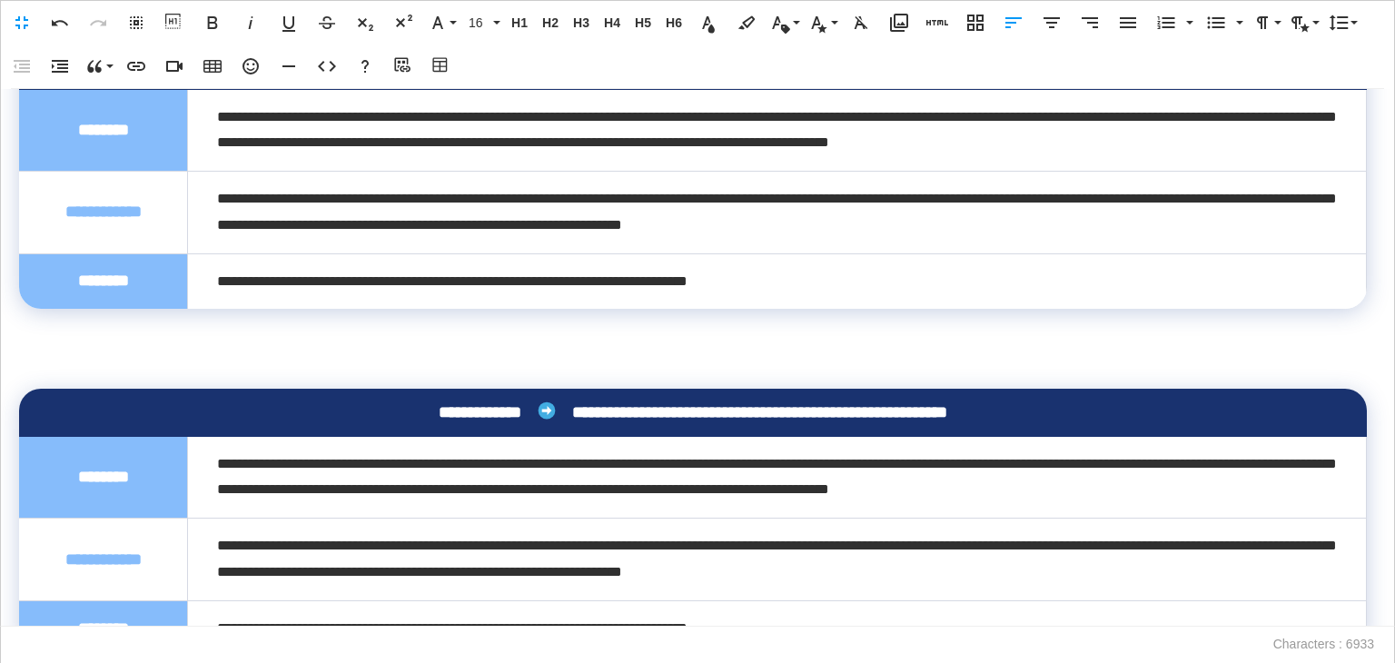
click at [154, 349] on p at bounding box center [693, 362] width 1348 height 26
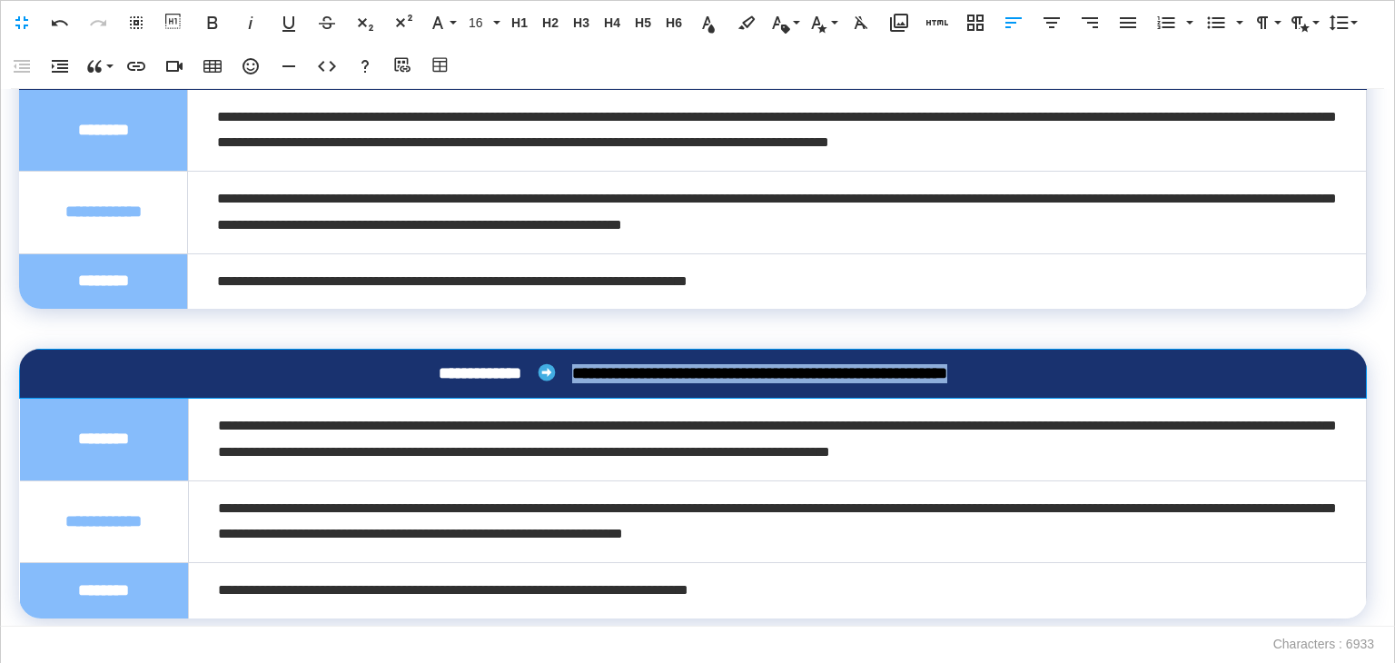
drag, startPoint x: 1017, startPoint y: 368, endPoint x: 536, endPoint y: 373, distance: 481.5
click at [536, 373] on div "**********" at bounding box center [693, 373] width 1288 height 19
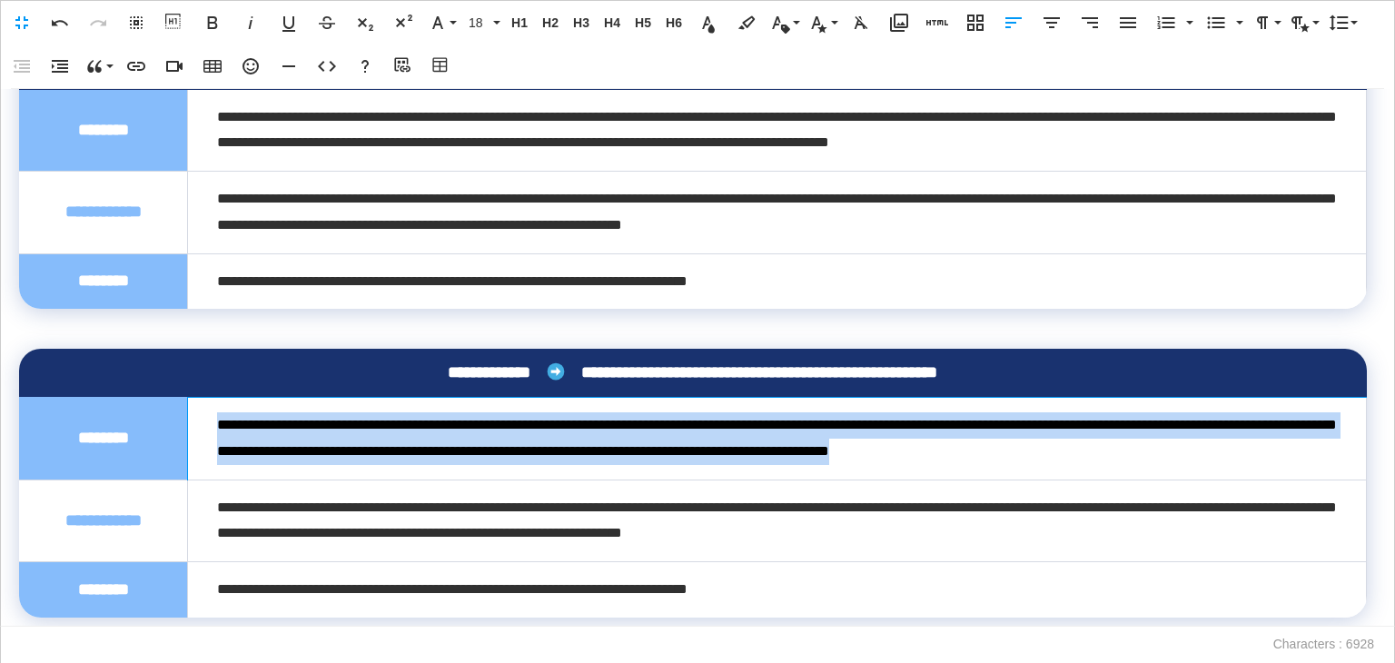
drag, startPoint x: 1266, startPoint y: 452, endPoint x: 213, endPoint y: 429, distance: 1054.0
click at [213, 429] on td "**********" at bounding box center [777, 438] width 1179 height 83
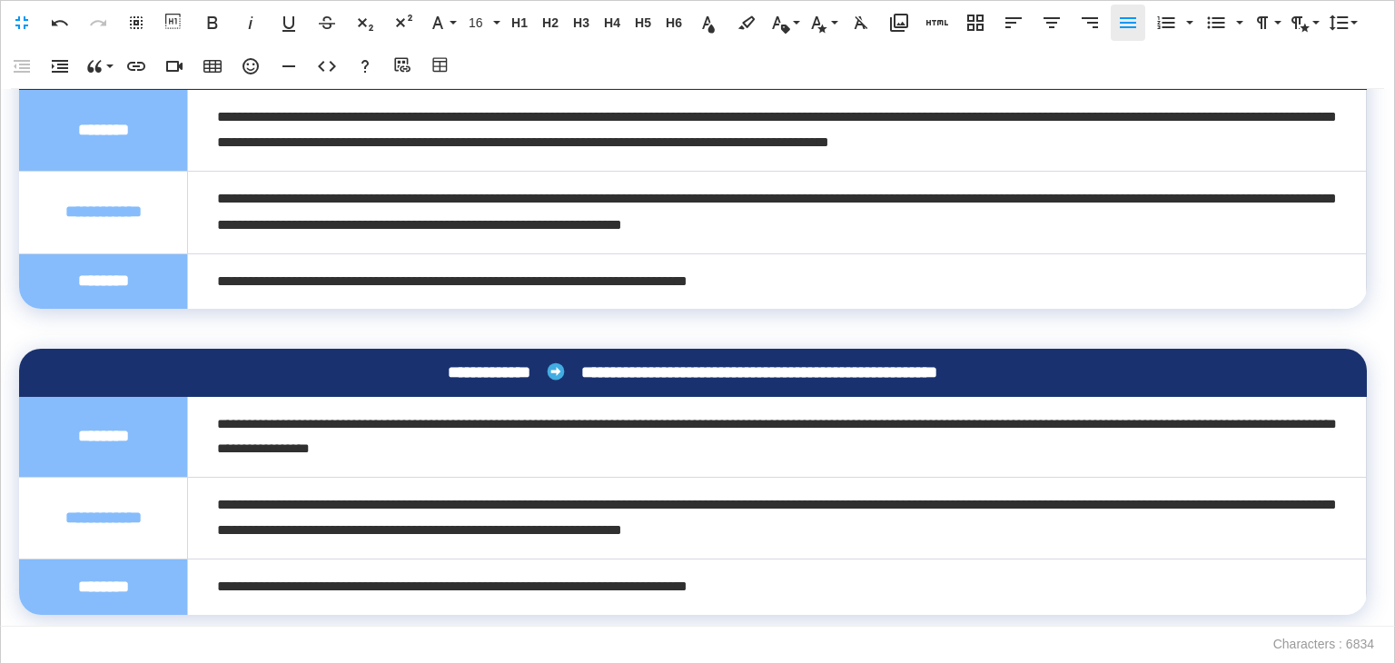
click at [1126, 30] on icon "button" at bounding box center [1128, 23] width 22 height 22
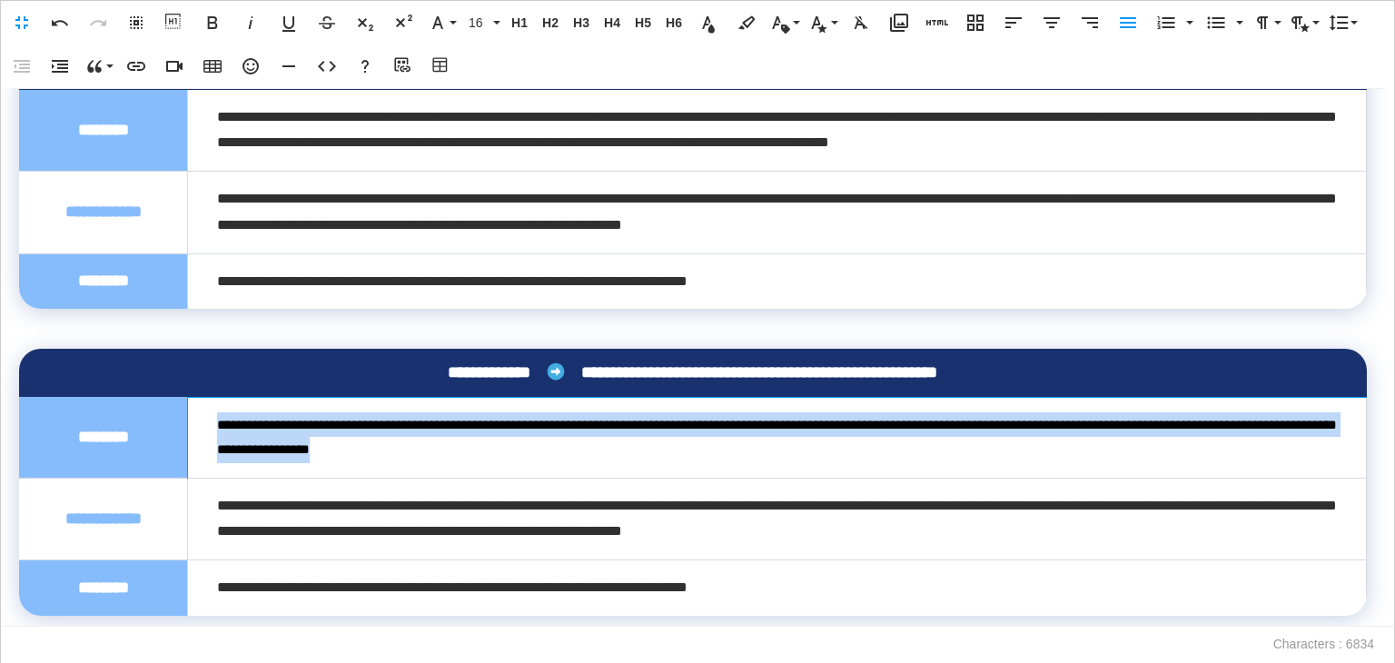
drag, startPoint x: 521, startPoint y: 453, endPoint x: 219, endPoint y: 425, distance: 302.9
click at [219, 425] on div "**********" at bounding box center [777, 437] width 1120 height 51
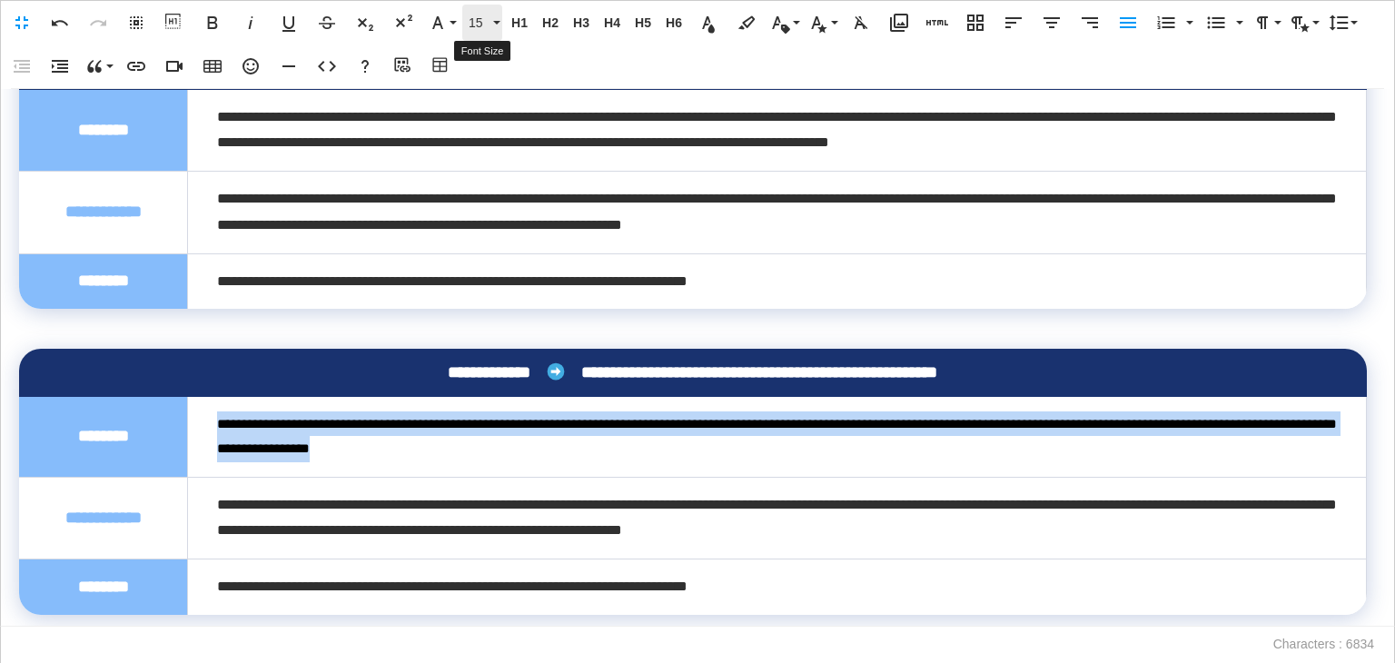
click at [487, 31] on button "15" at bounding box center [482, 23] width 40 height 36
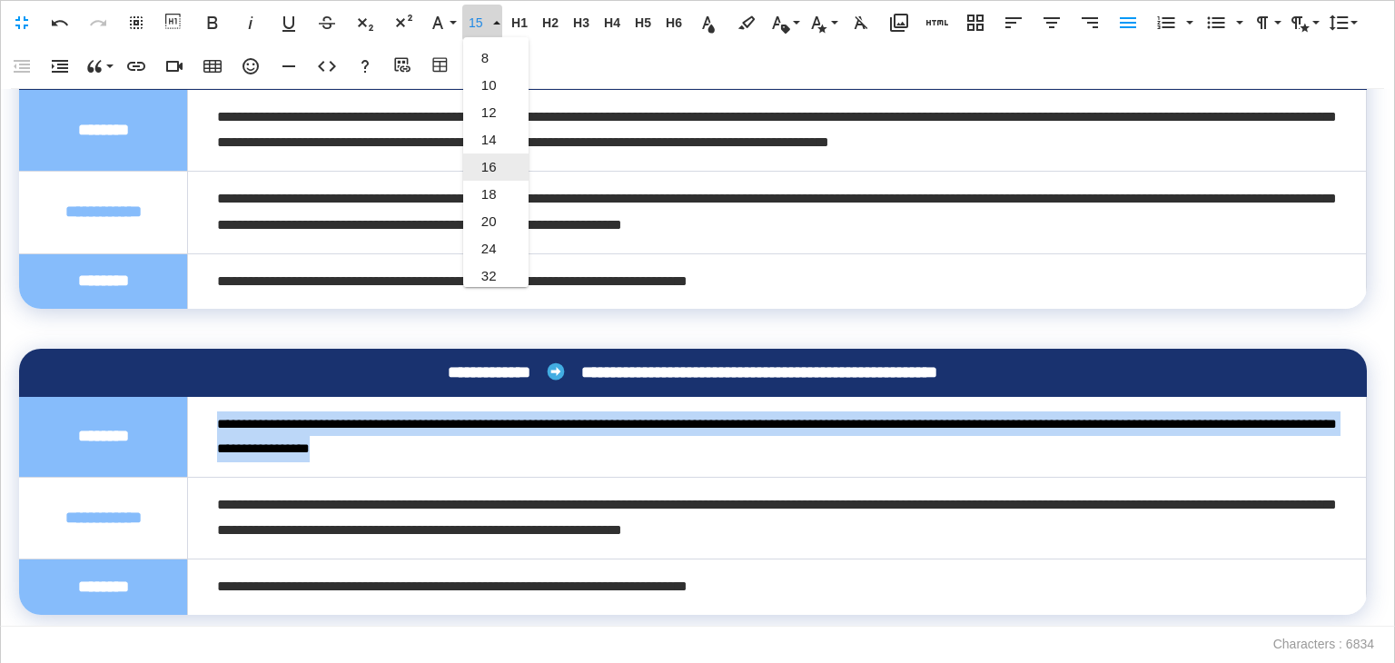
click at [499, 174] on link "16" at bounding box center [495, 167] width 65 height 27
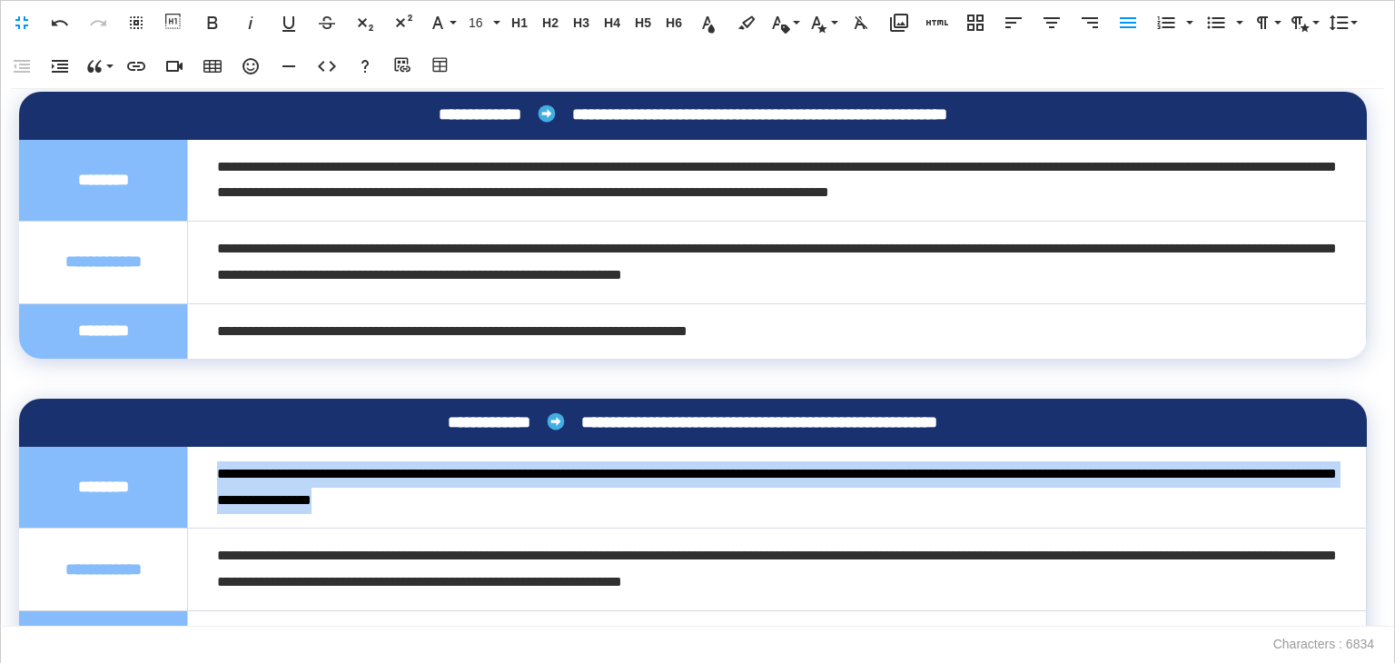
scroll to position [2246, 0]
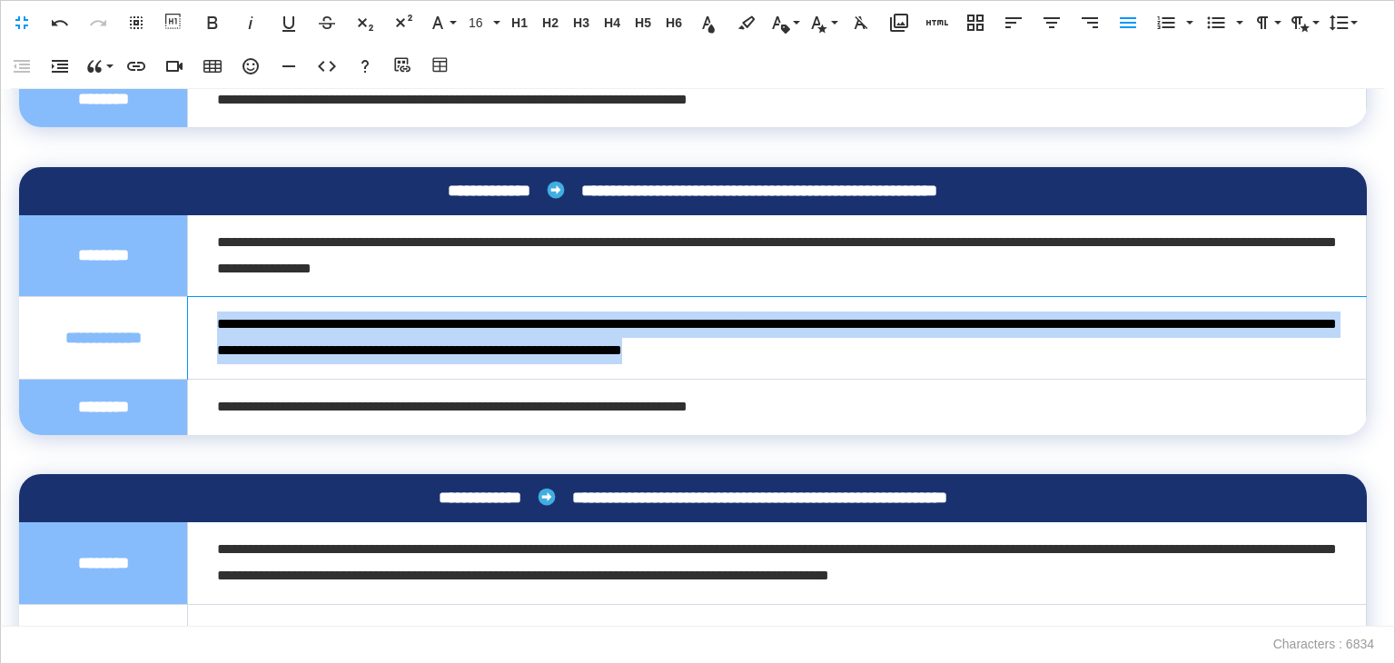
drag, startPoint x: 1076, startPoint y: 353, endPoint x: 206, endPoint y: 311, distance: 870.4
click at [206, 311] on td "**********" at bounding box center [777, 338] width 1179 height 83
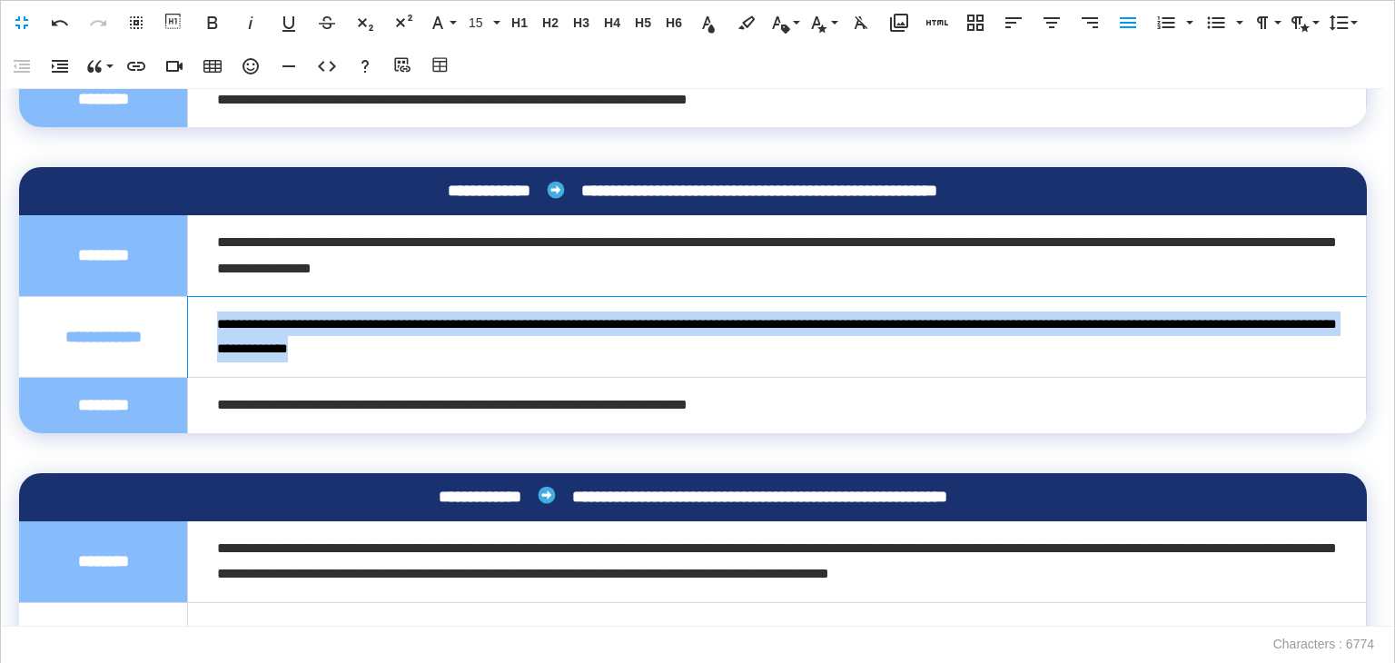
drag, startPoint x: 565, startPoint y: 353, endPoint x: 218, endPoint y: 326, distance: 348.1
click at [218, 326] on div "**********" at bounding box center [777, 337] width 1120 height 51
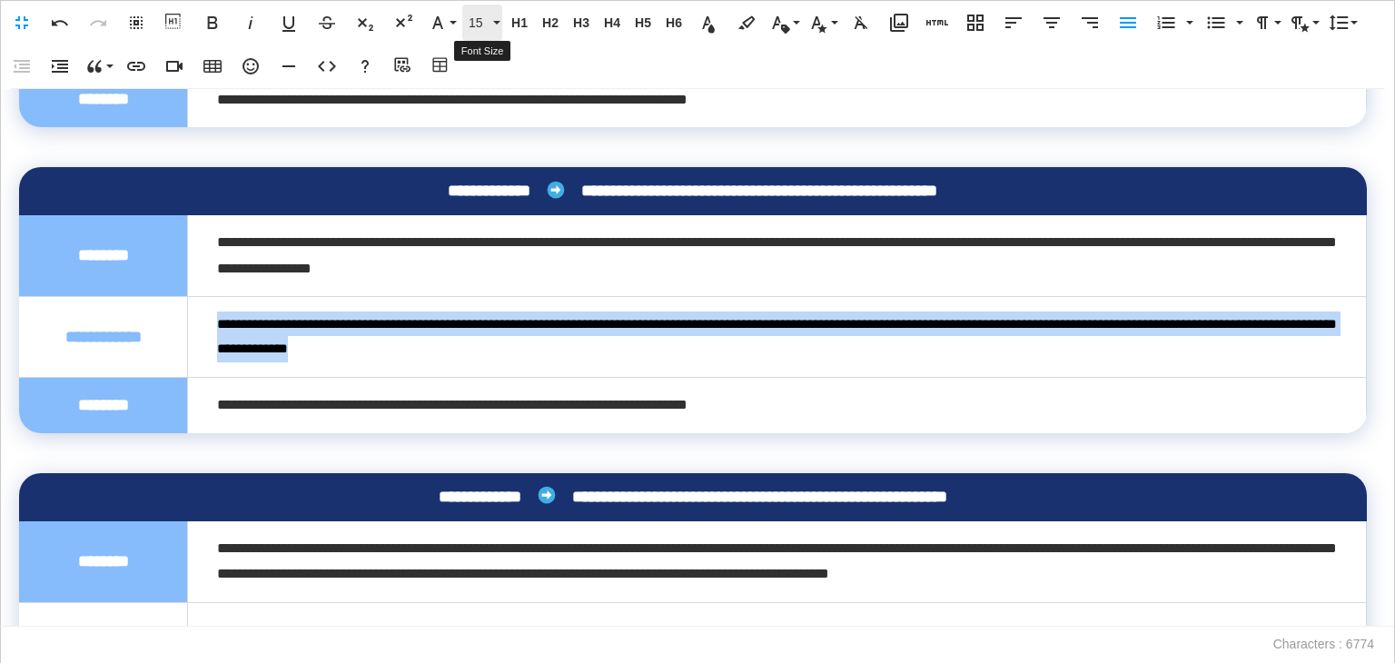
click at [484, 12] on button "15" at bounding box center [482, 23] width 40 height 36
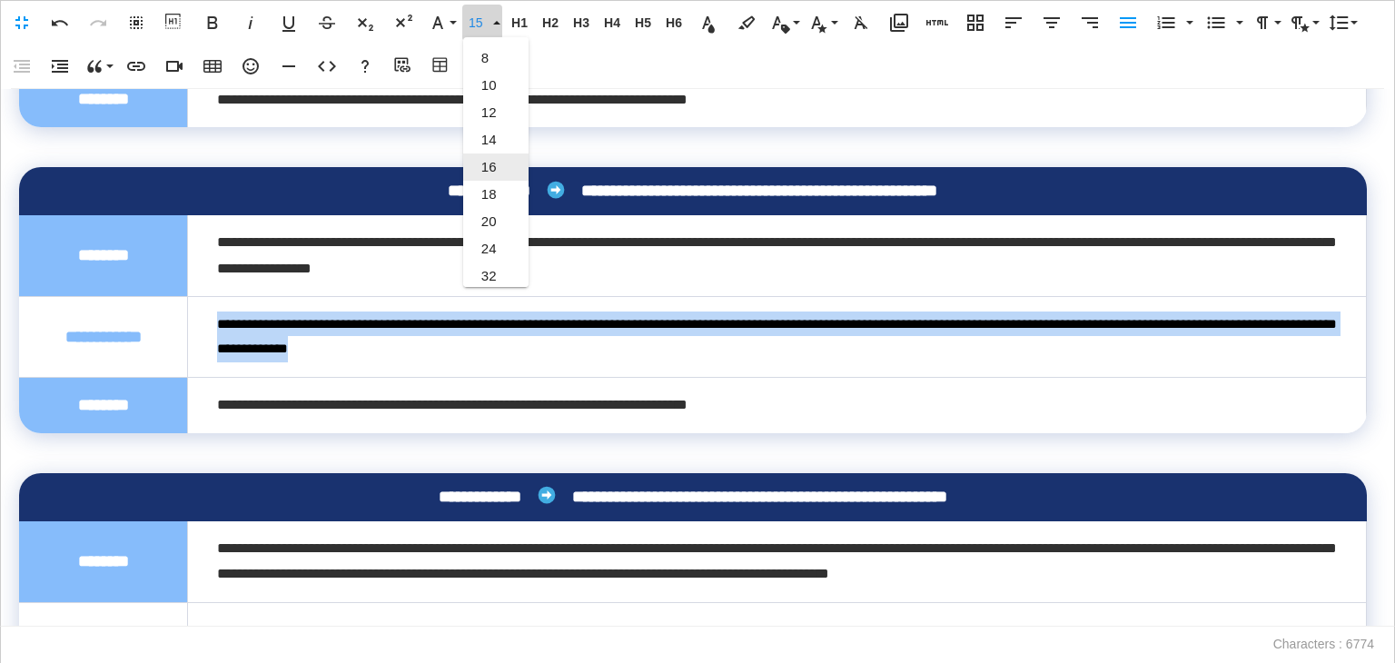
click at [501, 171] on link "16" at bounding box center [495, 167] width 65 height 27
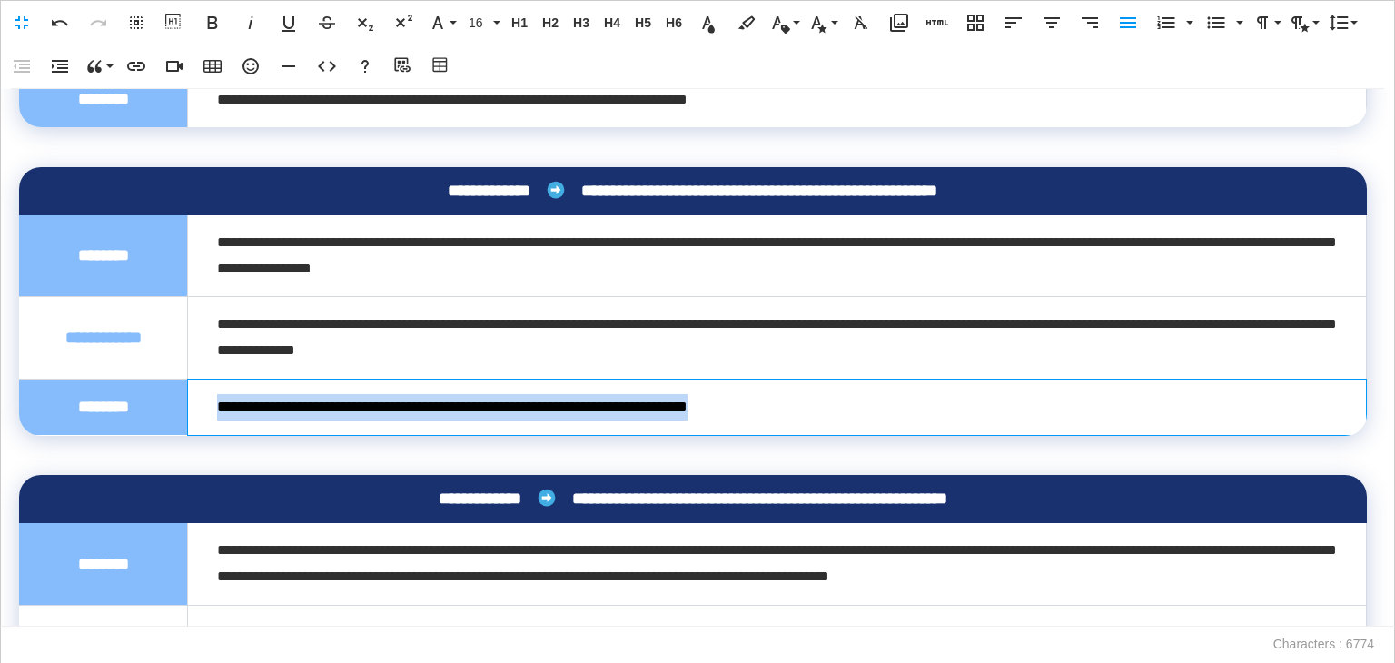
drag, startPoint x: 626, startPoint y: 416, endPoint x: 214, endPoint y: 419, distance: 411.5
click at [214, 419] on td "**********" at bounding box center [777, 407] width 1179 height 56
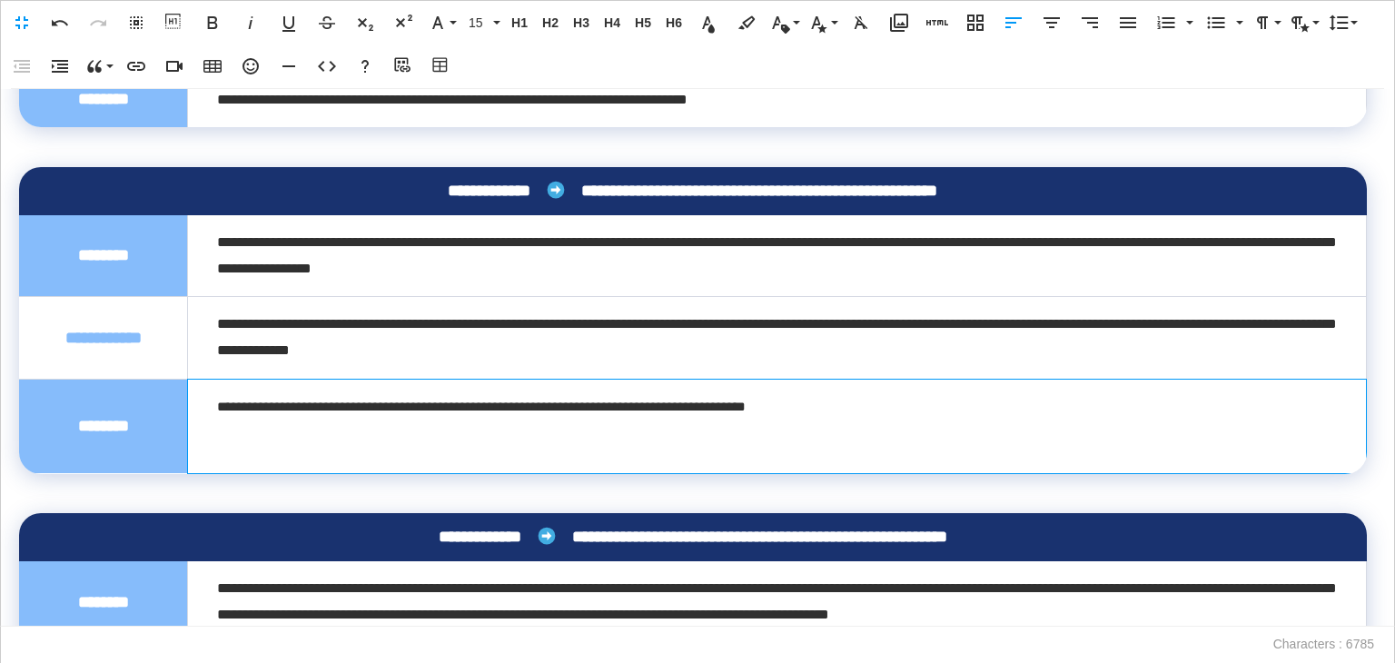
click at [251, 448] on div at bounding box center [777, 445] width 1120 height 26
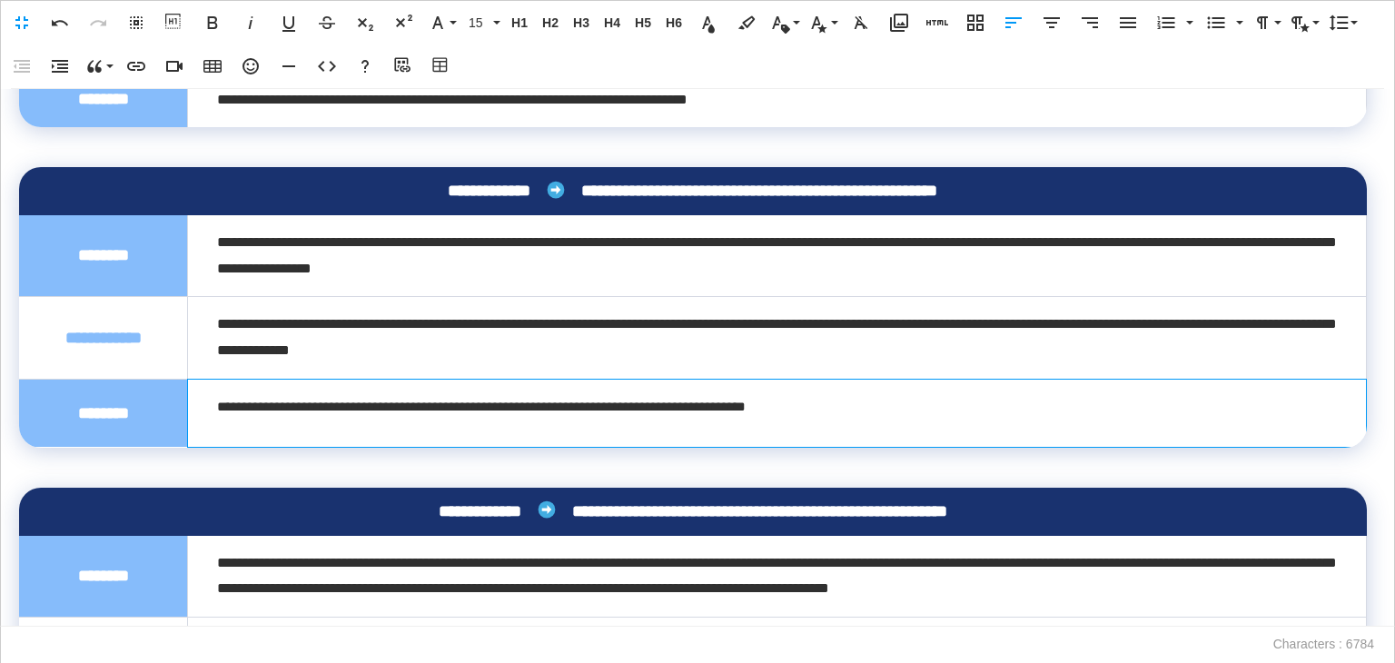
click at [238, 433] on td "**********" at bounding box center [777, 413] width 1179 height 68
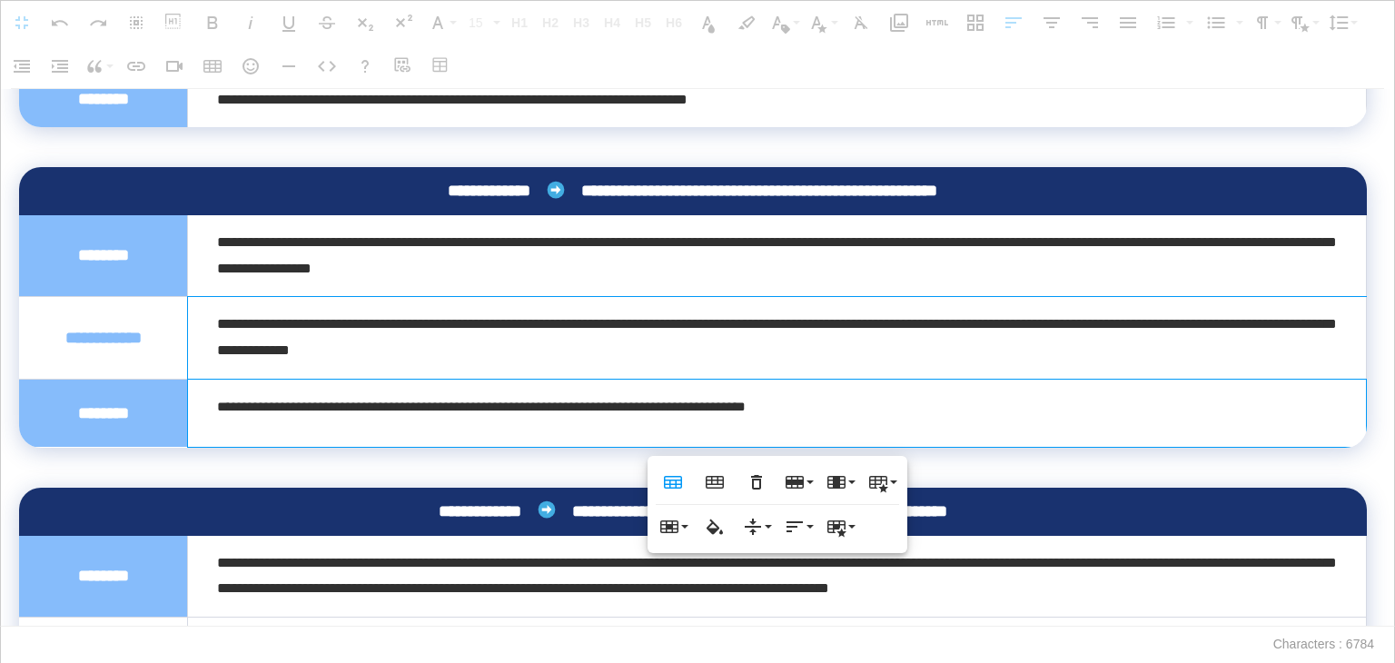
click at [719, 353] on div "**********" at bounding box center [777, 338] width 1120 height 53
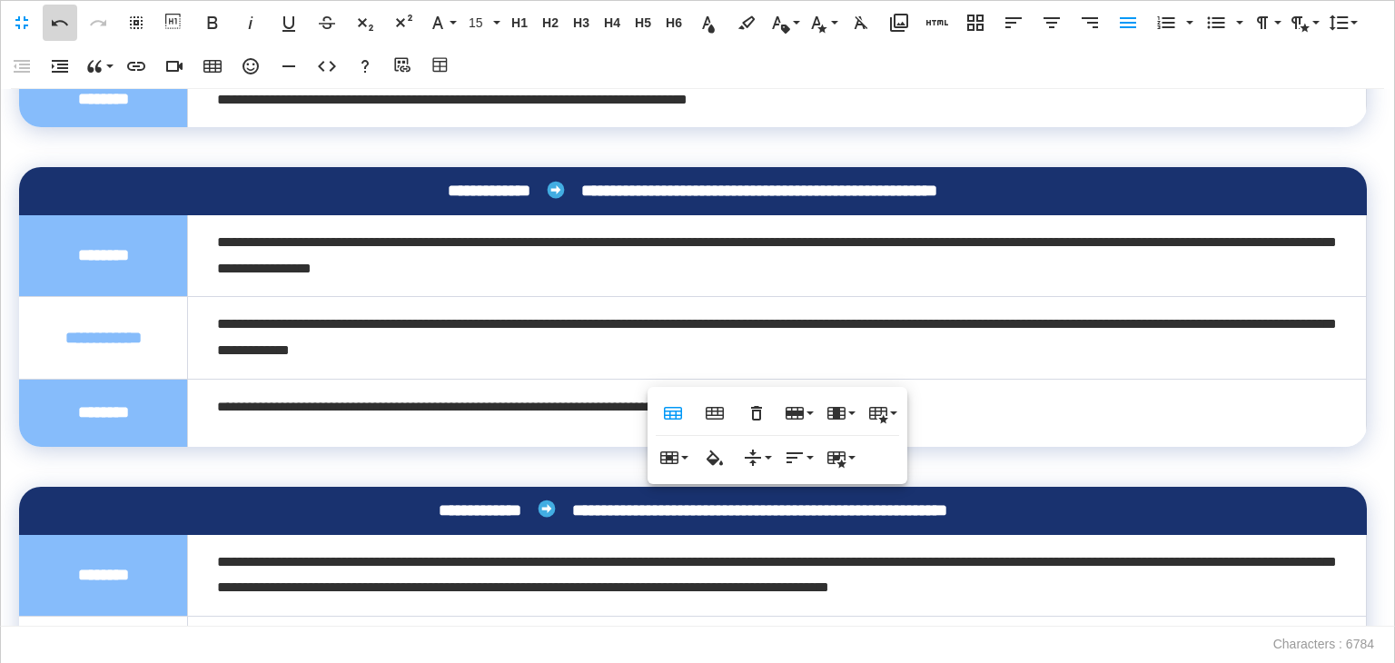
click at [53, 22] on icon "button" at bounding box center [60, 23] width 16 height 6
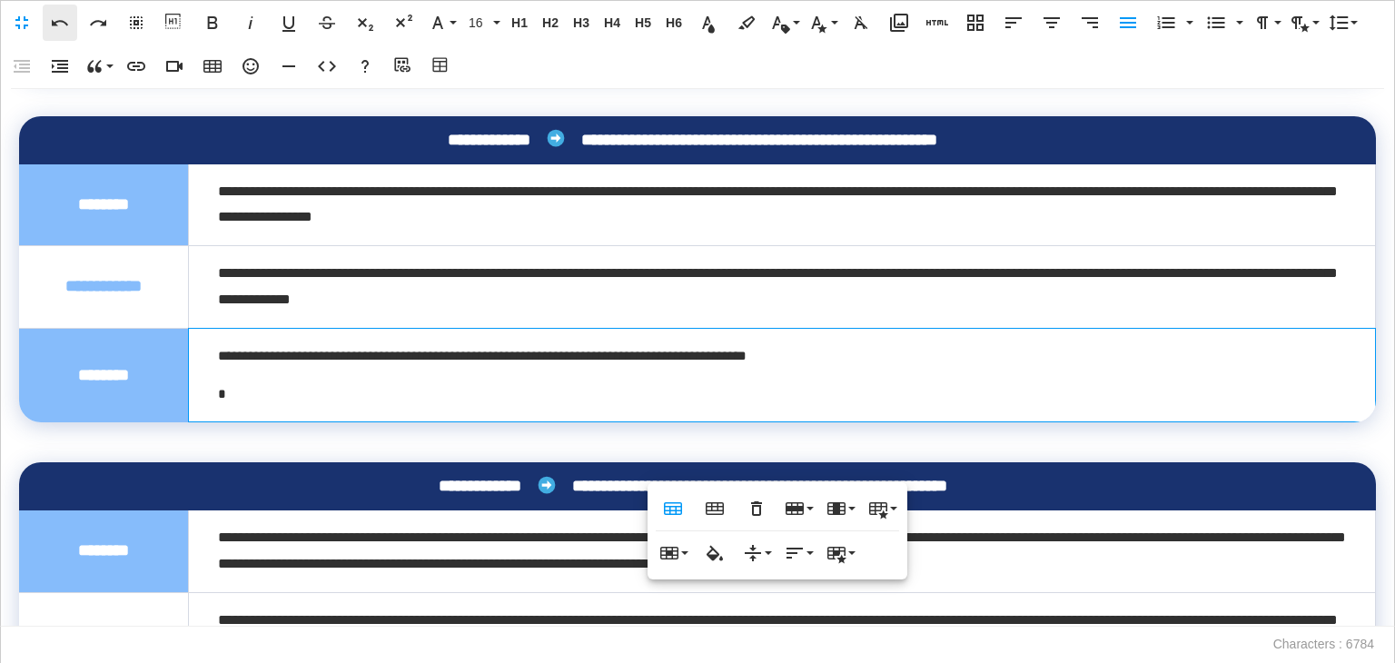
click at [53, 22] on icon "button" at bounding box center [60, 23] width 16 height 6
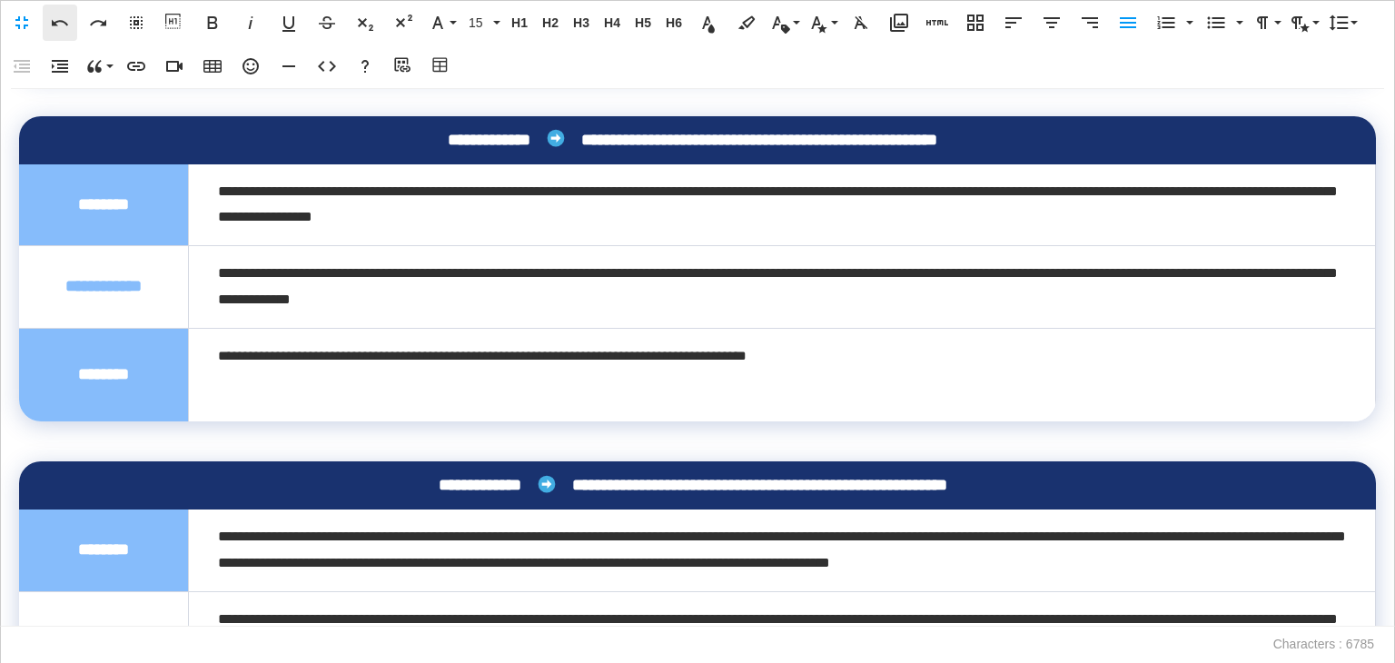
click at [53, 22] on icon "button" at bounding box center [60, 23] width 16 height 6
click at [45, 25] on button "Undo" at bounding box center [60, 23] width 35 height 36
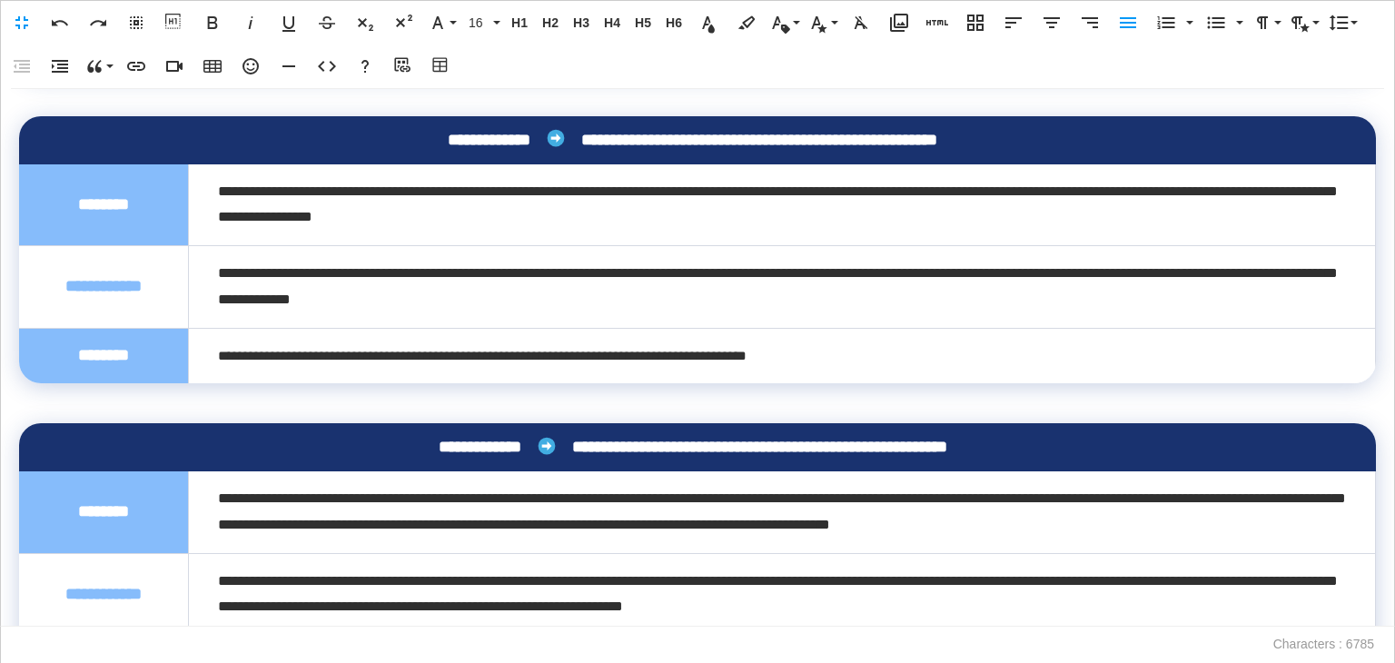
scroll to position [1086, 3]
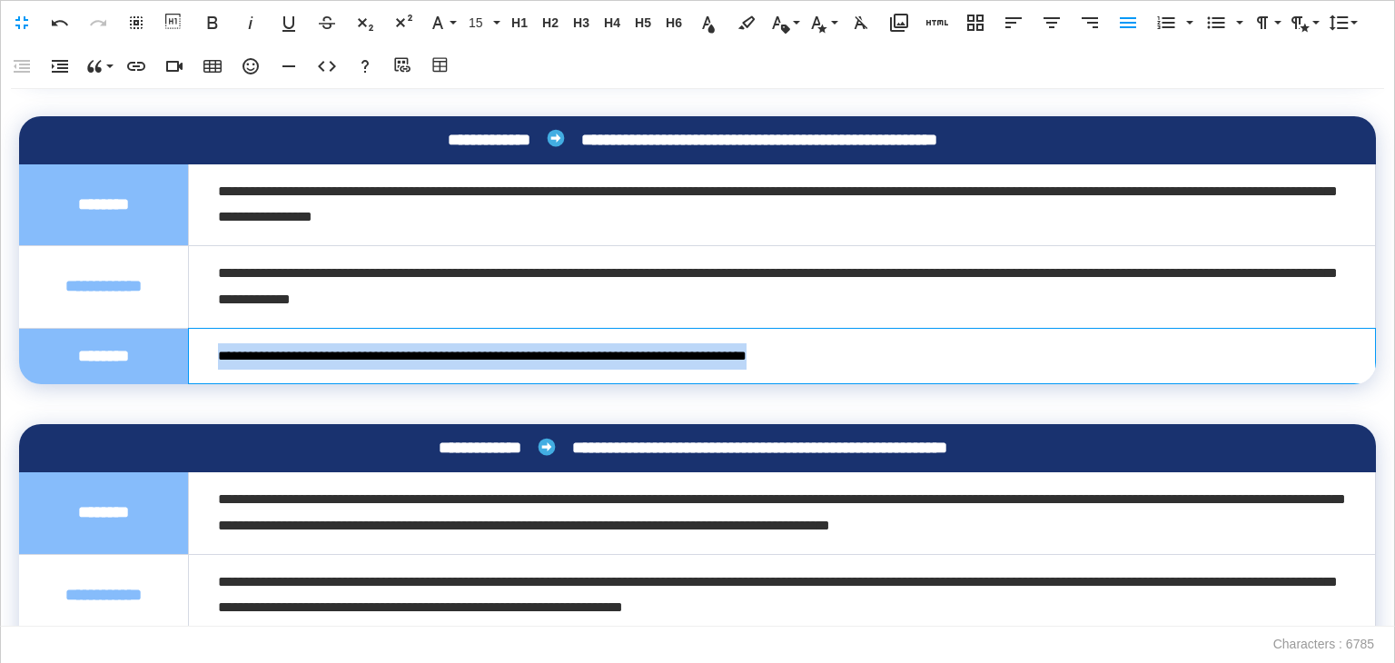
drag, startPoint x: 883, startPoint y: 417, endPoint x: 187, endPoint y: 397, distance: 696.1
click at [189, 384] on td "**********" at bounding box center [782, 356] width 1187 height 56
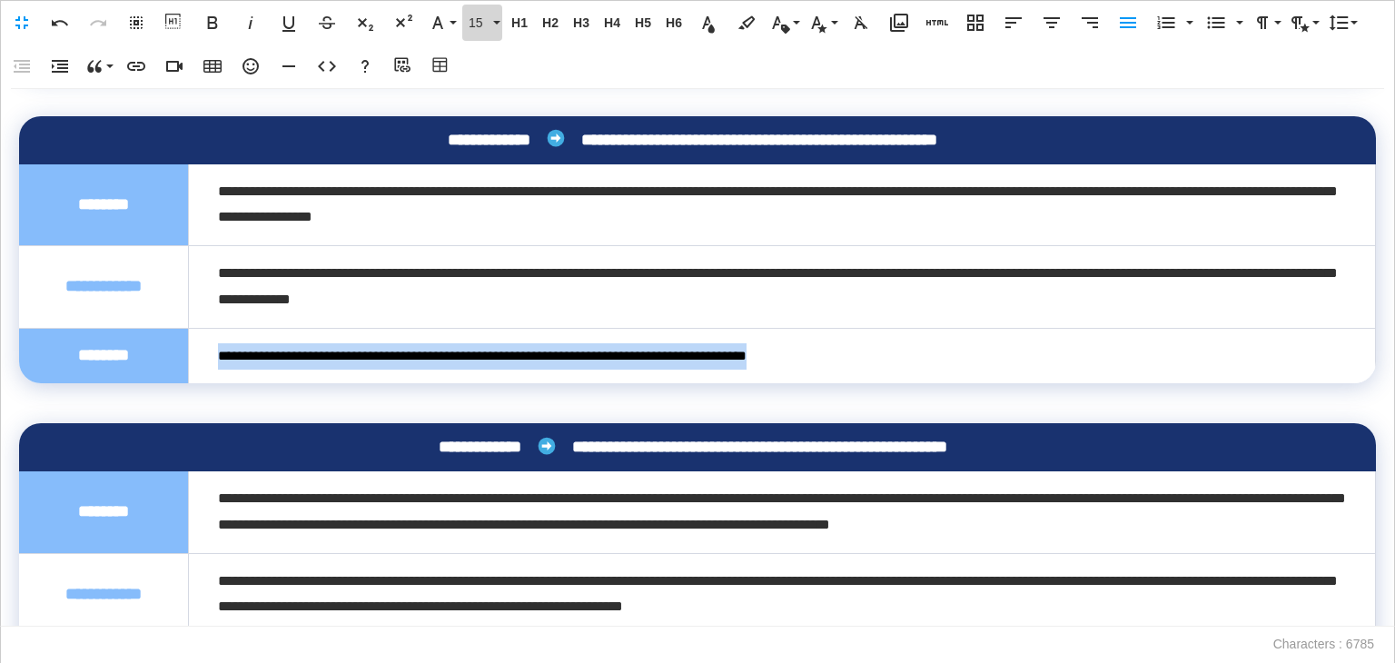
click at [475, 34] on button "15" at bounding box center [482, 23] width 40 height 36
click at [501, 174] on link "16" at bounding box center [495, 167] width 65 height 27
click at [1136, 23] on icon "button" at bounding box center [1128, 23] width 22 height 22
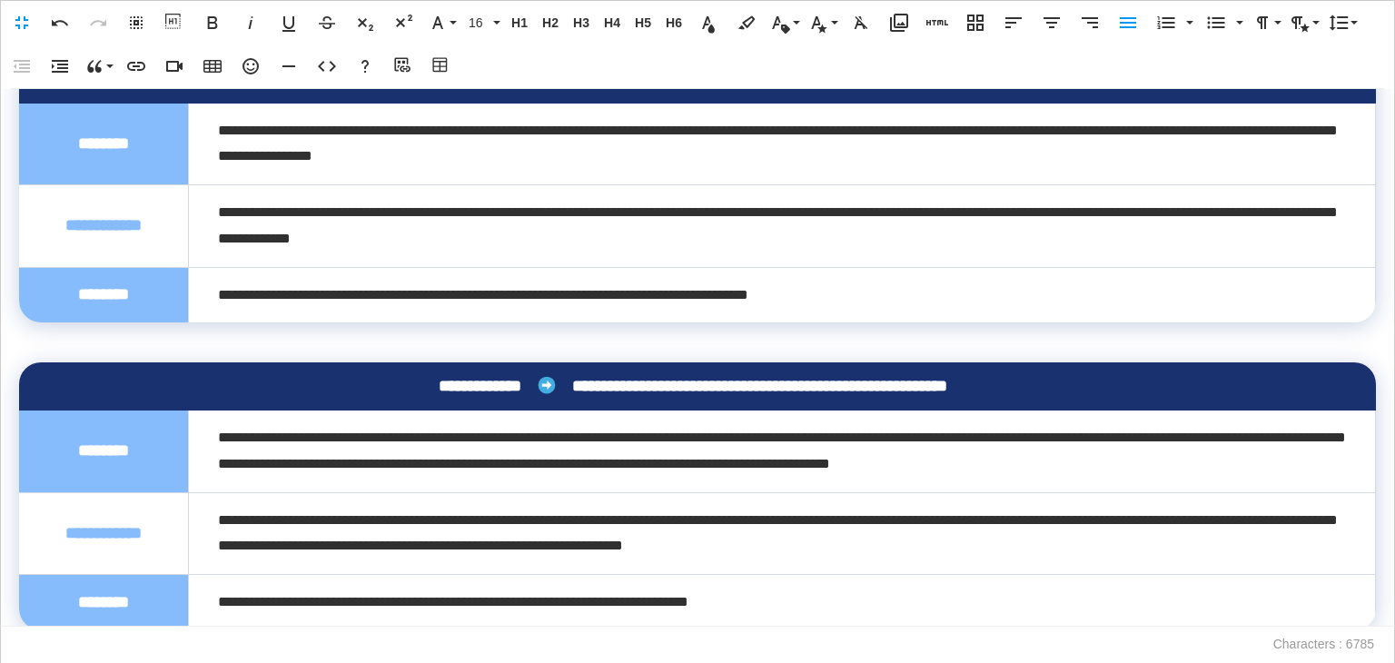
scroll to position [2388, 0]
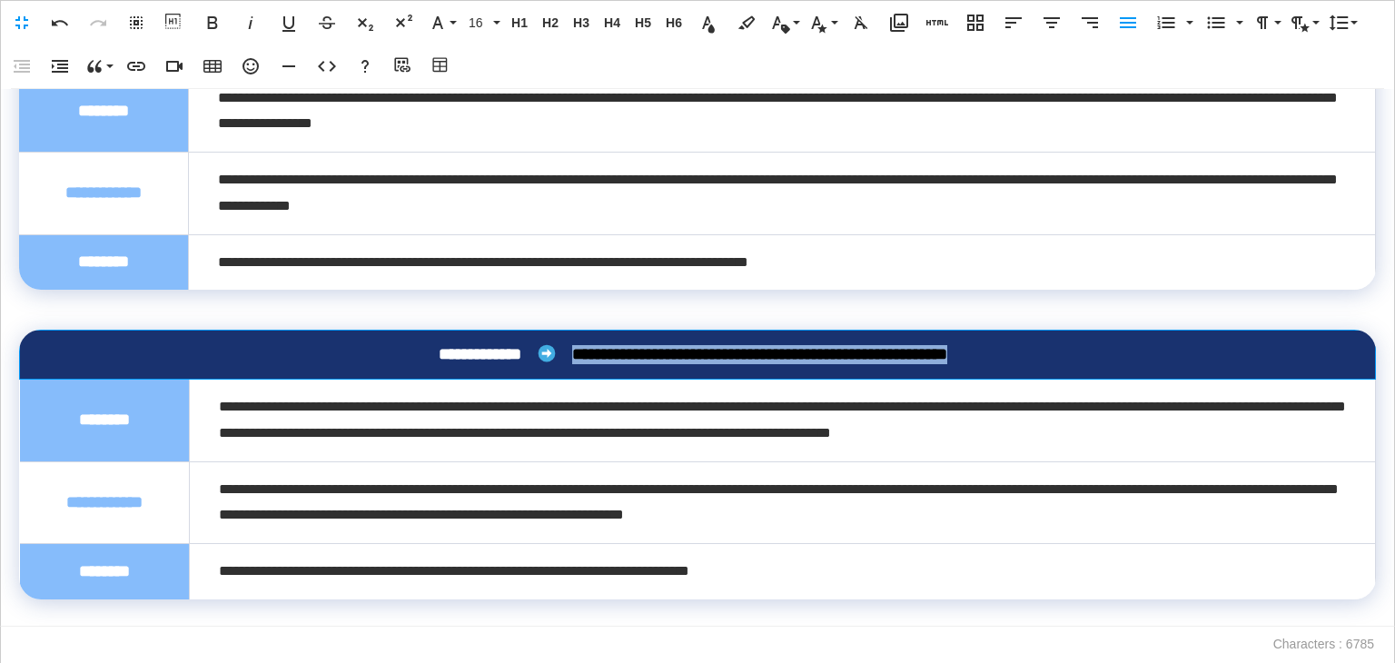
drag, startPoint x: 1010, startPoint y: 350, endPoint x: 539, endPoint y: 363, distance: 471.7
click at [539, 363] on div "**********" at bounding box center [693, 354] width 1288 height 19
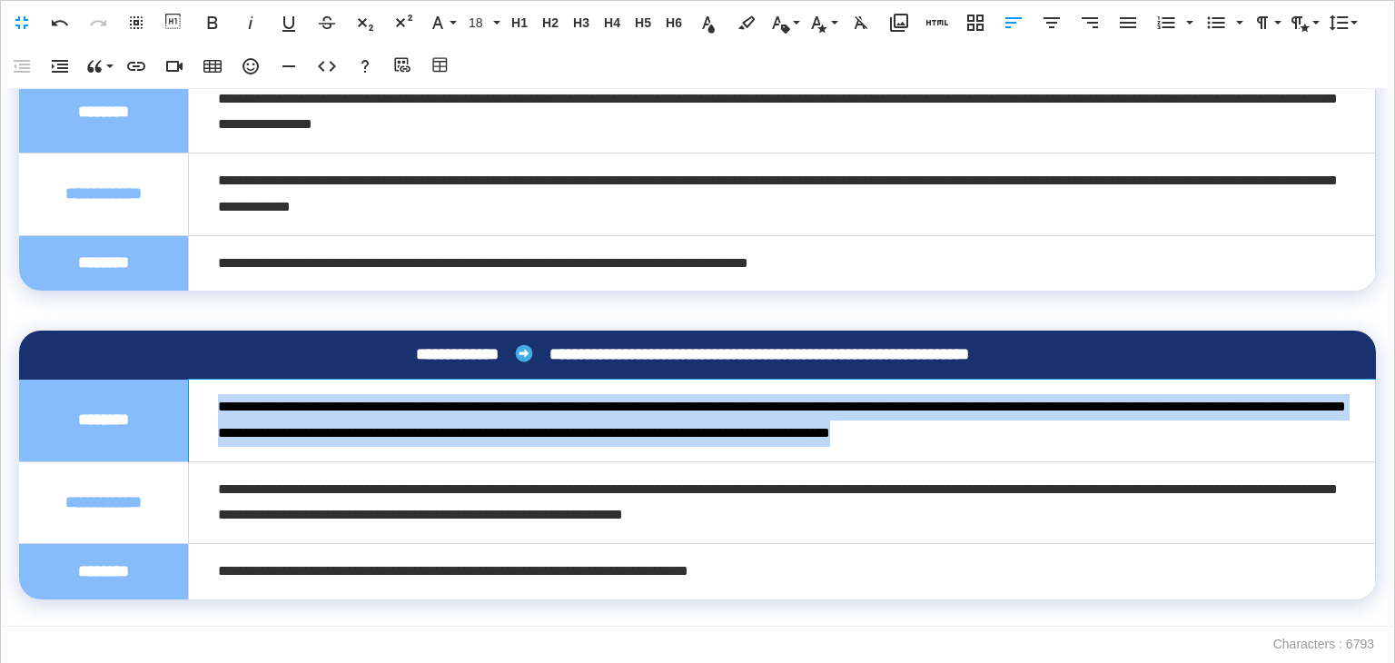
drag, startPoint x: 1267, startPoint y: 433, endPoint x: 211, endPoint y: 413, distance: 1056.7
click at [211, 413] on td "**********" at bounding box center [782, 421] width 1187 height 83
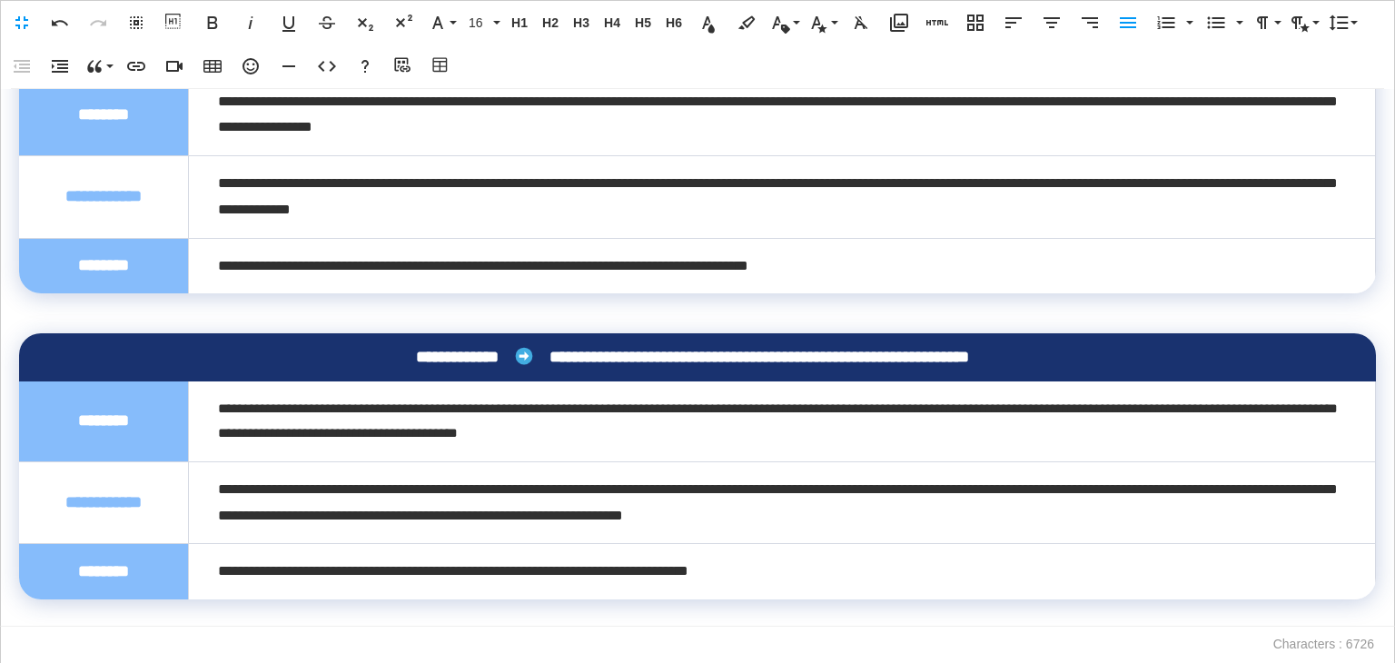
scroll to position [2387, 0]
click at [1130, 33] on icon "button" at bounding box center [1128, 23] width 22 height 22
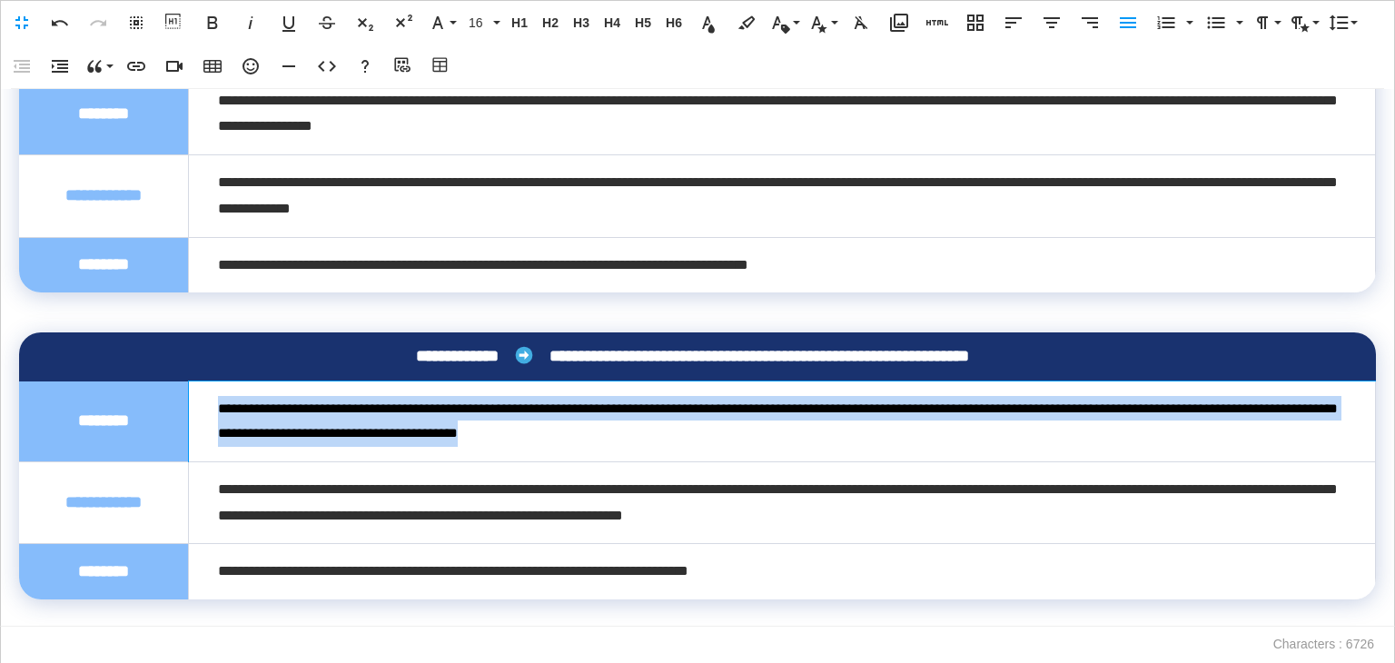
drag, startPoint x: 752, startPoint y: 441, endPoint x: 207, endPoint y: 412, distance: 545.8
click at [207, 412] on td "**********" at bounding box center [782, 422] width 1187 height 81
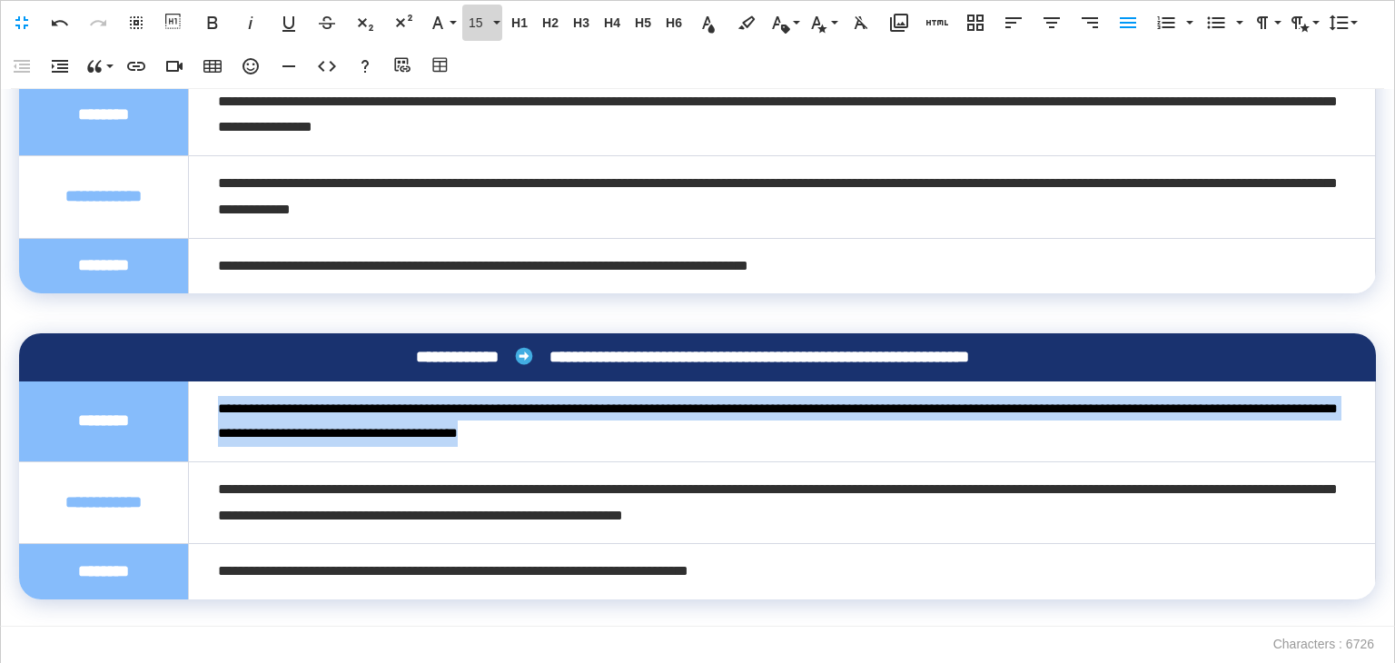
click at [480, 10] on button "15" at bounding box center [482, 23] width 40 height 36
click at [496, 161] on link "16" at bounding box center [495, 167] width 65 height 27
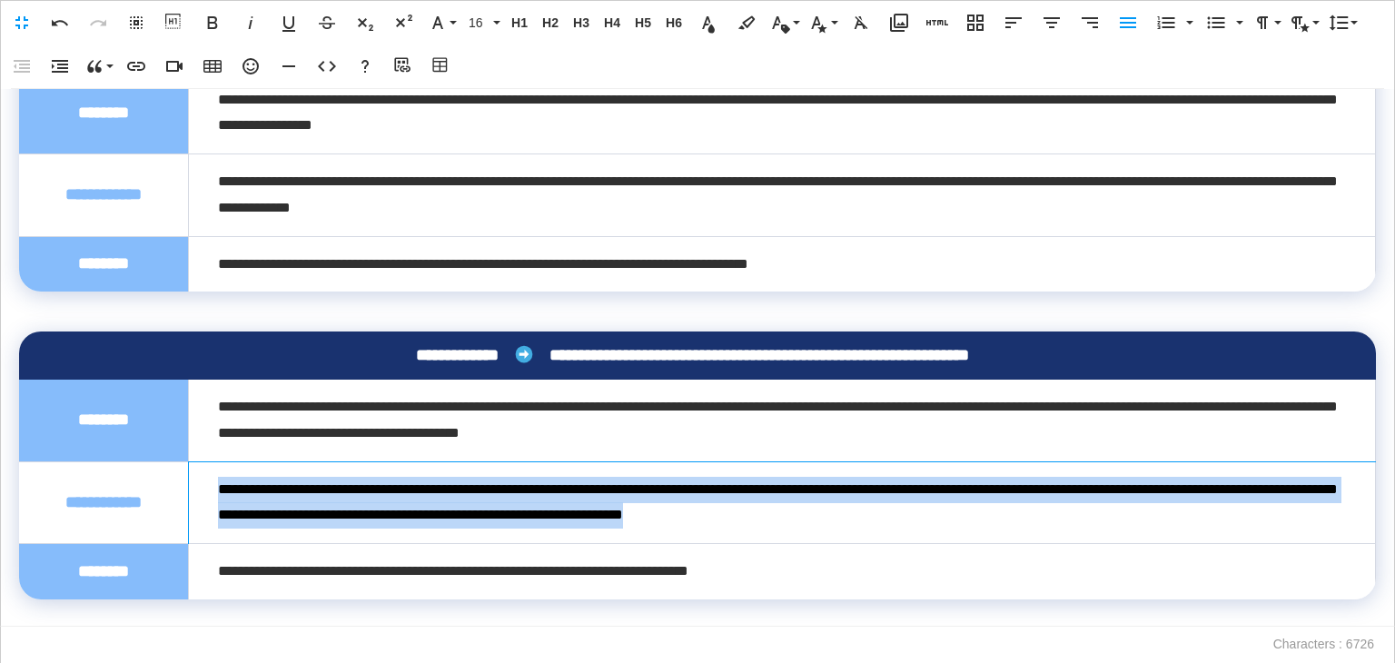
drag, startPoint x: 1084, startPoint y: 524, endPoint x: 207, endPoint y: 493, distance: 877.2
click at [207, 493] on td "**********" at bounding box center [782, 502] width 1187 height 83
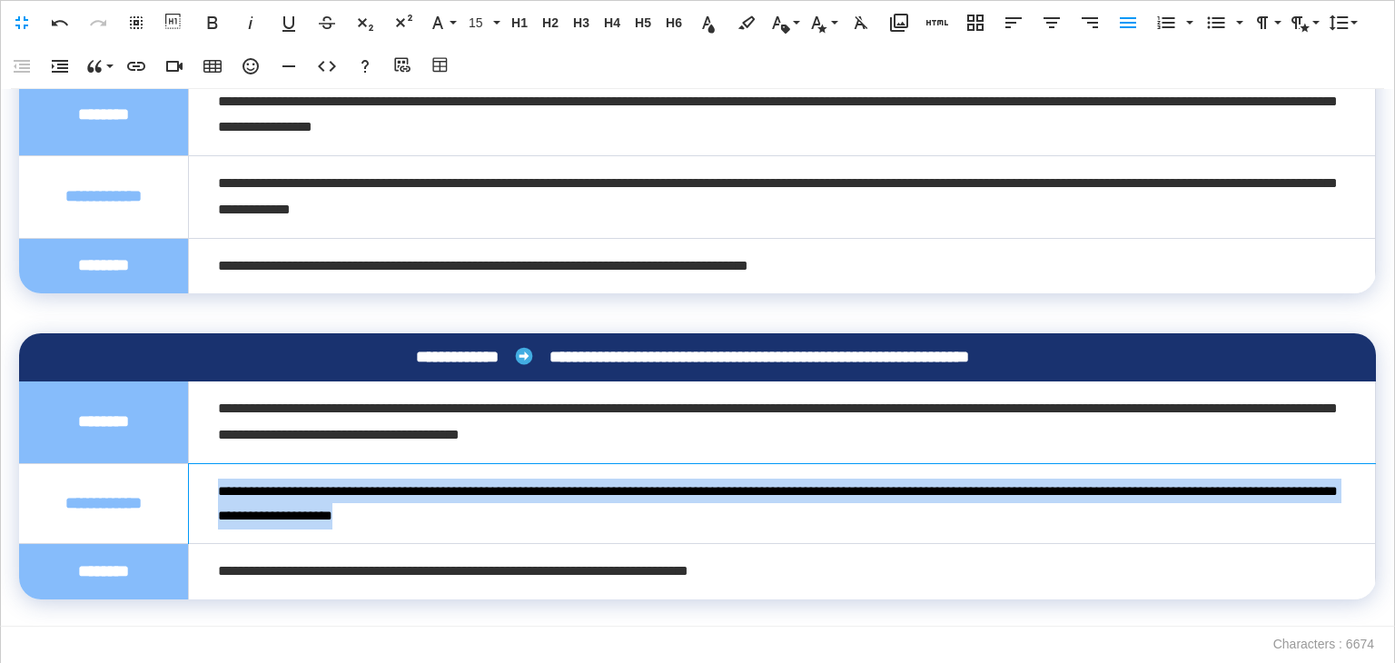
drag, startPoint x: 478, startPoint y: 515, endPoint x: 209, endPoint y: 481, distance: 271.1
click at [209, 481] on td "**********" at bounding box center [782, 503] width 1187 height 81
click at [491, 23] on span "15" at bounding box center [478, 22] width 27 height 15
click at [497, 158] on link "16" at bounding box center [495, 167] width 65 height 27
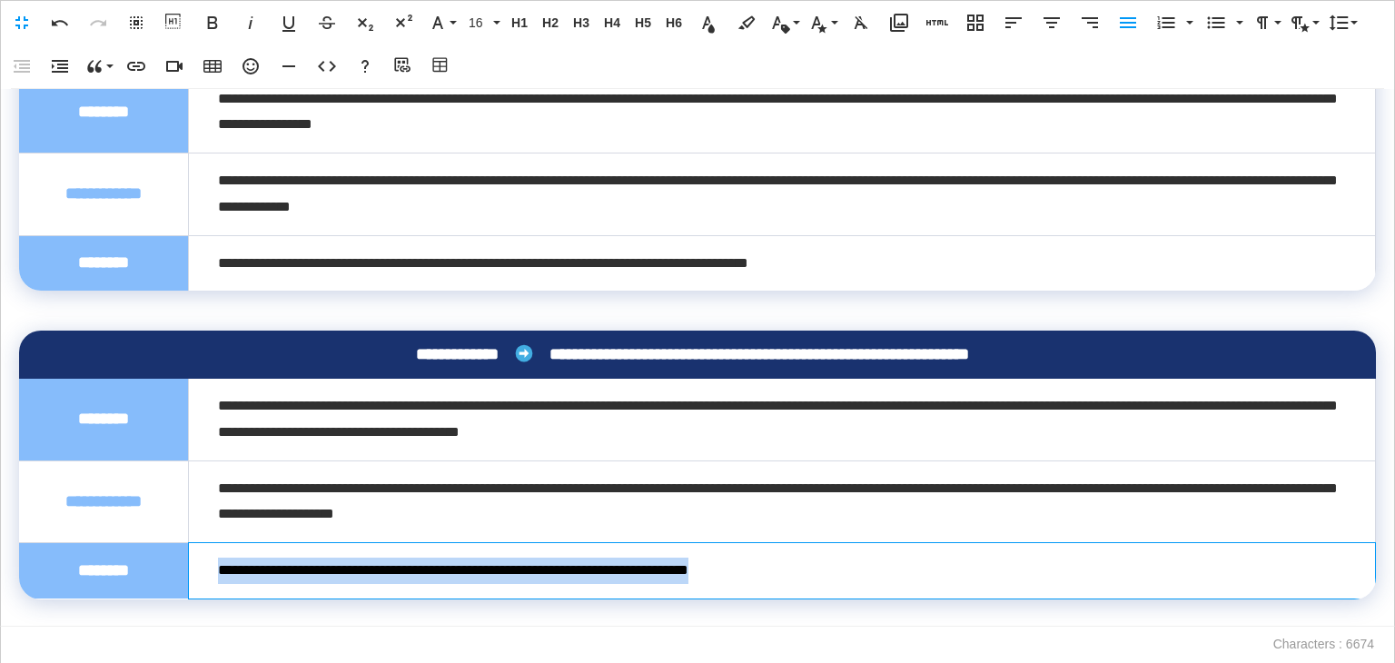
drag, startPoint x: 802, startPoint y: 576, endPoint x: 208, endPoint y: 565, distance: 594.2
click at [208, 565] on td "**********" at bounding box center [782, 571] width 1187 height 56
drag, startPoint x: 683, startPoint y: 582, endPoint x: 200, endPoint y: 568, distance: 483.5
click at [200, 568] on td "**********" at bounding box center [782, 571] width 1187 height 56
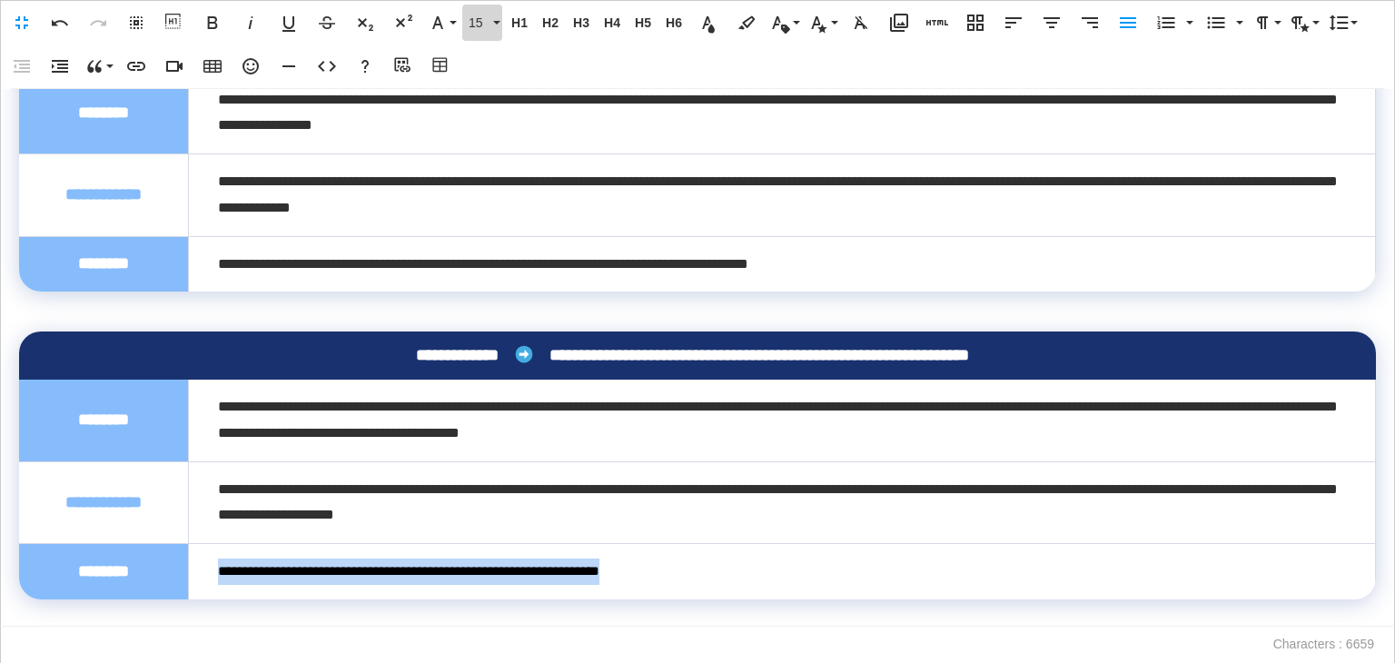
click at [483, 5] on button "15" at bounding box center [482, 23] width 40 height 36
click at [490, 164] on link "16" at bounding box center [495, 167] width 65 height 27
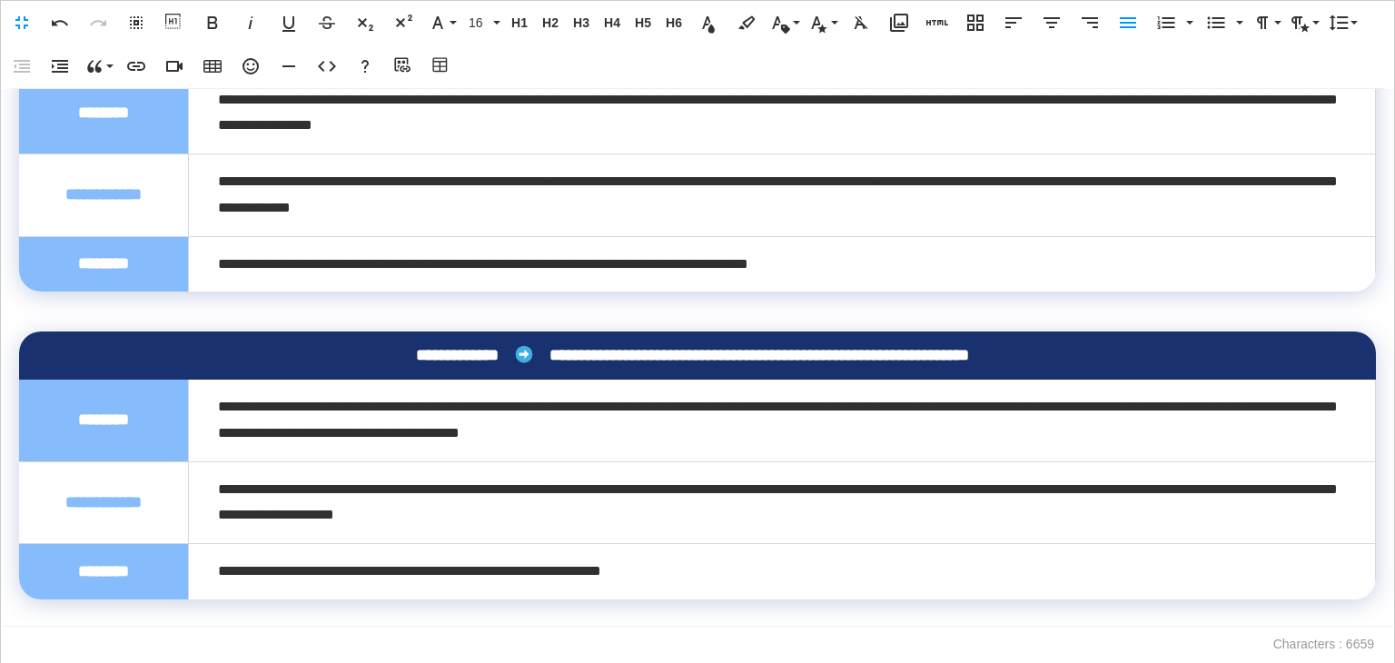
click at [269, 619] on p at bounding box center [697, 613] width 1357 height 26
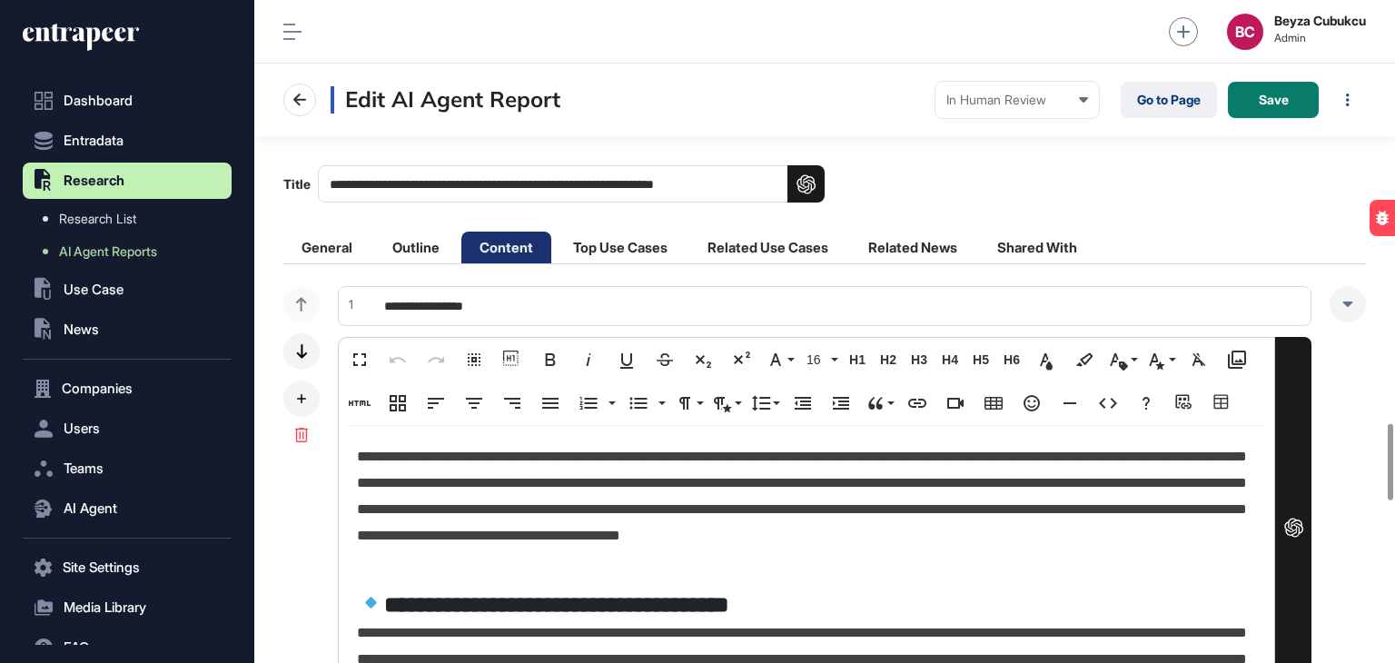
scroll to position [3957, 0]
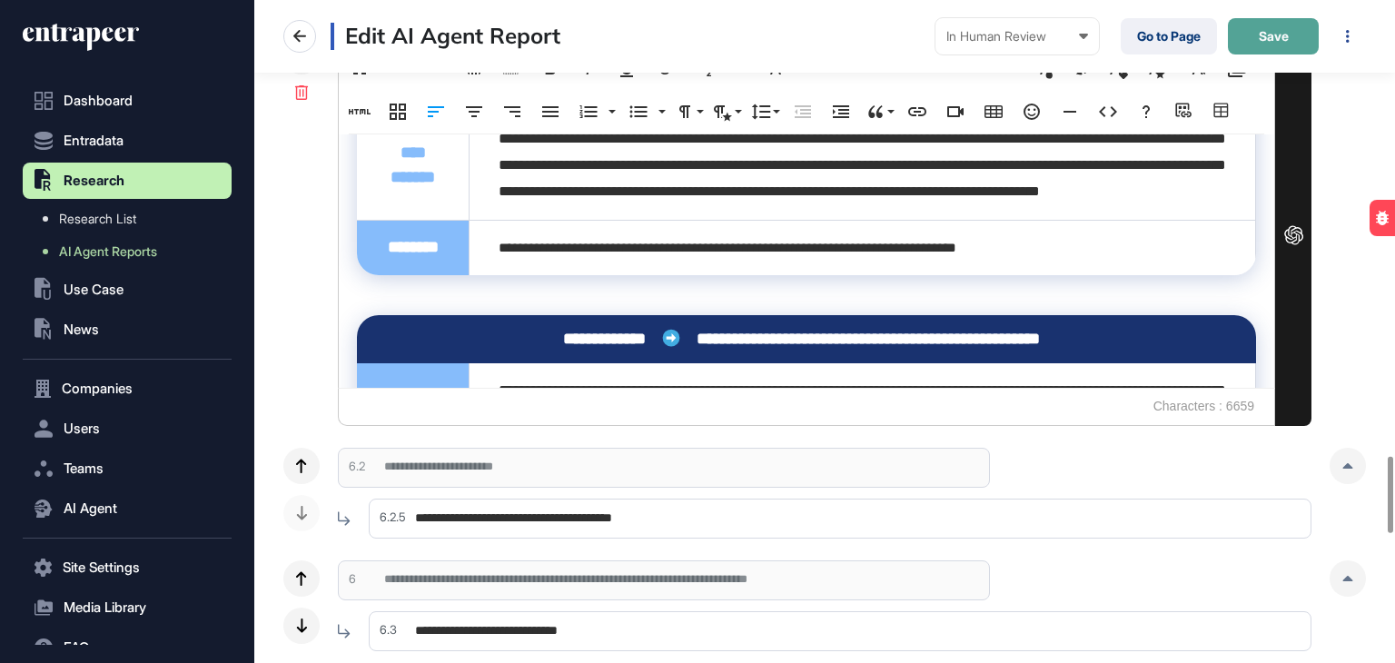
click at [1267, 35] on span "Save" at bounding box center [1274, 36] width 30 height 13
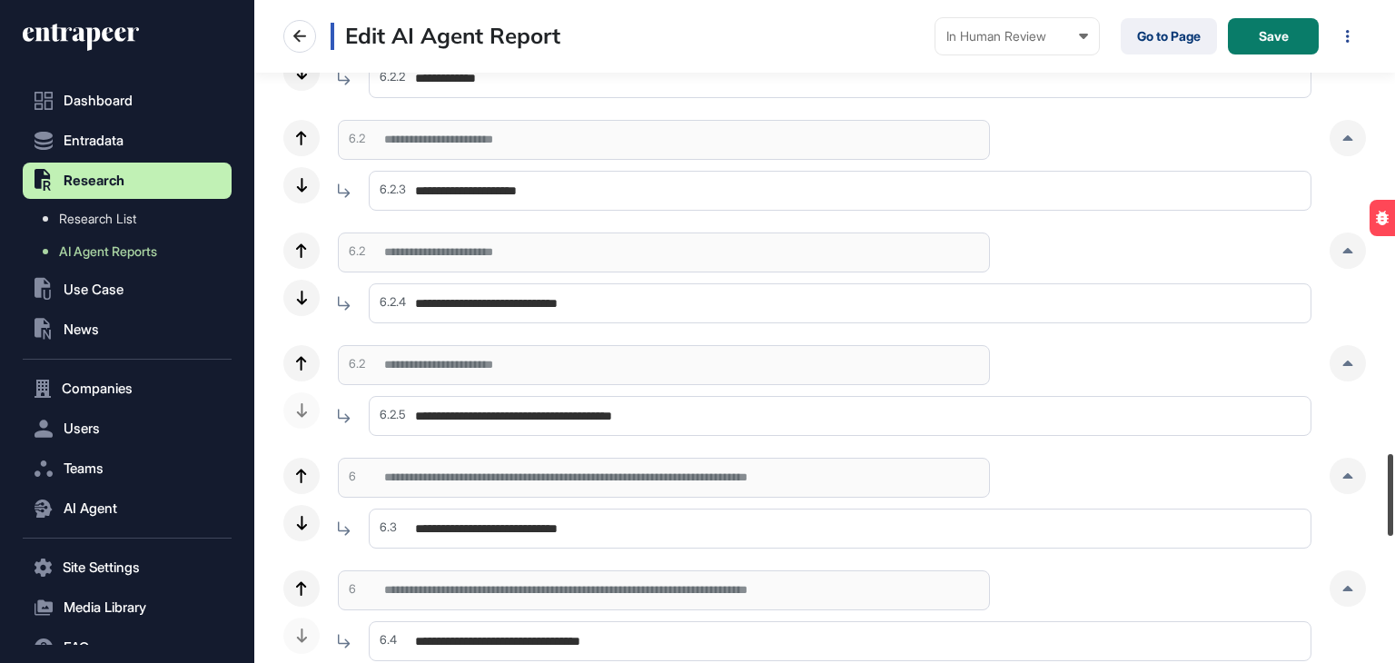
scroll to position [3675, 0]
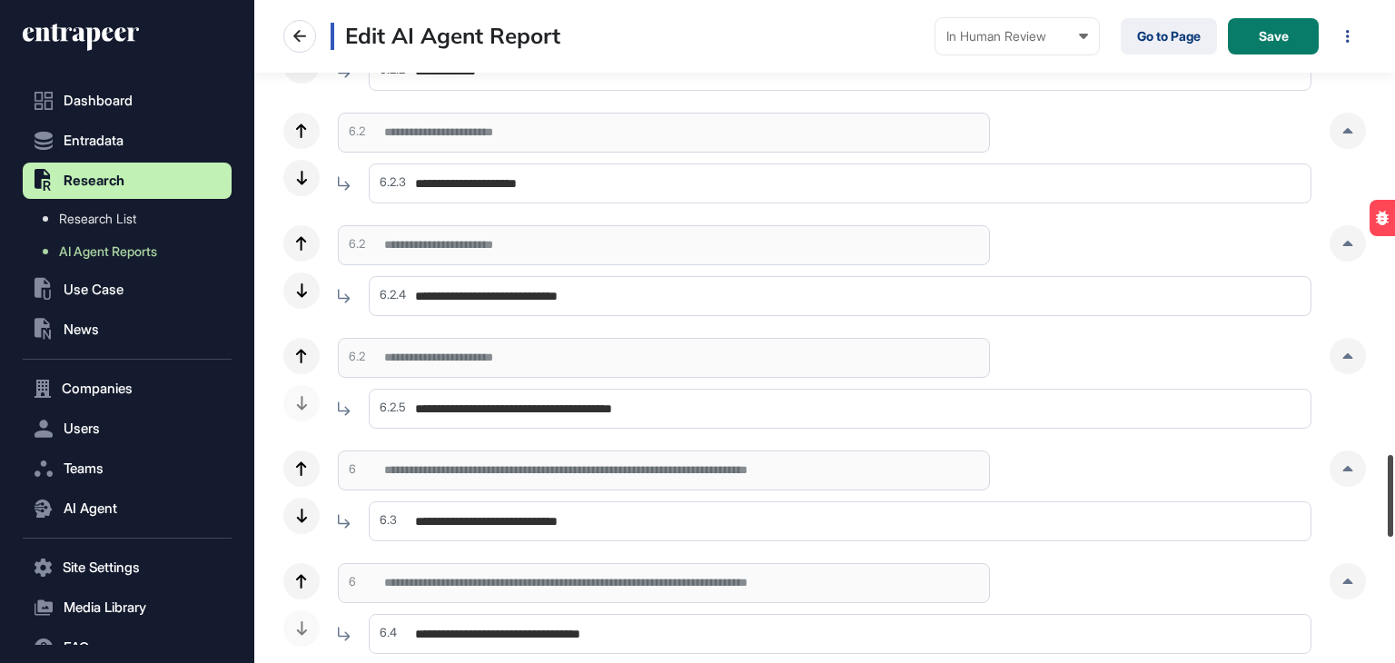
drag, startPoint x: 1394, startPoint y: 75, endPoint x: 1394, endPoint y: 484, distance: 408.8
click at [1393, 484] on div at bounding box center [1390, 496] width 5 height 82
click at [1351, 364] on div at bounding box center [1348, 356] width 36 height 36
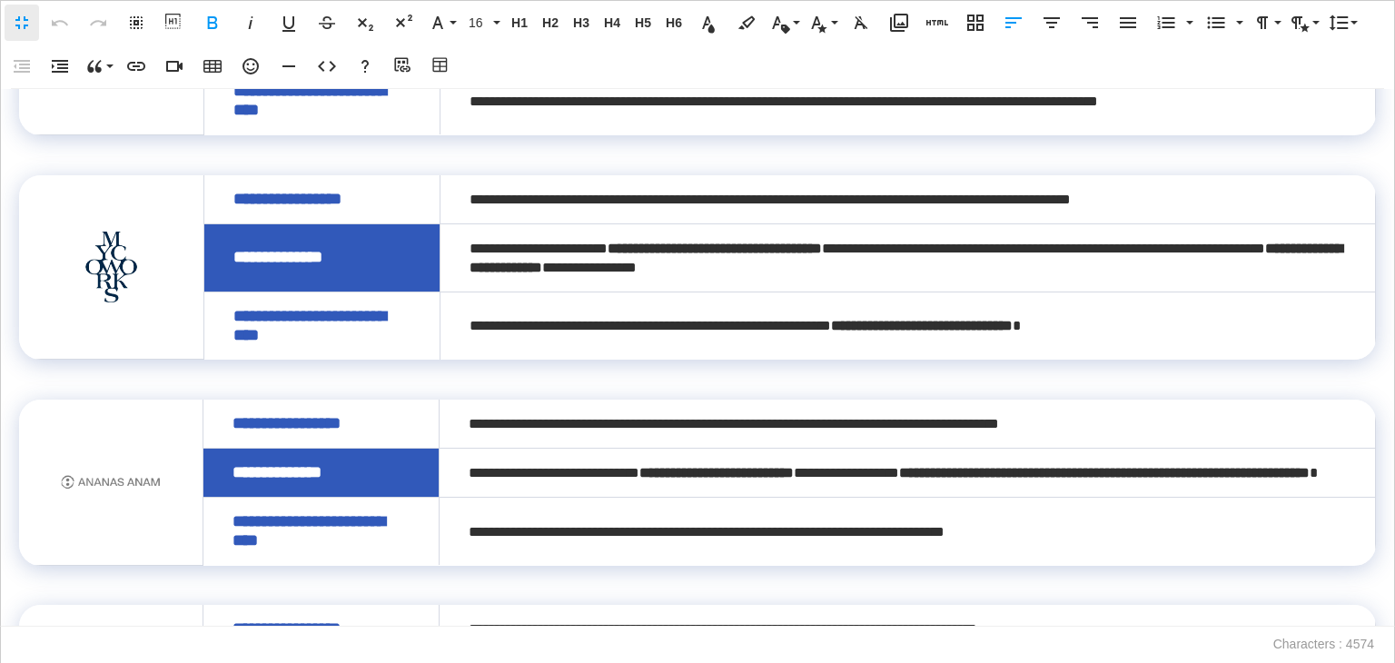
scroll to position [1188, 0]
